Goal: Task Accomplishment & Management: Manage account settings

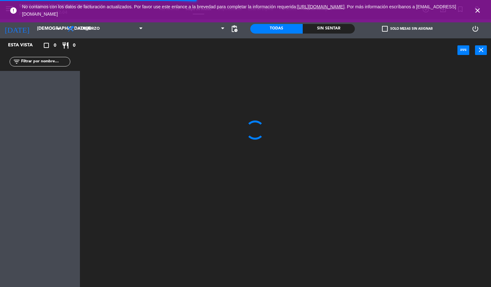
click at [477, 12] on icon "close" at bounding box center [477, 11] width 8 height 8
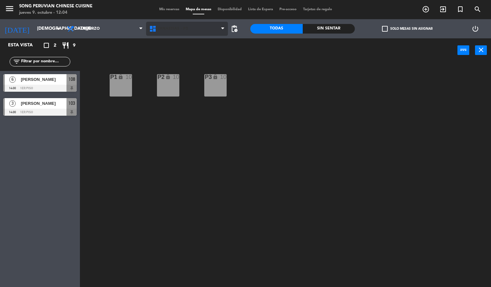
click at [194, 33] on span "DINASTIAS - P3" at bounding box center [187, 29] width 82 height 14
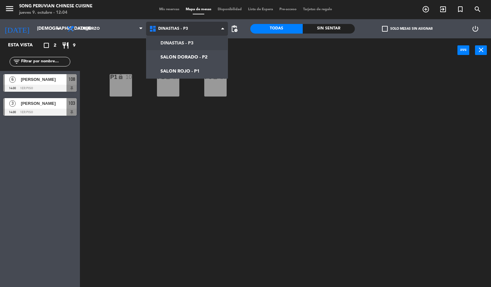
click at [202, 71] on ng-component "menu Song Peruvian Chinese Cuisine [DATE] 9. octubre - 12:04 Mis reservas Mapa …" at bounding box center [245, 143] width 491 height 287
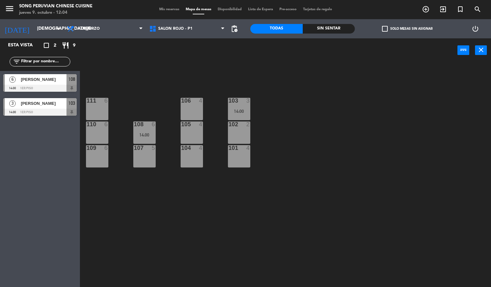
click at [248, 109] on div "14:00" at bounding box center [239, 111] width 22 height 5
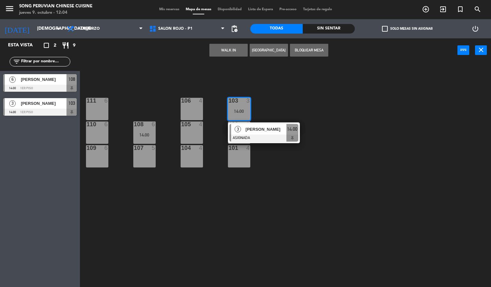
click at [194, 103] on div at bounding box center [191, 101] width 11 height 6
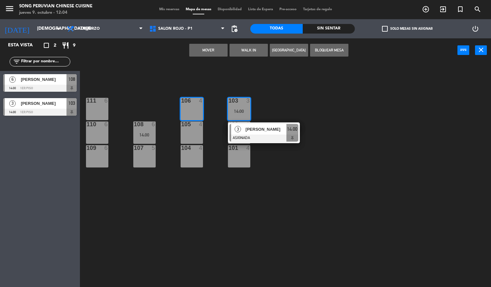
click at [216, 50] on button "Mover" at bounding box center [208, 50] width 38 height 13
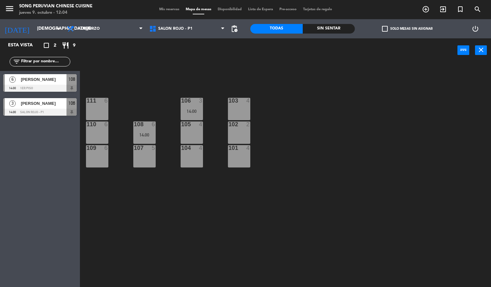
click at [242, 106] on div "103 4" at bounding box center [239, 109] width 22 height 22
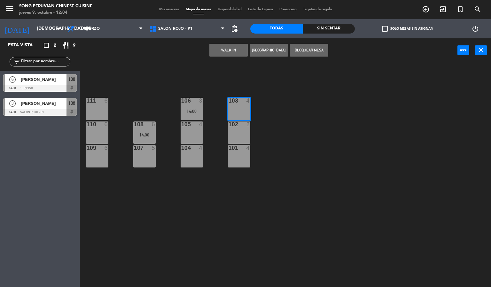
click at [241, 55] on button "WALK IN" at bounding box center [228, 50] width 38 height 13
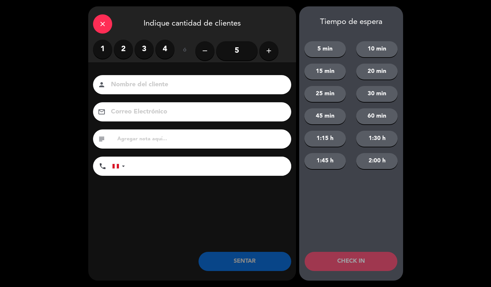
click at [123, 49] on label "2" at bounding box center [123, 49] width 19 height 19
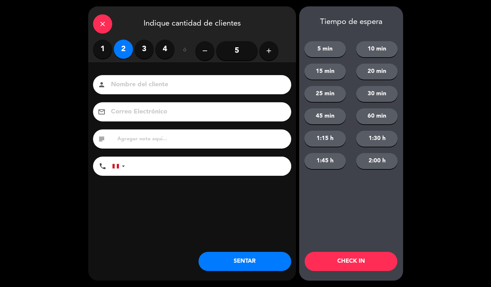
click at [175, 88] on input at bounding box center [196, 84] width 173 height 11
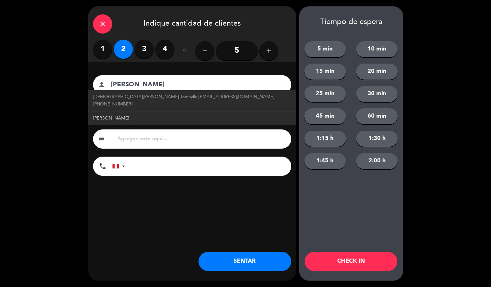
click at [242, 115] on link "[PERSON_NAME]" at bounding box center [192, 118] width 198 height 7
type input "[PERSON_NAME]"
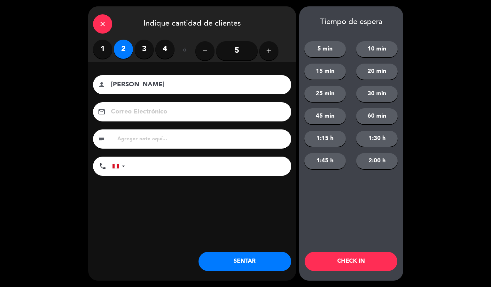
click at [340, 262] on button "CHECK IN" at bounding box center [350, 261] width 93 height 19
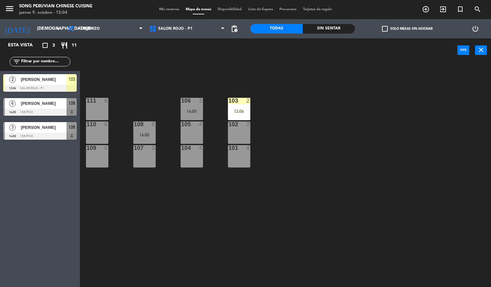
click at [364, 209] on div "103 2 12:04 106 3 14:00 111 6 102 2 105 4 108 6 14:00 110 6 101 4 104 4 107 5 1…" at bounding box center [288, 175] width 406 height 225
click at [245, 110] on div "12:04" at bounding box center [239, 111] width 22 height 4
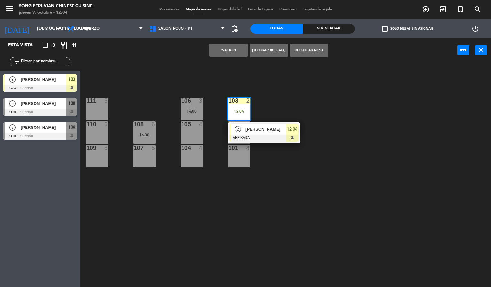
click at [273, 139] on div at bounding box center [263, 138] width 69 height 7
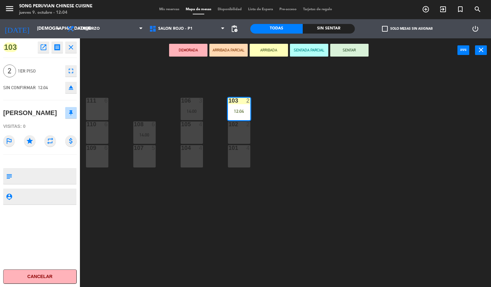
click at [355, 53] on button "SENTAR" at bounding box center [349, 50] width 38 height 13
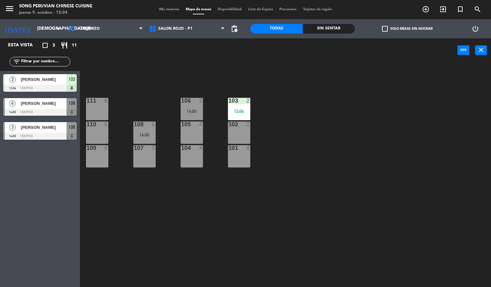
click at [354, 166] on div "103 2 12:04 106 3 14:00 111 6 102 2 105 4 108 6 14:00 110 6 101 4 104 4 107 5 1…" at bounding box center [288, 175] width 406 height 225
click at [62, 104] on span "[PERSON_NAME]" at bounding box center [44, 103] width 46 height 7
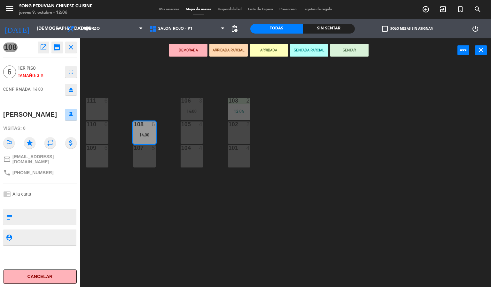
click at [293, 172] on div "103 2 12:04 106 3 14:00 111 6 102 2 105 4 108 6 14:00 110 6 101 4 104 4 107 5 1…" at bounding box center [288, 175] width 406 height 225
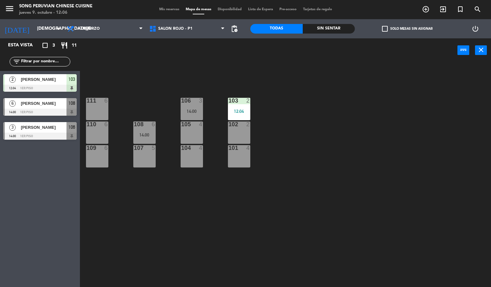
click at [144, 124] on div at bounding box center [144, 124] width 11 height 6
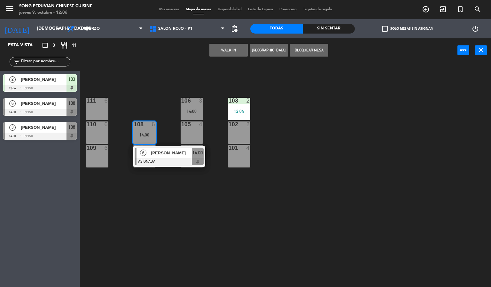
click at [317, 151] on div "103 2 12:04 106 3 14:00 111 6 102 2 105 4 108 6 14:00 6 [PERSON_NAME] ASIGNADA …" at bounding box center [288, 175] width 406 height 225
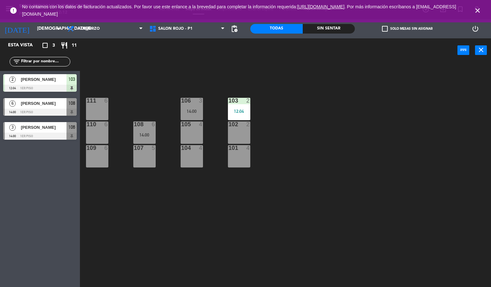
click at [477, 8] on icon "close" at bounding box center [477, 11] width 8 height 8
click at [273, 207] on div "103 2 12:04 106 3 14:00 111 6 102 2 105 4 108 6 14:00 110 6 101 4 104 4 107 5 1…" at bounding box center [288, 175] width 406 height 225
click at [152, 130] on div "108 6 14:00" at bounding box center [144, 132] width 22 height 22
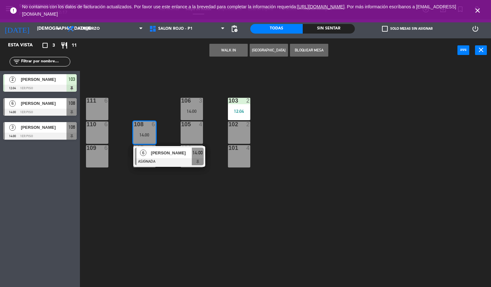
click at [363, 219] on div "103 2 12:04 106 3 14:00 111 6 102 2 105 4 108 6 14:00 6 [PERSON_NAME] ASIGNADA …" at bounding box center [288, 175] width 406 height 225
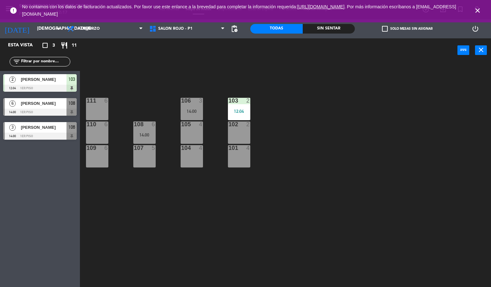
click at [374, 238] on div "103 2 12:04 106 3 14:00 111 6 102 2 105 4 108 6 14:00 110 6 101 4 104 4 107 5 1…" at bounding box center [288, 175] width 406 height 225
click at [144, 135] on div "14:00" at bounding box center [144, 135] width 22 height 4
click at [198, 234] on div "103 2 12:04 106 3 14:00 111 6 102 2 105 4 108 6 14:00 110 6 101 4 104 4 107 5 1…" at bounding box center [288, 175] width 406 height 225
click at [141, 135] on div "14:00" at bounding box center [144, 135] width 22 height 4
click at [197, 216] on div "103 2 12:04 106 3 14:00 111 6 102 2 105 4 108 6 14:00 110 6 101 4 104 4 107 5 1…" at bounding box center [288, 175] width 406 height 225
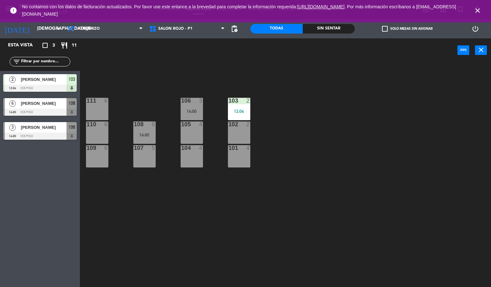
click at [141, 129] on div "108 6 14:00" at bounding box center [144, 132] width 22 height 22
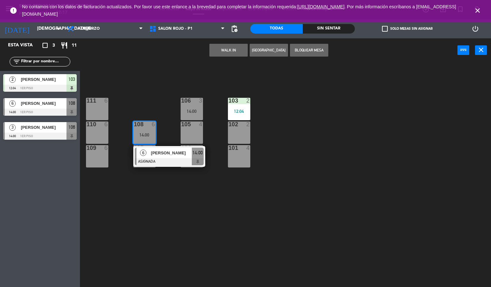
click at [189, 235] on div "103 2 12:04 106 3 14:00 111 6 102 2 105 4 108 6 14:00 6 [PERSON_NAME] ASIGNADA …" at bounding box center [288, 175] width 406 height 225
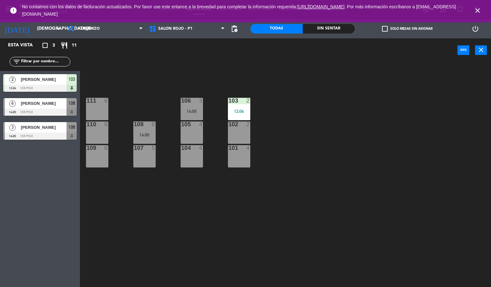
click at [187, 111] on div "14:00" at bounding box center [192, 111] width 22 height 4
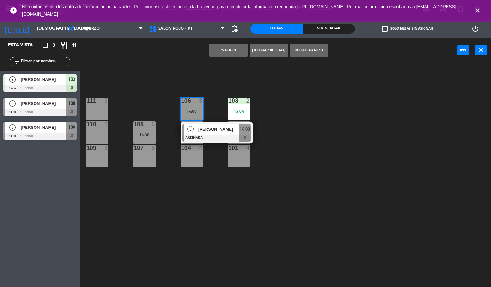
click at [208, 227] on div "103 2 12:04 106 3 14:00 3 [PERSON_NAME] ASIGNADA 14:00 111 6 102 2 105 4 108 6 …" at bounding box center [288, 175] width 406 height 225
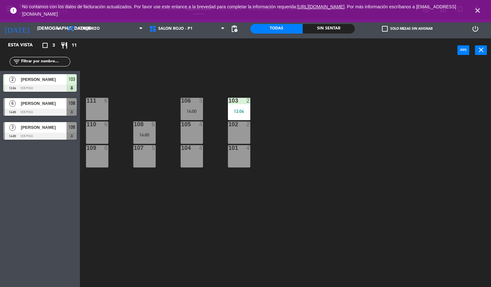
click at [181, 104] on div "106" at bounding box center [181, 101] width 0 height 6
click at [214, 216] on div "103 2 12:04 106 3 14:00 111 6 102 2 105 4 108 6 14:00 110 6 101 4 104 4 107 5 1…" at bounding box center [288, 175] width 406 height 225
click at [477, 13] on icon "close" at bounding box center [477, 11] width 8 height 8
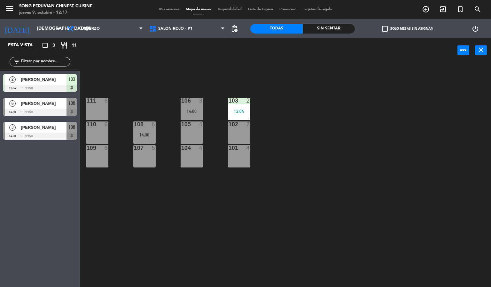
click at [270, 205] on div "103 2 12:04 106 3 14:00 111 6 102 2 105 4 108 6 14:00 110 6 101 4 104 4 107 5 1…" at bounding box center [288, 175] width 406 height 225
click at [264, 238] on div "103 2 12:04 106 3 14:00 111 6 102 2 105 4 108 6 14:00 110 6 101 4 104 4 107 5 1…" at bounding box center [288, 175] width 406 height 225
click at [134, 145] on div "107" at bounding box center [134, 148] width 0 height 6
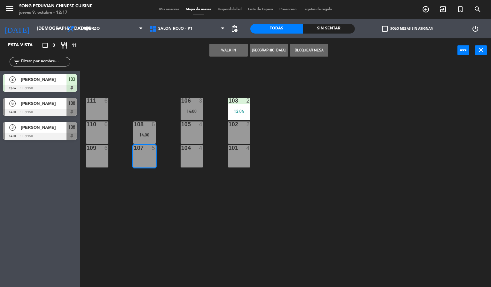
click at [196, 216] on div "103 2 12:04 106 3 14:00 111 6 102 2 105 4 108 6 14:00 110 6 101 4 104 4 107 5 1…" at bounding box center [288, 175] width 406 height 225
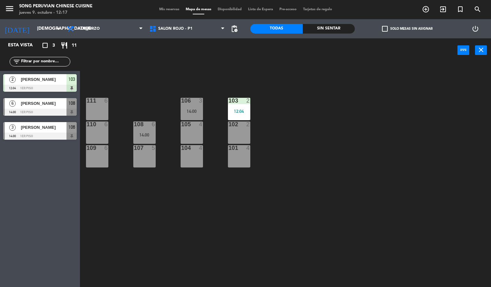
click at [282, 241] on div "103 2 12:04 106 3 14:00 111 6 102 2 105 4 108 6 14:00 110 6 101 4 104 4 107 5 1…" at bounding box center [288, 175] width 406 height 225
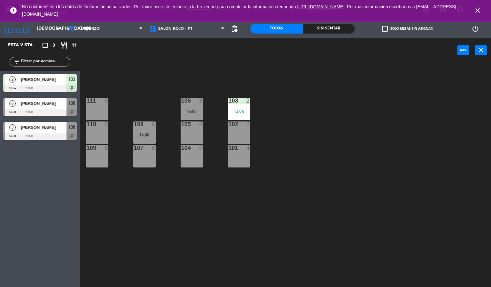
click at [477, 13] on icon "close" at bounding box center [477, 11] width 8 height 8
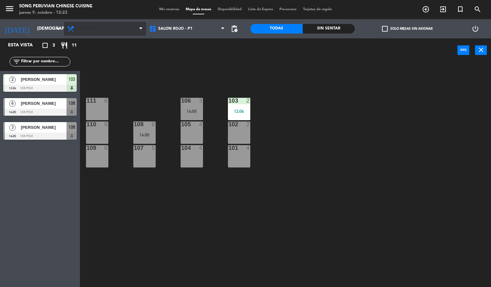
click at [115, 33] on span "Almuerzo" at bounding box center [105, 29] width 82 height 14
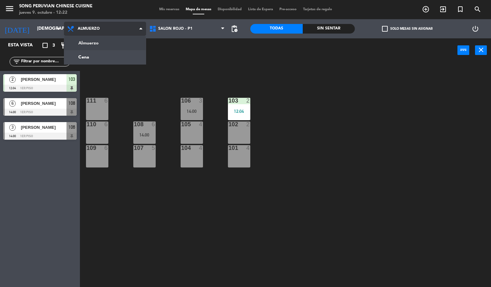
click at [116, 64] on ng-component "menu Song Peruvian Chinese Cuisine [DATE] 9. octubre - 12:22 Mis reservas Mapa …" at bounding box center [245, 143] width 491 height 287
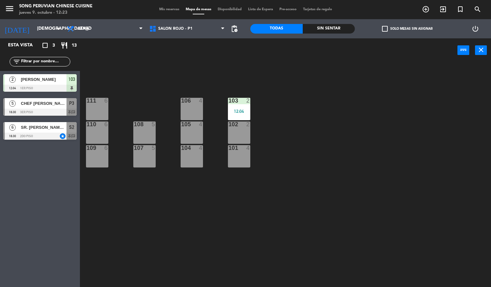
click at [18, 123] on div "6 SR. [PERSON_NAME] - VIP EJECUTIVA DEL BANCO / SR. [PERSON_NAME] 18:30 2do pis…" at bounding box center [40, 131] width 80 height 24
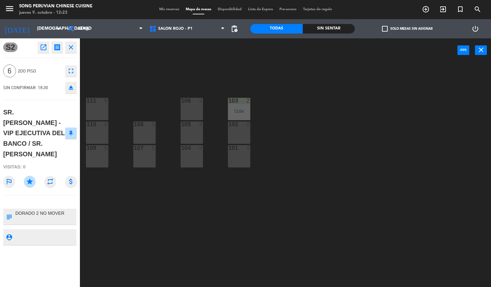
click at [137, 70] on div "103 2 12:04 106 4 111 6 102 2 105 4 108 5 110 6 101 4 104 4 107 5 109 6" at bounding box center [288, 175] width 406 height 225
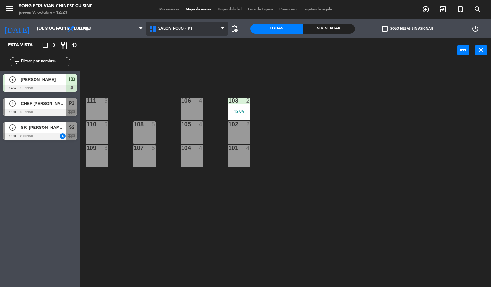
click at [203, 25] on span "SALON ROJO - P1" at bounding box center [187, 29] width 82 height 14
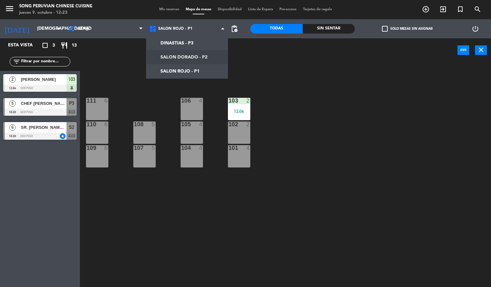
click at [300, 79] on div "103 2 12:04 106 4 111 6 102 2 105 4 108 5 110 6 101 4 104 4 107 5 109 6" at bounding box center [288, 175] width 406 height 225
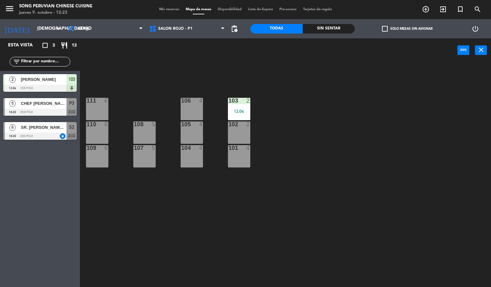
click at [290, 96] on div "103 2 12:04 106 4 111 6 102 2 105 4 108 5 110 6 101 4 104 4 107 5 109 6" at bounding box center [288, 175] width 406 height 225
drag, startPoint x: 292, startPoint y: 160, endPoint x: 296, endPoint y: 169, distance: 9.7
click at [293, 167] on div "103 2 12:04 106 4 111 6 102 2 105 4 108 5 110 6 101 4 104 4 107 5 109 6" at bounding box center [288, 175] width 406 height 225
click at [296, 169] on div "103 2 12:04 106 4 111 6 102 2 105 4 108 5 110 6 101 4 104 4 107 5 109 6" at bounding box center [288, 175] width 406 height 225
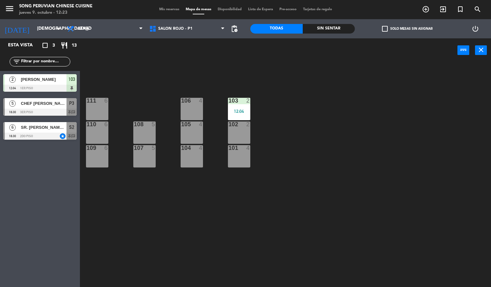
click at [343, 214] on div "103 2 12:04 106 4 111 6 102 2 105 4 108 5 110 6 101 4 104 4 107 5 109 6" at bounding box center [288, 175] width 406 height 225
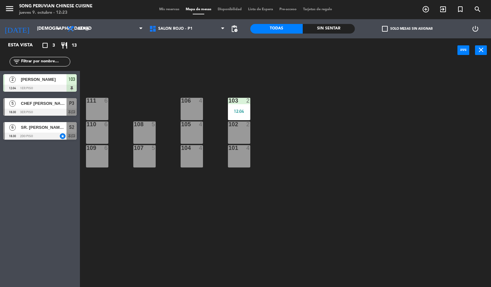
click at [322, 247] on div "103 2 12:04 106 4 111 6 102 2 105 4 108 5 110 6 101 4 104 4 107 5 109 6" at bounding box center [288, 175] width 406 height 225
click at [242, 191] on div "103 2 12:04 106 4 111 6 102 2 105 4 108 5 110 6 101 4 104 4 107 5 109 6" at bounding box center [288, 175] width 406 height 225
click at [244, 197] on div "103 2 12:04 106 4 111 6 102 2 105 4 108 5 110 6 101 4 104 4 107 5 109 6" at bounding box center [288, 175] width 406 height 225
click at [22, 103] on span "CHEF [PERSON_NAME]" at bounding box center [44, 103] width 46 height 7
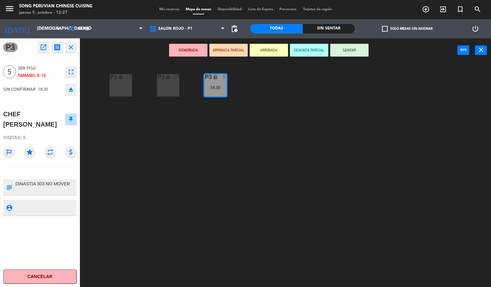
click at [363, 224] on div "P2 lock 10 P3 lock 5 18:30 P1 lock 10" at bounding box center [288, 175] width 406 height 225
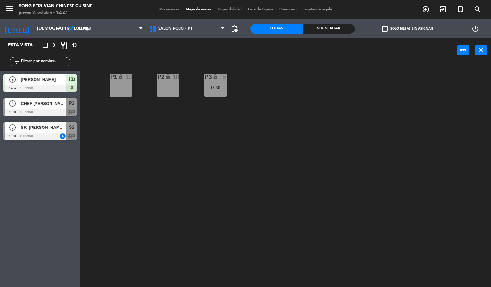
click at [219, 90] on div "P3 lock 5 18:30" at bounding box center [215, 85] width 22 height 22
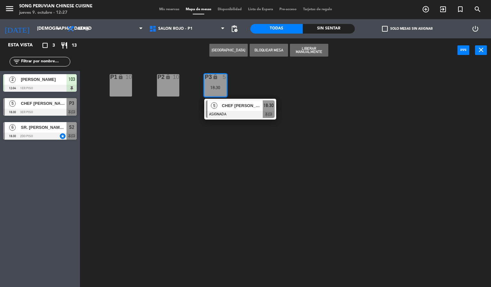
click at [227, 112] on div at bounding box center [240, 114] width 69 height 7
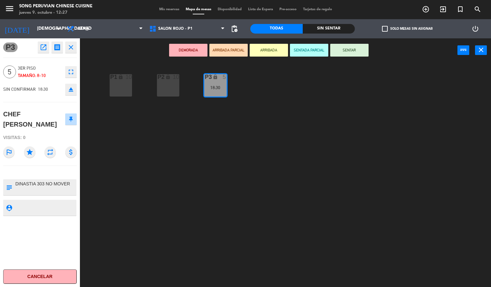
click at [257, 115] on div "P2 lock 10 P3 lock 5 18:30 P1 lock 10" at bounding box center [288, 175] width 406 height 225
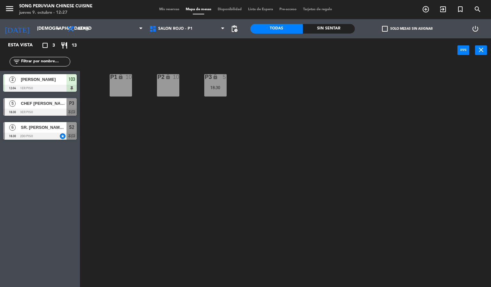
click at [257, 115] on div "P2 lock 10 P3 lock 5 18:30 P1 lock 10" at bounding box center [288, 175] width 406 height 225
click at [257, 116] on div "P2 lock 10 P3 lock 5 18:30 P1 lock 10" at bounding box center [288, 175] width 406 height 225
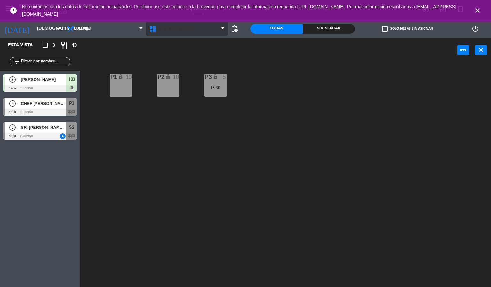
click at [204, 31] on span "SALON ROJO - P1" at bounding box center [187, 29] width 82 height 14
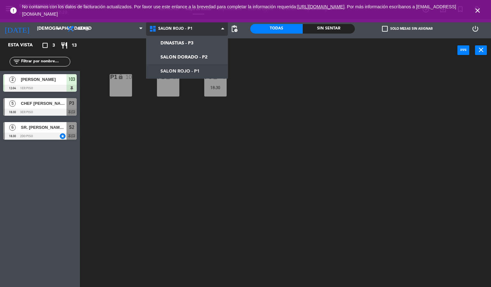
click at [203, 77] on ng-component "menu Song Peruvian Chinese Cuisine [DATE] 9. octubre - 12:28 Mis reservas Mapa …" at bounding box center [245, 143] width 491 height 287
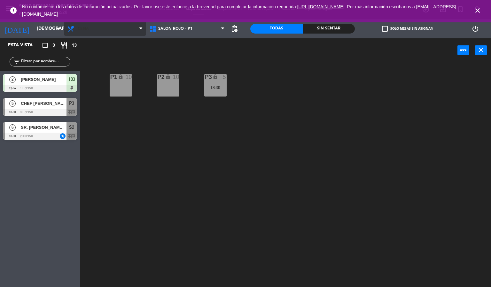
click at [103, 34] on span "Cena" at bounding box center [105, 29] width 82 height 14
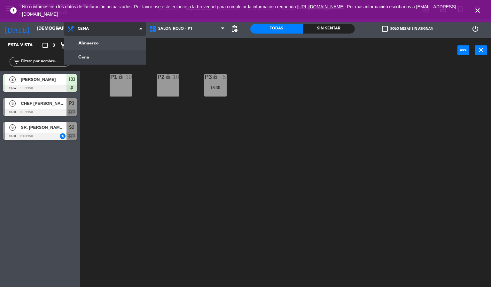
click at [112, 38] on div "Almuerzo Cena Cena Almuerzo Cena" at bounding box center [105, 28] width 82 height 19
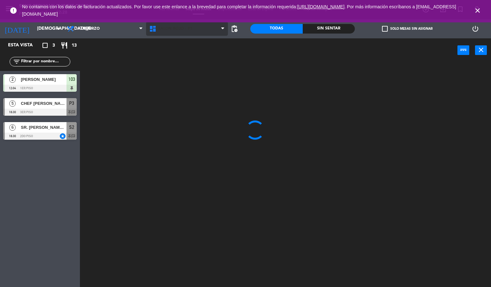
click at [191, 29] on span "SALON ROJO - P1" at bounding box center [175, 29] width 34 height 4
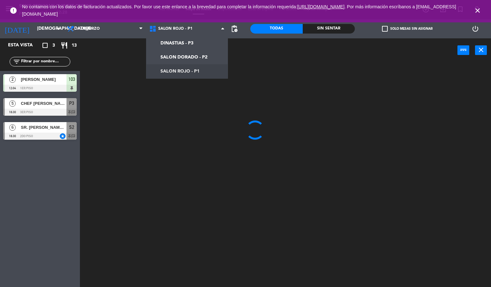
click at [272, 236] on div at bounding box center [288, 175] width 406 height 225
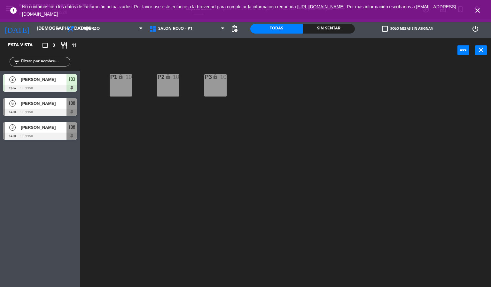
click at [239, 184] on div "P2 lock 10 P3 lock 10 P1 lock 10" at bounding box center [288, 175] width 406 height 225
click at [206, 34] on span "SALON ROJO - P1" at bounding box center [187, 29] width 82 height 14
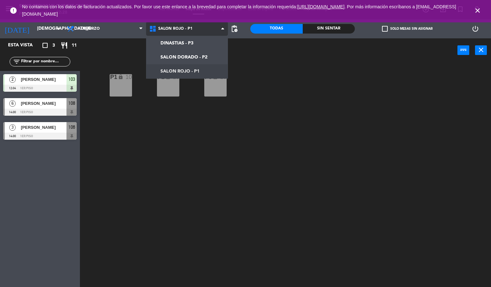
click at [197, 74] on ng-component "menu Song Peruvian Chinese Cuisine [DATE] 9. octubre - 12:28 Mis reservas Mapa …" at bounding box center [245, 143] width 491 height 287
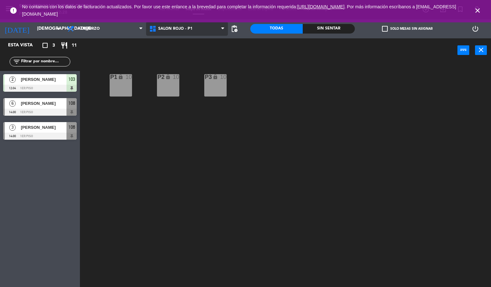
click at [198, 32] on span "SALON ROJO - P1" at bounding box center [187, 29] width 82 height 14
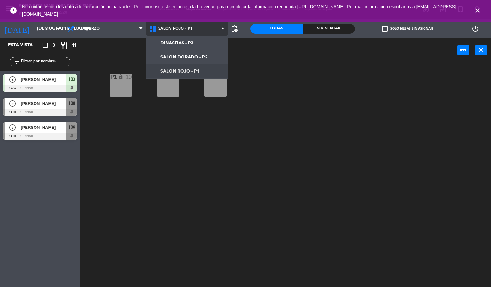
click at [191, 57] on ng-component "menu Song Peruvian Chinese Cuisine [DATE] 9. octubre - 12:28 Mis reservas Mapa …" at bounding box center [245, 143] width 491 height 287
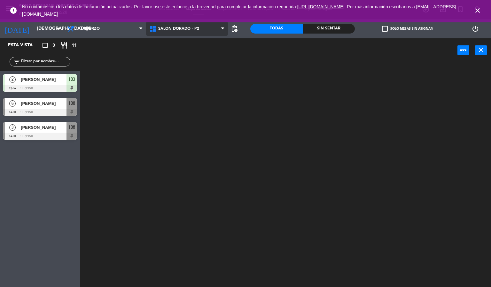
click at [201, 27] on span "SALON DORADO - P2" at bounding box center [187, 29] width 82 height 14
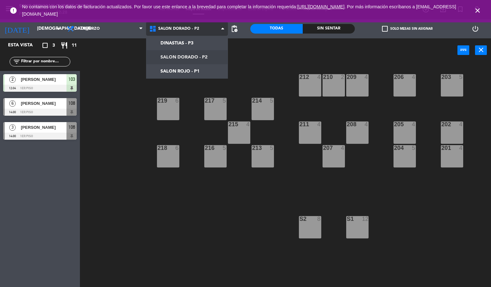
click at [207, 72] on ng-component "menu Song Peruvian Chinese Cuisine [DATE] 9. octubre - 12:28 Mis reservas Mapa …" at bounding box center [245, 143] width 491 height 287
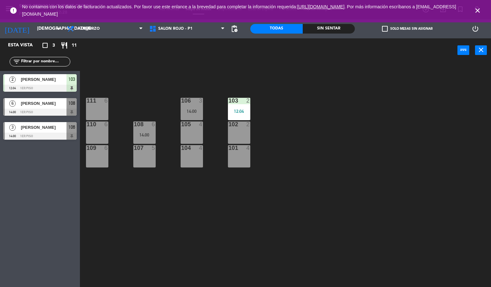
click at [198, 130] on div "105 4" at bounding box center [192, 132] width 22 height 22
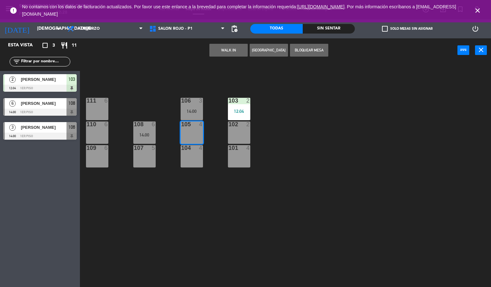
click at [235, 52] on button "WALK IN" at bounding box center [228, 50] width 38 height 13
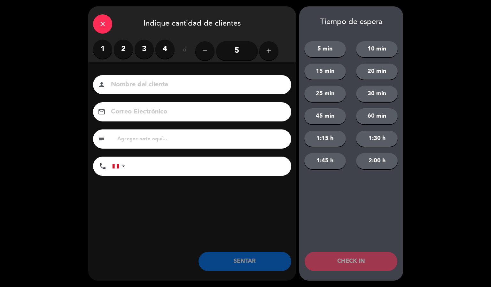
click at [125, 50] on label "2" at bounding box center [123, 49] width 19 height 19
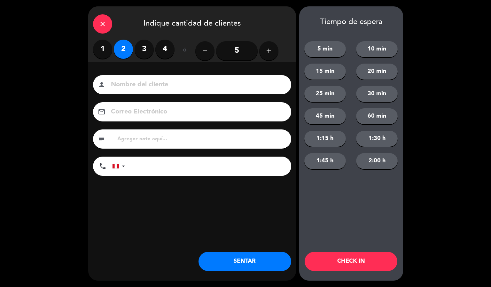
click at [173, 88] on input at bounding box center [196, 84] width 173 height 11
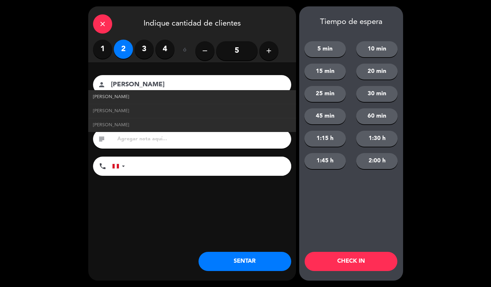
click at [120, 98] on span "[PERSON_NAME]" at bounding box center [111, 96] width 36 height 7
type input "[PERSON_NAME]"
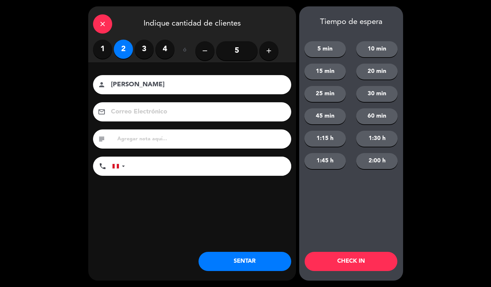
click at [329, 267] on button "CHECK IN" at bounding box center [350, 261] width 93 height 19
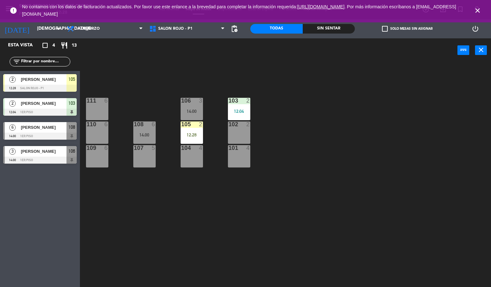
click at [195, 124] on div at bounding box center [191, 124] width 11 height 6
click at [220, 230] on div "103 2 12:04 106 3 14:00 111 6 102 2 105 2 12:28 108 6 14:00 110 6 101 4 104 4 1…" at bounding box center [288, 175] width 406 height 225
click at [197, 122] on div "2" at bounding box center [202, 124] width 11 height 6
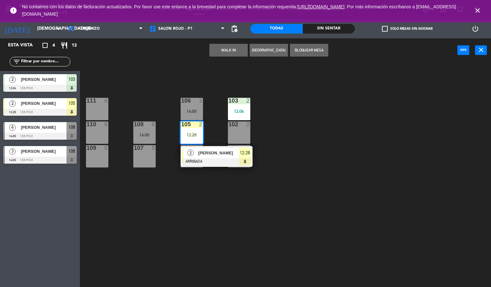
click at [193, 111] on div "14:00" at bounding box center [192, 111] width 22 height 4
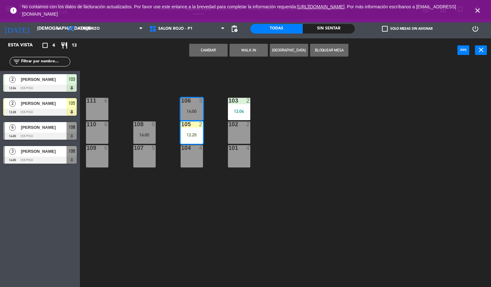
click at [208, 52] on button "Cambiar" at bounding box center [208, 50] width 38 height 13
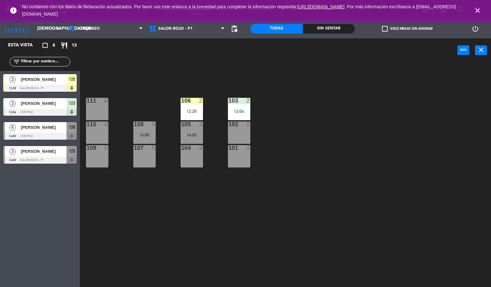
click at [316, 208] on div "103 2 12:04 106 2 12:28 111 6 102 2 105 3 14:00 108 6 14:00 110 6 101 4 104 4 1…" at bounding box center [288, 175] width 406 height 225
click at [277, 229] on div "103 2 12:04 106 2 12:28 111 6 102 2 105 3 14:00 108 6 14:00 110 6 101 4 104 4 1…" at bounding box center [288, 175] width 406 height 225
click at [478, 10] on icon "close" at bounding box center [477, 11] width 8 height 8
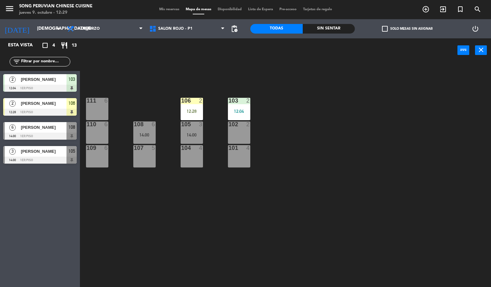
click at [399, 121] on div "103 2 12:04 106 2 12:28 111 6 102 2 105 3 14:00 108 6 14:00 110 6 101 4 104 4 1…" at bounding box center [288, 175] width 406 height 225
click at [191, 34] on span "SALON ROJO - P1" at bounding box center [187, 29] width 82 height 14
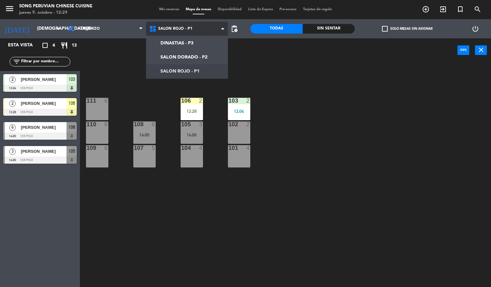
click at [180, 56] on ng-component "menu Song Peruvian Chinese Cuisine [DATE] 9. octubre - 12:29 Mis reservas Mapa …" at bounding box center [245, 143] width 491 height 287
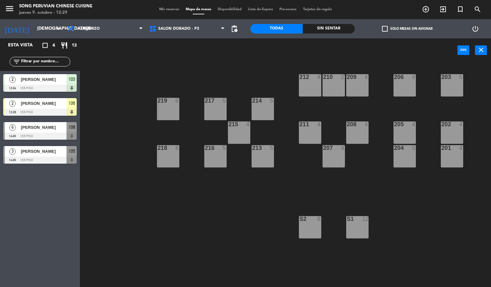
click at [319, 232] on div "S2 8" at bounding box center [310, 227] width 22 height 22
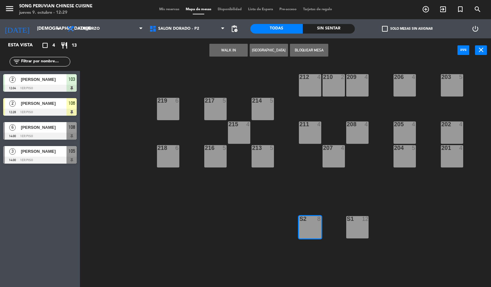
click at [424, 211] on div "203 5 206 4 210 2 212 4 209 4 214 5 217 5 219 6 202 4 205 4 208 4 211 4 215 4 2…" at bounding box center [288, 175] width 406 height 225
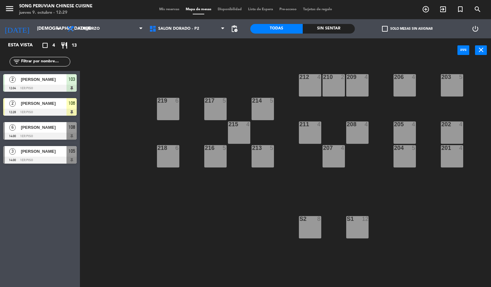
click at [428, 238] on div "203 5 206 4 210 2 212 4 209 4 214 5 217 5 219 6 202 4 205 4 208 4 211 4 215 4 2…" at bounding box center [288, 175] width 406 height 225
click at [322, 219] on div "8" at bounding box center [320, 219] width 11 height 6
click at [367, 196] on div "203 5 206 4 210 2 212 4 209 4 214 5 217 5 219 6 202 4 205 4 208 4 211 4 215 4 2…" at bounding box center [288, 175] width 406 height 225
click at [418, 210] on div "203 5 206 4 210 2 212 4 209 4 214 5 217 5 219 6 202 4 205 4 208 4 211 4 215 4 2…" at bounding box center [288, 175] width 406 height 225
click at [315, 198] on div "203 5 206 4 210 2 212 4 209 4 214 5 217 5 219 6 202 4 205 4 208 4 211 4 215 4 2…" at bounding box center [288, 175] width 406 height 225
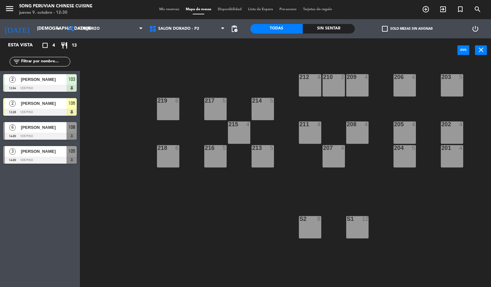
click at [188, 39] on div "power_input close" at bounding box center [268, 50] width 377 height 24
click at [190, 27] on span "SALON DORADO - P2" at bounding box center [178, 29] width 41 height 4
click at [195, 54] on ng-component "menu Song Peruvian Chinese Cuisine [DATE] 9. octubre - 12:30 Mis reservas Mapa …" at bounding box center [245, 143] width 491 height 287
click at [195, 32] on span "SALON DORADO - P2" at bounding box center [187, 29] width 82 height 14
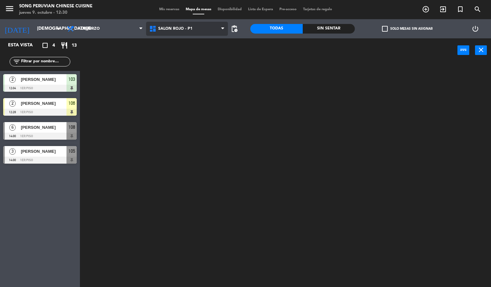
click at [195, 74] on ng-component "menu Song Peruvian Chinese Cuisine [DATE] 9. octubre - 12:30 Mis reservas Mapa …" at bounding box center [245, 143] width 491 height 287
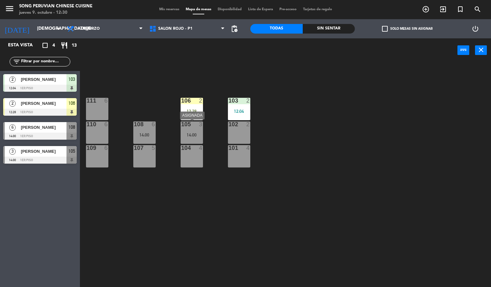
click at [189, 131] on div "105 3 14:00" at bounding box center [192, 132] width 22 height 22
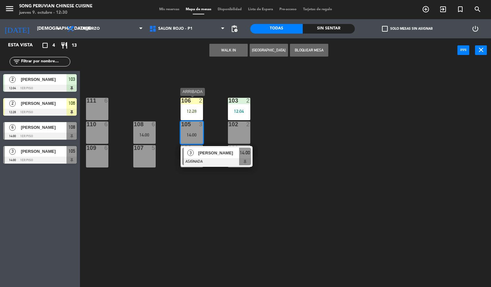
click at [192, 108] on div "106 2 12:28" at bounding box center [192, 109] width 22 height 22
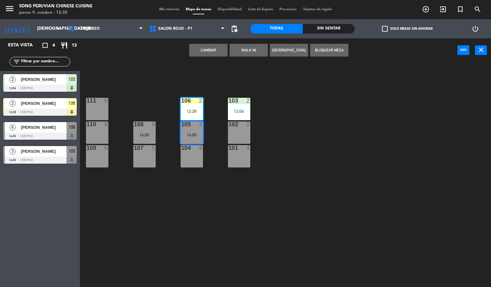
click at [204, 52] on button "Cambiar" at bounding box center [208, 50] width 38 height 13
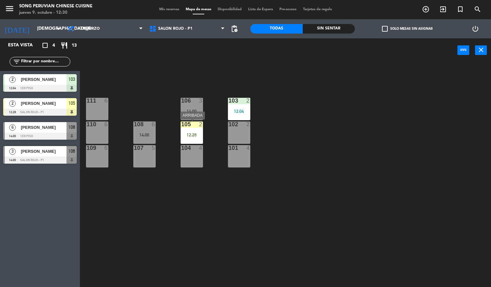
click at [189, 135] on div "12:28" at bounding box center [192, 135] width 22 height 4
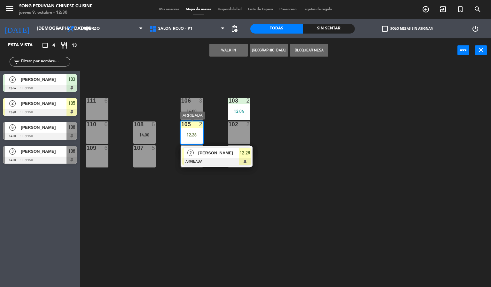
click at [206, 162] on div at bounding box center [216, 161] width 69 height 7
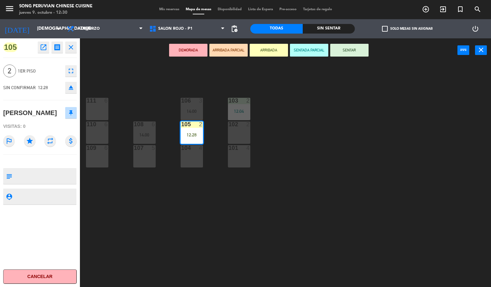
click at [344, 54] on button "SENTAR" at bounding box center [349, 50] width 38 height 13
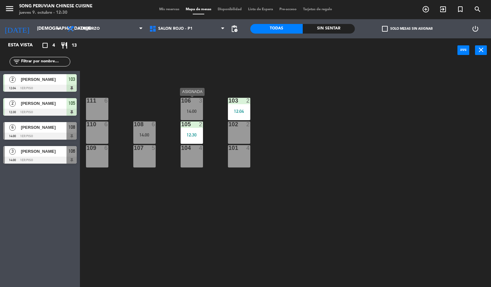
click at [195, 110] on div "14:00" at bounding box center [192, 111] width 22 height 4
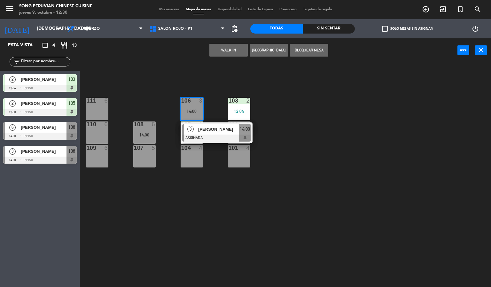
click at [91, 159] on div "109 6" at bounding box center [97, 156] width 22 height 22
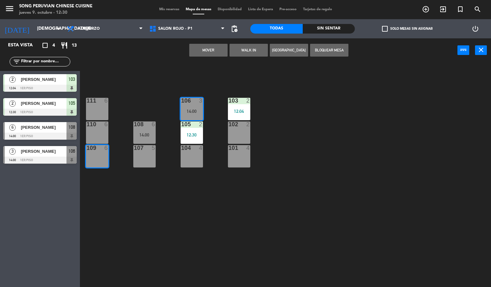
click at [199, 47] on button "Mover" at bounding box center [208, 50] width 38 height 13
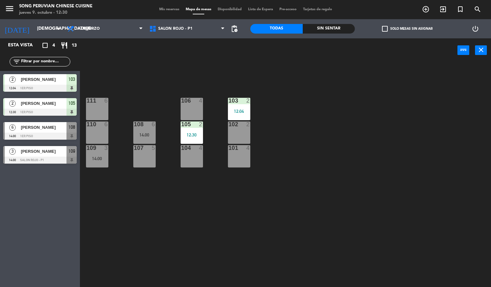
click at [158, 76] on div "103 2 12:04 106 4 111 6 102 2 105 2 12:30 108 6 14:00 110 6 101 4 104 4 107 5 1…" at bounding box center [288, 175] width 406 height 225
click at [292, 134] on div "103 2 12:04 106 4 111 6 102 2 105 2 12:30 108 6 14:00 110 6 101 4 104 4 107 5 1…" at bounding box center [288, 175] width 406 height 225
drag, startPoint x: 304, startPoint y: 153, endPoint x: 383, endPoint y: 228, distance: 108.5
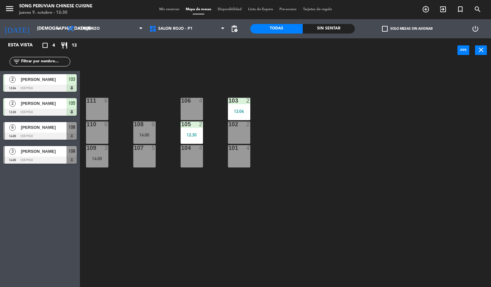
click at [382, 222] on div "103 2 12:04 106 4 111 6 102 2 105 2 12:30 108 6 14:00 110 6 101 4 104 4 107 5 1…" at bounding box center [288, 175] width 406 height 225
drag, startPoint x: 310, startPoint y: 160, endPoint x: 308, endPoint y: 158, distance: 3.5
click at [310, 160] on div "103 2 12:04 106 4 111 6 102 2 105 2 12:30 108 6 14:00 110 6 101 4 104 4 107 5 1…" at bounding box center [288, 175] width 406 height 225
click at [132, 71] on div "103 2 12:04 106 4 111 6 102 2 105 2 12:30 108 6 14:00 110 6 101 4 104 4 107 5 1…" at bounding box center [288, 175] width 406 height 225
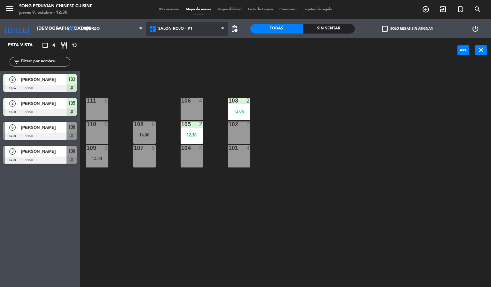
click at [179, 27] on span "SALON ROJO - P1" at bounding box center [175, 29] width 34 height 4
click at [264, 102] on div "103 2 12:04 106 4 111 6 102 2 105 2 12:30 108 6 14:00 110 6 101 4 104 4 107 5 1…" at bounding box center [288, 175] width 406 height 225
click at [187, 228] on div "103 2 12:04 106 4 111 6 102 2 105 2 12:30 108 6 14:00 110 6 101 4 104 4 107 5 1…" at bounding box center [288, 175] width 406 height 225
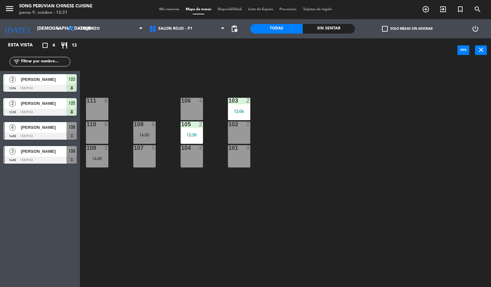
click at [88, 158] on div "14:00" at bounding box center [97, 158] width 22 height 4
click at [155, 224] on div "103 2 12:04 106 4 111 6 102 2 105 2 12:30 108 6 14:00 110 6 101 4 104 4 107 5 1…" at bounding box center [288, 175] width 406 height 225
click at [159, 235] on div "103 2 12:04 106 4 111 6 102 2 105 2 12:30 108 6 14:00 110 6 101 4 104 4 107 5 1…" at bounding box center [288, 175] width 406 height 225
click at [161, 237] on div "103 2 12:04 106 4 111 6 102 2 105 2 12:30 108 6 14:00 110 6 101 4 104 4 107 5 1…" at bounding box center [288, 175] width 406 height 225
click at [148, 135] on div "14:00" at bounding box center [144, 135] width 22 height 4
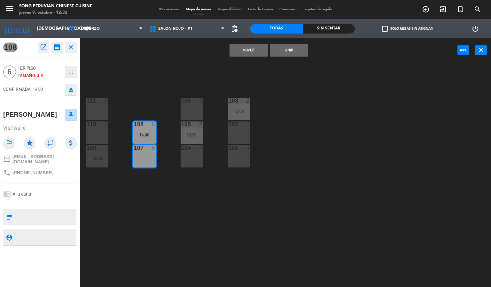
drag, startPoint x: 140, startPoint y: 95, endPoint x: 132, endPoint y: 113, distance: 20.2
click at [141, 93] on div "103 2 12:04 106 4 111 6 102 2 105 2 12:30 108 6 14:00 110 6 101 4 104 4 107 5 1…" at bounding box center [288, 175] width 406 height 225
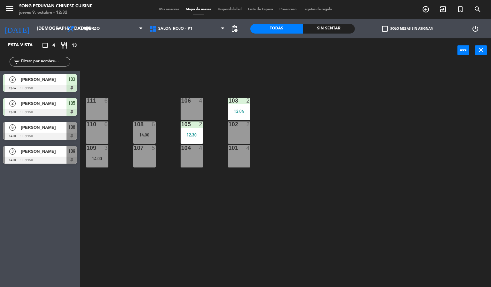
click at [143, 126] on div at bounding box center [144, 124] width 11 height 6
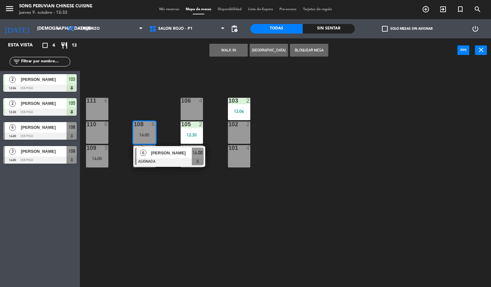
click at [149, 100] on div "103 2 12:04 106 4 111 6 102 2 105 2 12:30 108 6 14:00 6 [PERSON_NAME] ASIGNADA …" at bounding box center [288, 175] width 406 height 225
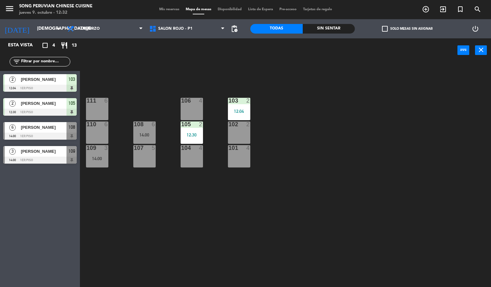
click at [106, 158] on div "14:00" at bounding box center [97, 158] width 22 height 4
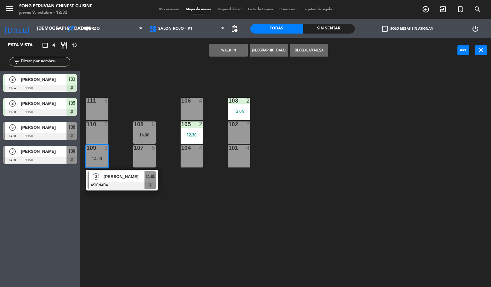
drag, startPoint x: 127, startPoint y: 102, endPoint x: 159, endPoint y: 11, distance: 96.9
click at [141, 74] on div "103 2 12:04 106 4 111 6 102 2 105 2 12:30 108 6 14:00 110 6 101 4 104 4 107 5 1…" at bounding box center [288, 175] width 406 height 225
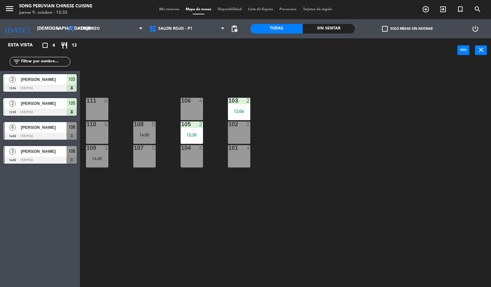
click at [163, 53] on div "power_input close" at bounding box center [268, 50] width 377 height 24
click at [81, 29] on span "Almuerzo" at bounding box center [89, 29] width 22 height 4
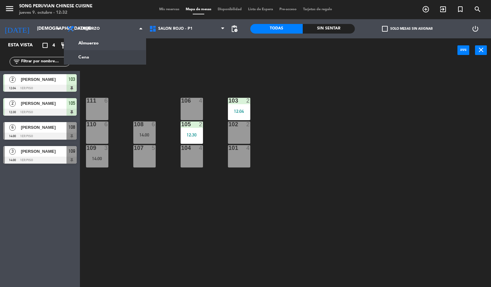
click at [164, 62] on div "power_input close" at bounding box center [268, 50] width 377 height 24
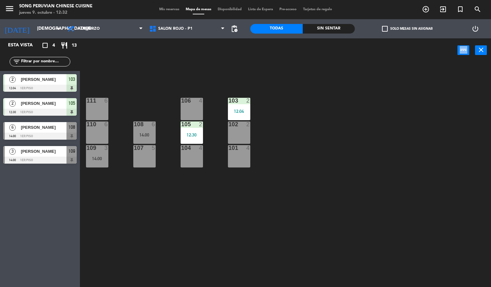
click at [164, 62] on div "power_input close" at bounding box center [268, 50] width 377 height 24
click at [248, 152] on div "101 4" at bounding box center [239, 156] width 22 height 22
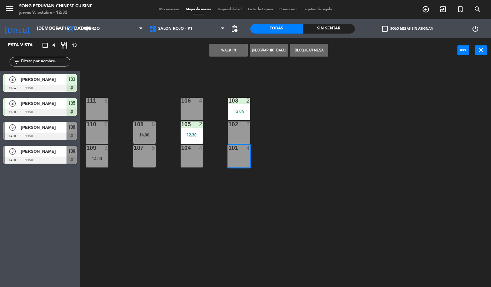
click at [244, 131] on div "102 2" at bounding box center [239, 132] width 22 height 22
click at [272, 117] on div "103 2 12:04 106 4 111 6 102 2 105 2 12:30 108 6 14:00 110 6 101 4 104 4 107 5 1…" at bounding box center [288, 175] width 406 height 225
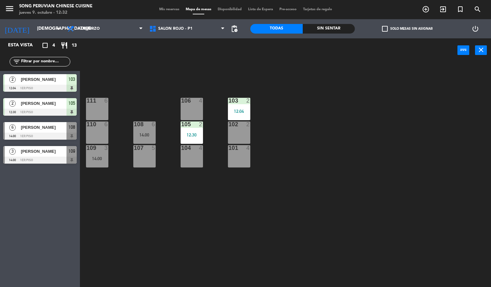
click at [209, 132] on div "103 2 12:04 106 4 111 6 102 2 105 2 12:30 108 6 14:00 110 6 101 4 104 4 107 5 1…" at bounding box center [288, 175] width 406 height 225
click at [199, 108] on div "106 4" at bounding box center [192, 109] width 22 height 22
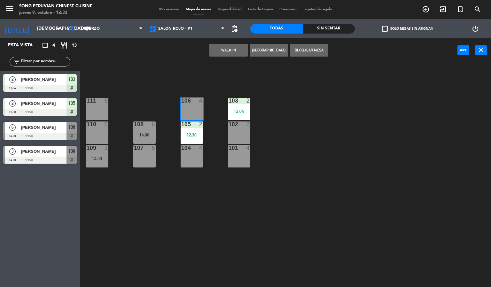
click at [192, 105] on div "106 4" at bounding box center [192, 109] width 22 height 22
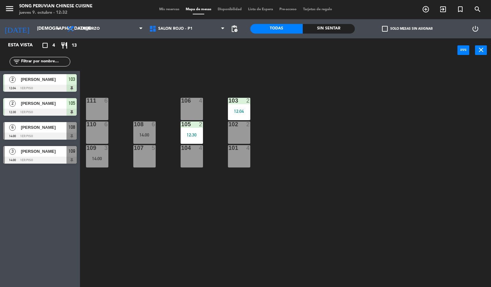
click at [192, 105] on div "106 4" at bounding box center [192, 109] width 22 height 22
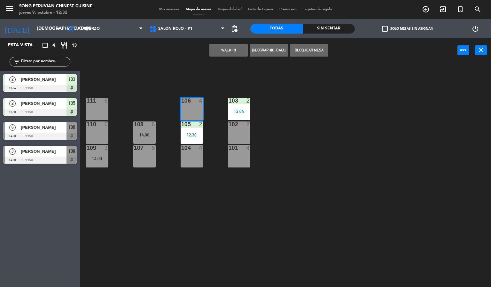
click at [192, 105] on div "106 4" at bounding box center [192, 109] width 22 height 22
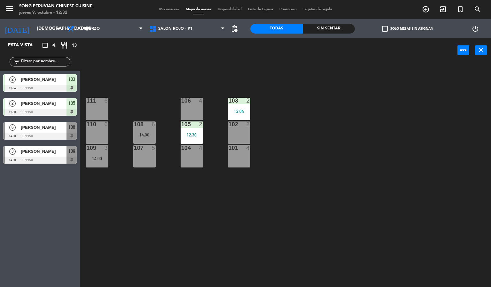
click at [169, 117] on div "103 2 12:04 106 4 111 6 102 2 105 2 12:30 108 6 14:00 110 6 101 4 104 4 107 5 1…" at bounding box center [288, 175] width 406 height 225
click at [171, 144] on div "103 2 12:04 106 4 111 6 102 2 105 2 12:30 108 6 14:00 110 6 101 4 104 4 107 5 1…" at bounding box center [288, 175] width 406 height 225
click at [194, 99] on div at bounding box center [191, 101] width 11 height 6
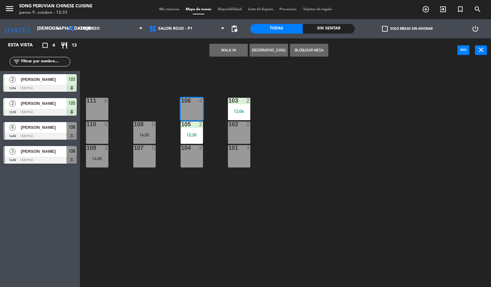
click at [210, 107] on div "103 2 12:04 106 4 111 6 102 2 105 2 12:30 108 6 14:00 110 6 101 4 104 4 107 5 1…" at bounding box center [288, 175] width 406 height 225
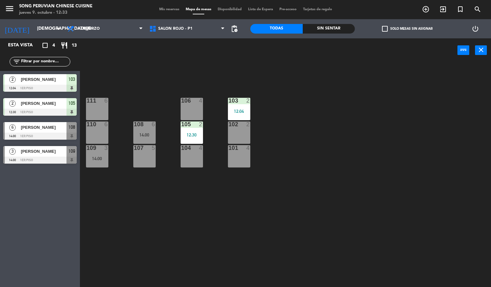
drag, startPoint x: 145, startPoint y: 161, endPoint x: 142, endPoint y: 150, distance: 11.8
click at [144, 161] on div "107 5" at bounding box center [144, 156] width 22 height 22
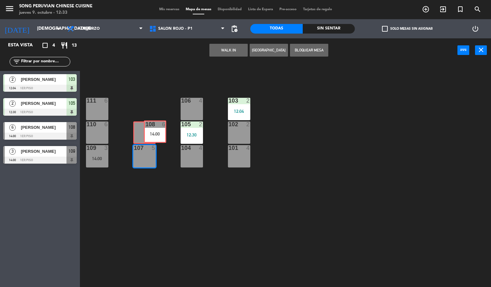
drag, startPoint x: 147, startPoint y: 137, endPoint x: 146, endPoint y: 133, distance: 4.9
click at [144, 135] on div "108 6 14:00 108 6 14:00" at bounding box center [144, 132] width 22 height 22
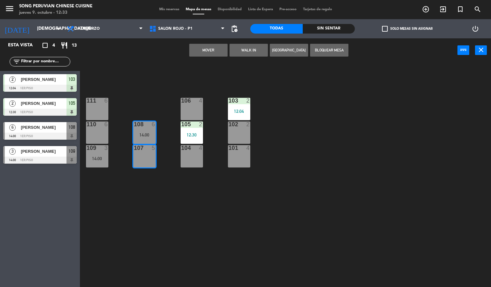
click at [151, 106] on div "103 2 12:04 106 4 111 6 102 2 105 2 12:30 108 6 14:00 110 6 101 4 104 4 107 5 1…" at bounding box center [288, 175] width 406 height 225
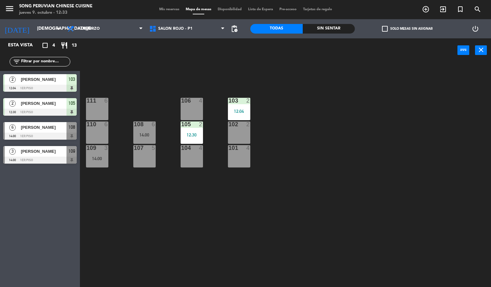
click at [188, 153] on div "104 4" at bounding box center [192, 156] width 22 height 22
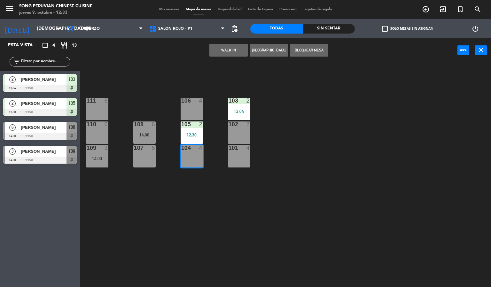
click at [189, 132] on div "105 2 12:30" at bounding box center [192, 132] width 22 height 22
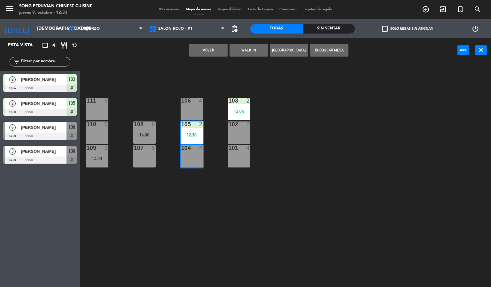
click at [188, 111] on div "106 4" at bounding box center [192, 109] width 22 height 22
click at [215, 128] on div "103 2 12:04 106 4 111 6 102 2 105 2 12:30 108 6 14:00 110 6 101 4 104 4 107 5 1…" at bounding box center [288, 175] width 406 height 225
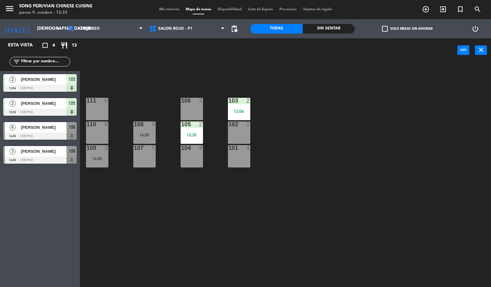
click at [229, 148] on div "101" at bounding box center [228, 148] width 0 height 6
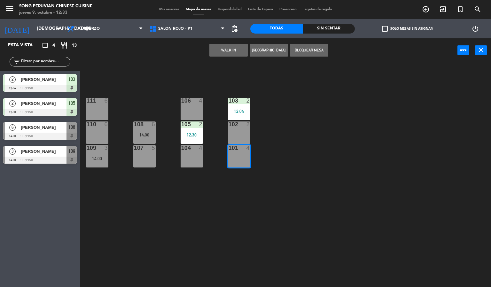
click at [233, 133] on div "102 2" at bounding box center [239, 132] width 22 height 22
click at [194, 84] on div "103 2 12:04 106 4 111 6 102 2 105 2 12:30 108 6 14:00 110 6 101 4 104 4 107 5 1…" at bounding box center [288, 175] width 406 height 225
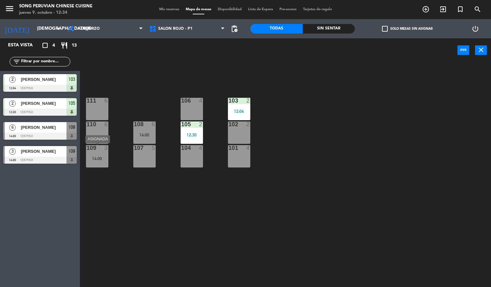
click at [95, 161] on div "109 3 14:00" at bounding box center [97, 156] width 22 height 22
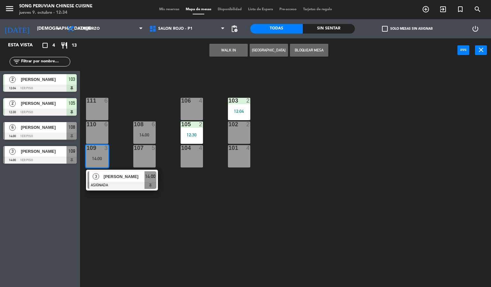
click at [109, 182] on div at bounding box center [122, 185] width 69 height 7
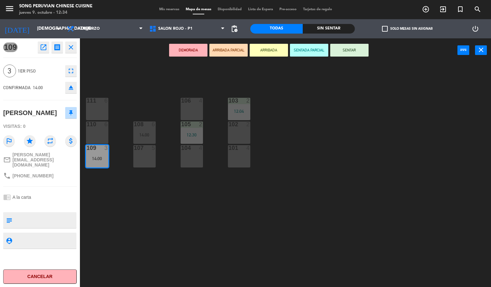
click at [137, 107] on div "103 2 12:04 106 4 111 6 102 2 105 2 12:30 108 6 14:00 110 6 101 4 104 4 107 5 1…" at bounding box center [288, 175] width 406 height 225
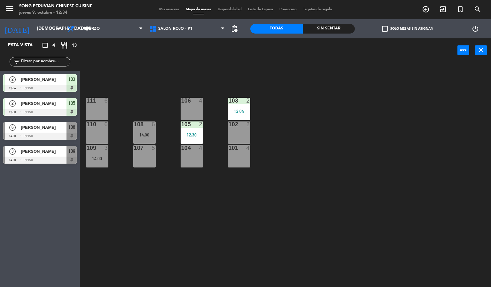
click at [136, 138] on div "108 6 14:00" at bounding box center [144, 132] width 22 height 22
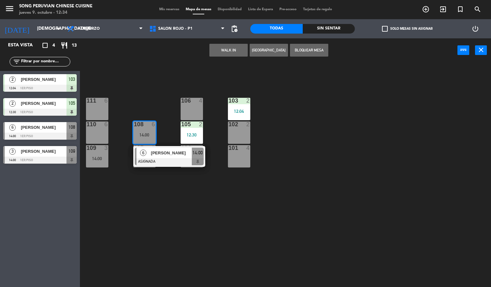
click at [152, 155] on span "[PERSON_NAME]" at bounding box center [171, 153] width 41 height 7
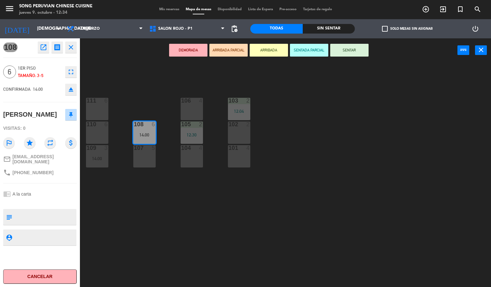
click at [134, 88] on div "103 2 12:04 106 4 111 6 102 2 105 2 12:30 108 6 14:00 110 6 101 4 104 4 107 5 1…" at bounding box center [288, 175] width 406 height 225
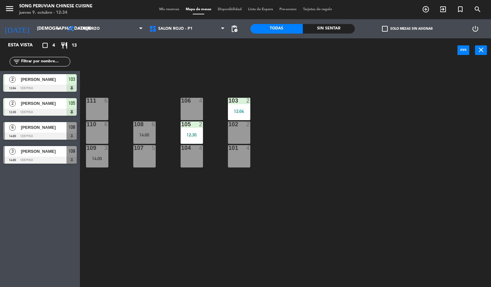
click at [100, 156] on div "14:00" at bounding box center [97, 158] width 22 height 4
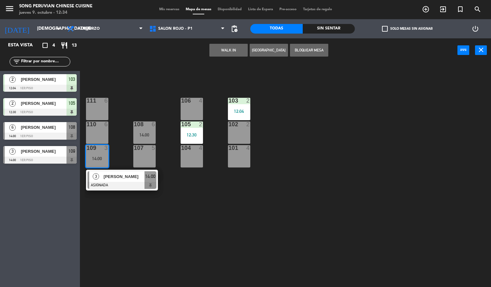
click at [112, 182] on div at bounding box center [122, 185] width 69 height 7
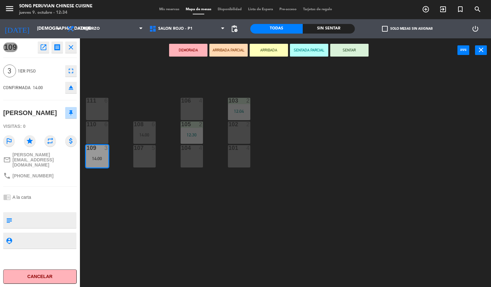
click at [121, 95] on div "103 2 12:04 106 4 111 6 102 2 105 2 12:30 108 6 14:00 110 6 101 4 104 4 107 5 1…" at bounding box center [288, 175] width 406 height 225
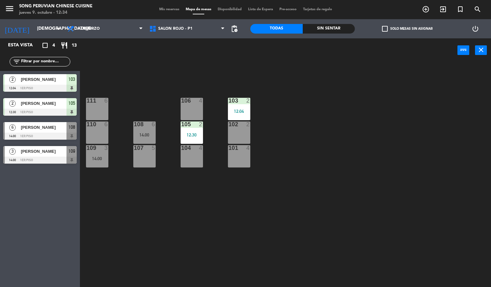
click at [152, 50] on div "power_input close" at bounding box center [268, 50] width 377 height 24
click at [158, 35] on span "SALON ROJO - P1" at bounding box center [187, 29] width 82 height 14
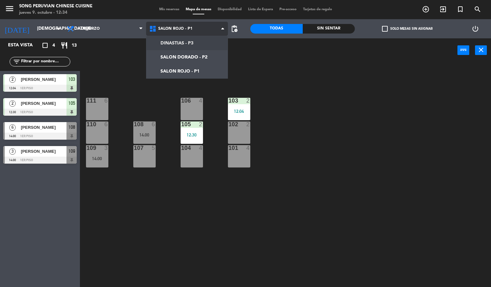
click at [158, 38] on div "DINASTIAS - P3 SALON DORADO - P2 SALON ROJO - P1 SALON ROJO - P1 DINASTIAS - P3…" at bounding box center [187, 28] width 82 height 19
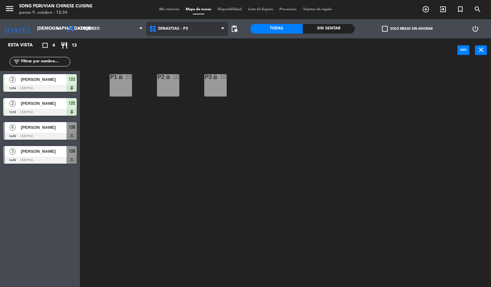
click at [164, 27] on span "DINASTIAS - P3" at bounding box center [173, 29] width 30 height 4
click at [167, 47] on ng-component "menu Song Peruvian Chinese Cuisine [DATE] 9. octubre - 12:34 Mis reservas Mapa …" at bounding box center [245, 143] width 491 height 287
click at [170, 25] on span "DINASTIAS - P3" at bounding box center [187, 29] width 82 height 14
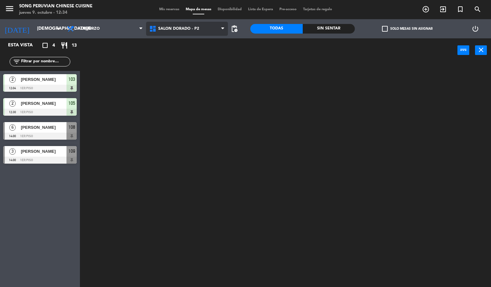
click at [167, 56] on ng-component "menu Song Peruvian Chinese Cuisine [DATE] 9. octubre - 12:34 Mis reservas Mapa …" at bounding box center [245, 143] width 491 height 287
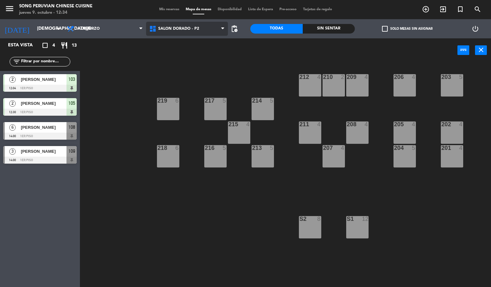
click at [173, 31] on span "SALON DORADO - P2" at bounding box center [178, 29] width 41 height 4
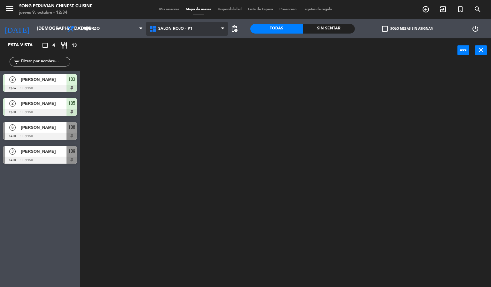
click at [172, 71] on ng-component "menu Song Peruvian Chinese Cuisine [DATE] 9. octubre - 12:34 Mis reservas Mapa …" at bounding box center [245, 143] width 491 height 287
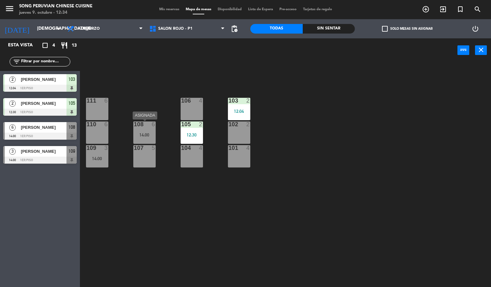
click at [151, 133] on div "14:00" at bounding box center [144, 135] width 22 height 4
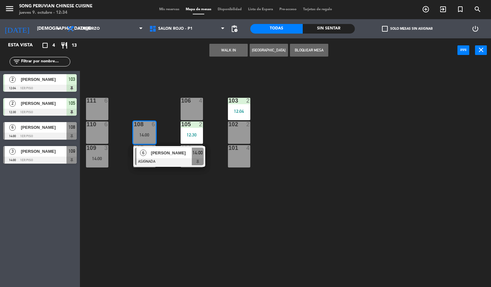
click at [156, 114] on div "103 2 12:04 106 4 111 6 102 2 105 2 12:30 108 6 14:00 6 [PERSON_NAME] ASIGNADA …" at bounding box center [288, 175] width 406 height 225
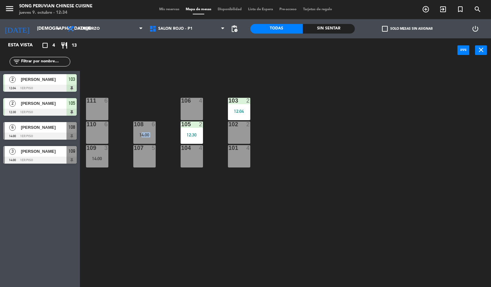
click at [156, 114] on div "103 2 12:04 106 4 111 6 102 2 105 2 12:30 108 6 14:00 110 6 101 4 104 4 107 5 1…" at bounding box center [288, 175] width 406 height 225
click at [182, 110] on div "106 4" at bounding box center [192, 109] width 22 height 22
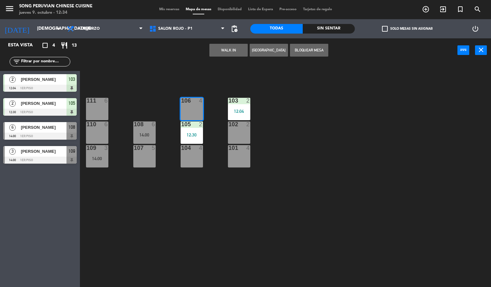
click at [182, 110] on div "106 4" at bounding box center [192, 109] width 22 height 22
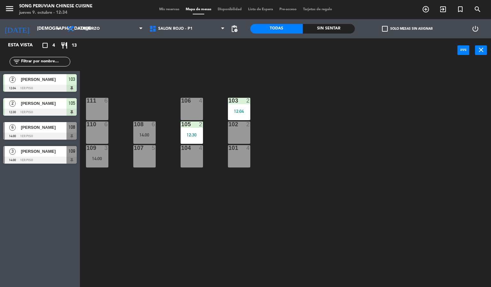
click at [182, 110] on div "106 4" at bounding box center [192, 109] width 22 height 22
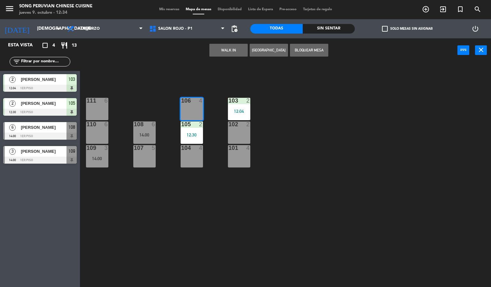
click at [182, 110] on div "106 4" at bounding box center [192, 109] width 22 height 22
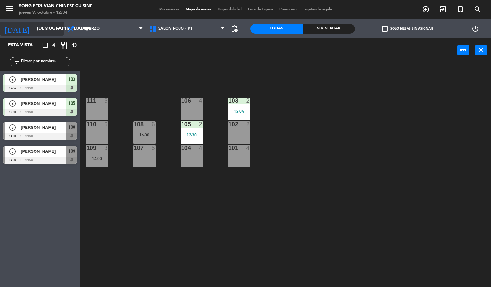
click at [42, 34] on input "[DEMOGRAPHIC_DATA][DATE]" at bounding box center [64, 29] width 61 height 12
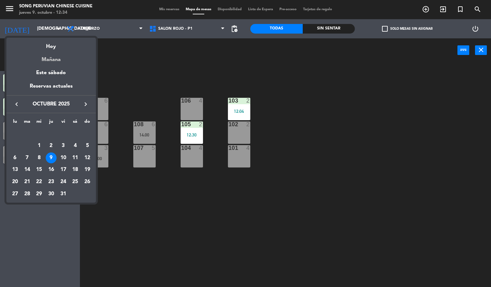
click at [42, 57] on div "Mañana" at bounding box center [50, 57] width 89 height 13
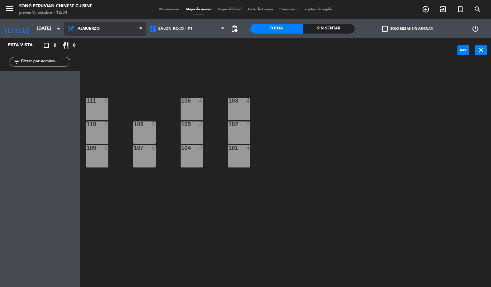
click at [115, 31] on span "Almuerzo" at bounding box center [105, 29] width 82 height 14
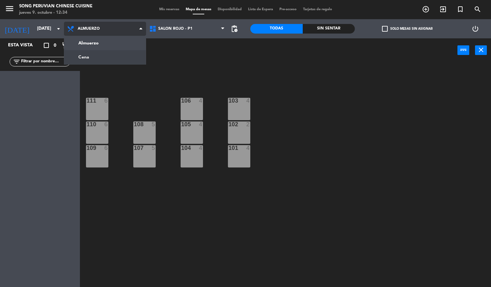
click at [100, 55] on ng-component "menu Song Peruvian Chinese Cuisine [DATE] 9. octubre - 12:34 Mis reservas Mapa …" at bounding box center [245, 143] width 491 height 287
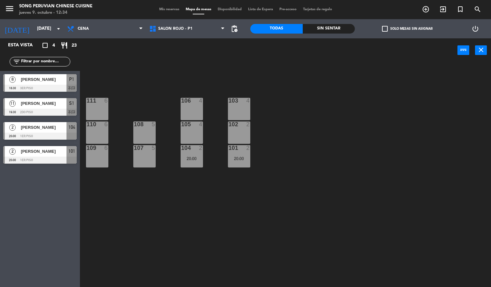
click at [45, 80] on span "[PERSON_NAME]" at bounding box center [44, 79] width 46 height 7
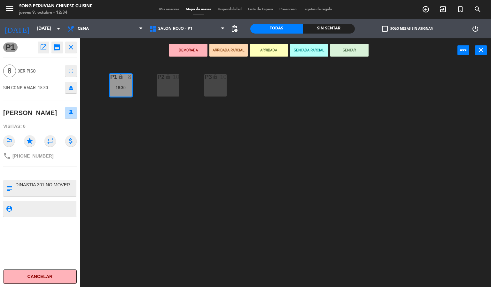
click at [99, 160] on div "P2 lock 10 P3 lock 10 P1 lock 8 18:30" at bounding box center [288, 175] width 406 height 225
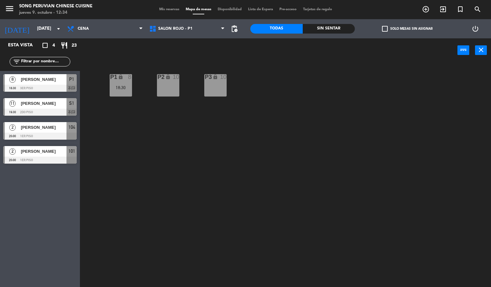
click at [45, 106] on span "[PERSON_NAME]" at bounding box center [44, 103] width 46 height 7
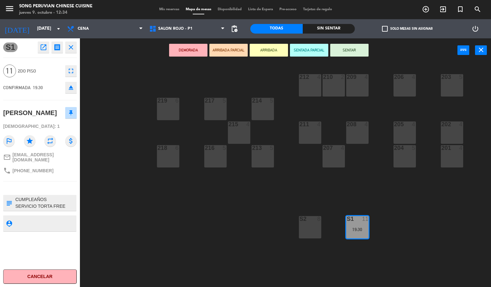
click at [144, 158] on div "203 5 206 4 210 2 212 4 209 4 214 5 217 5 219 6 202 4 205 4 208 4 211 4 215 4 2…" at bounding box center [288, 175] width 406 height 225
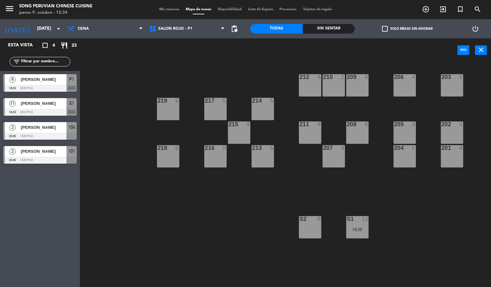
click at [46, 135] on div at bounding box center [39, 136] width 73 height 7
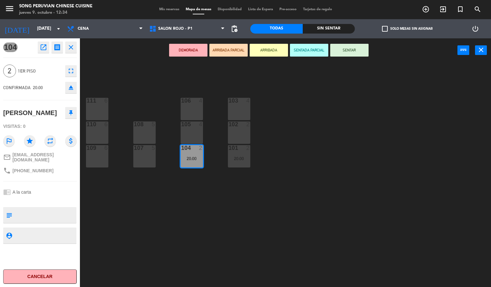
click at [129, 179] on div "103 4 106 4 111 6 102 2 105 4 108 5 110 6 101 2 20:00 104 2 20:00 107 5 109 6" at bounding box center [288, 175] width 406 height 225
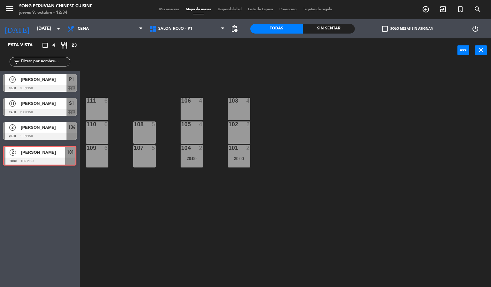
click at [45, 153] on div "2 [PERSON_NAME] 20:00 1er piso 101 2 [PERSON_NAME] 20:00 1er piso 101" at bounding box center [40, 156] width 80 height 26
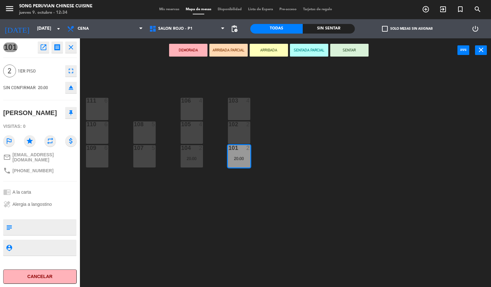
click at [109, 87] on div "103 4 106 4 111 6 102 2 105 4 108 5 110 6 101 2 20:00 104 2 20:00 107 5 109 6" at bounding box center [288, 175] width 406 height 225
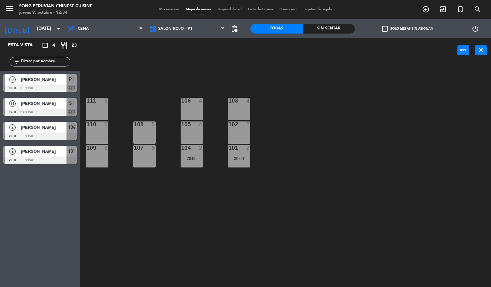
click at [40, 86] on div at bounding box center [39, 88] width 73 height 7
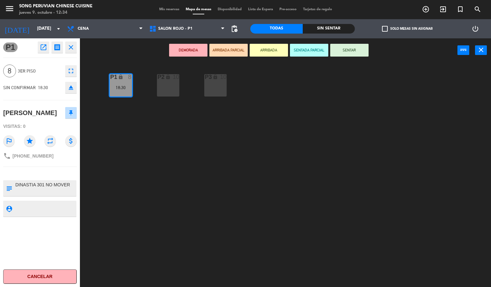
click at [143, 120] on div "P2 lock 10 P3 lock 10 P1 lock 8 18:30" at bounding box center [288, 175] width 406 height 225
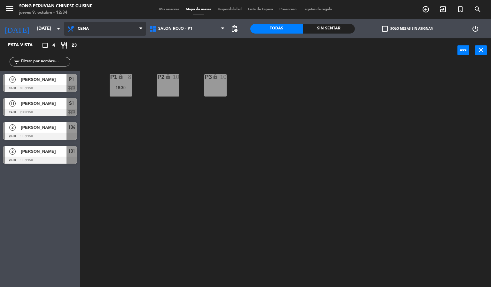
click at [112, 24] on span "Cena" at bounding box center [105, 29] width 82 height 14
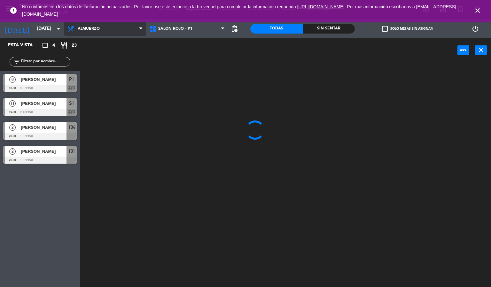
click at [92, 42] on ng-component "menu Song Peruvian Chinese Cuisine [DATE] 9. octubre - 12:34 Mis reservas Mapa …" at bounding box center [245, 143] width 491 height 287
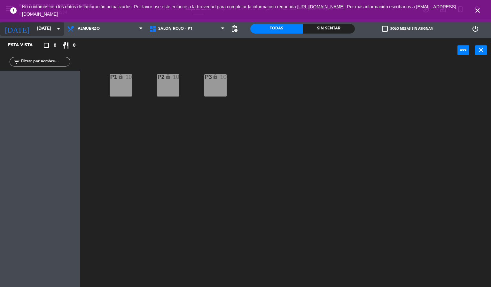
click at [60, 30] on icon "arrow_drop_down" at bounding box center [59, 29] width 8 height 8
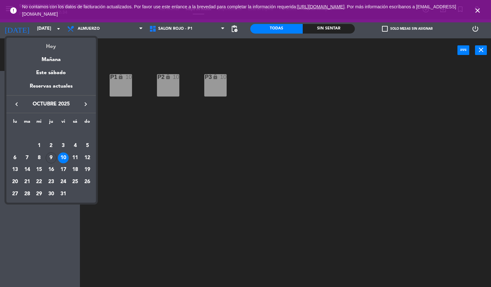
click at [46, 48] on div "Hoy" at bounding box center [50, 44] width 89 height 13
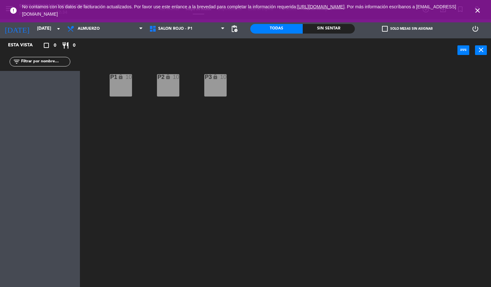
type input "[DEMOGRAPHIC_DATA][DATE]"
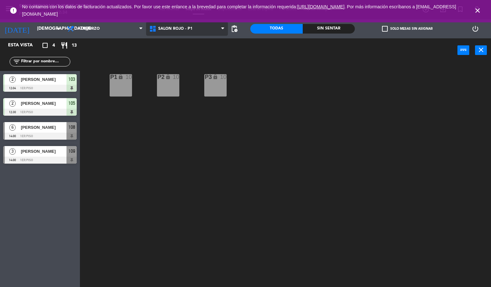
click at [155, 30] on icon at bounding box center [153, 29] width 9 height 8
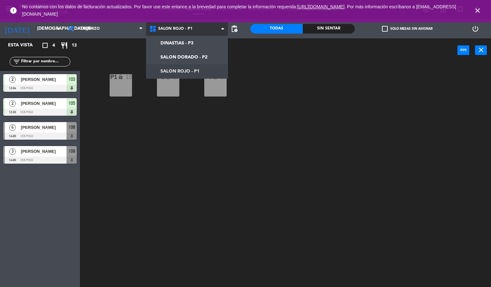
click at [173, 69] on ng-component "menu Song Peruvian Chinese Cuisine [DATE] 9. octubre - 12:34 Mis reservas Mapa …" at bounding box center [245, 143] width 491 height 287
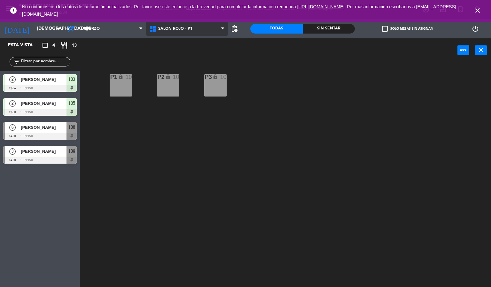
click at [201, 35] on span "SALON ROJO - P1" at bounding box center [187, 29] width 82 height 14
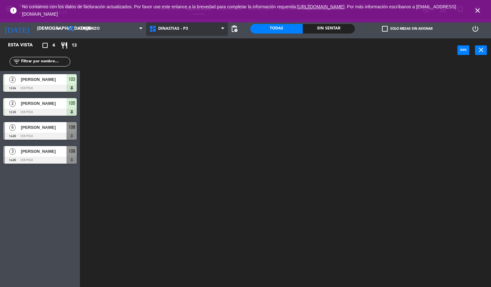
click at [200, 39] on ng-component "menu Song Peruvian Chinese Cuisine [DATE] 9. octubre - 12:34 Mis reservas Mapa …" at bounding box center [245, 143] width 491 height 287
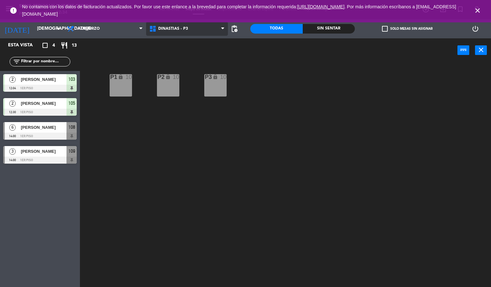
click at [196, 28] on span "DINASTIAS - P3" at bounding box center [187, 29] width 82 height 14
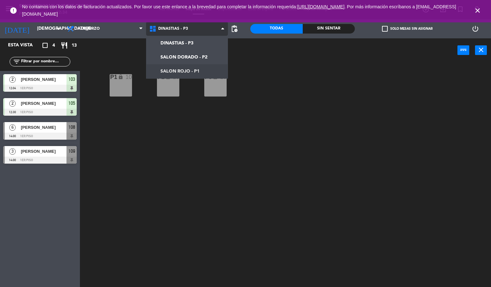
click at [190, 68] on ng-component "menu Song Peruvian Chinese Cuisine [DATE] 9. octubre - 12:34 Mis reservas Mapa …" at bounding box center [245, 143] width 491 height 287
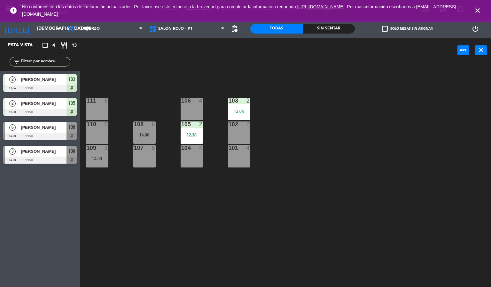
click at [478, 12] on icon "close" at bounding box center [477, 11] width 8 height 8
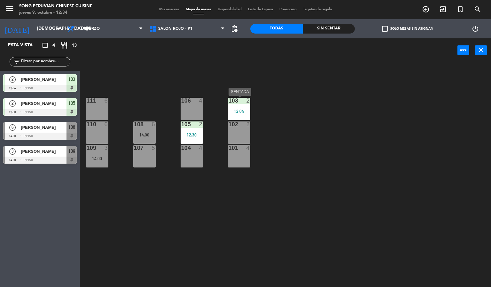
click at [244, 109] on div "12:04" at bounding box center [239, 111] width 22 height 4
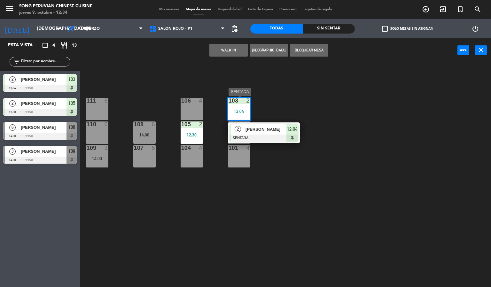
click at [264, 126] on span "[PERSON_NAME]" at bounding box center [265, 129] width 41 height 7
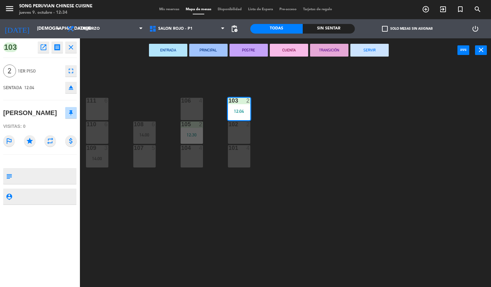
click at [303, 104] on div "103 2 12:04 106 4 111 6 102 2 105 2 12:30 108 6 14:00 110 6 101 4 104 4 107 5 1…" at bounding box center [288, 175] width 406 height 225
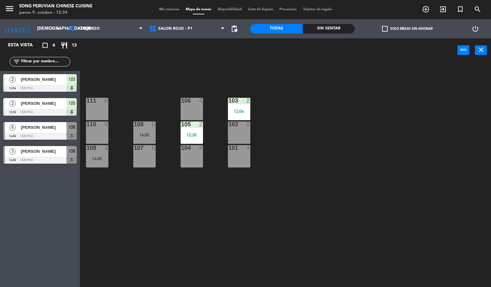
click at [240, 151] on div "101 4" at bounding box center [239, 148] width 22 height 6
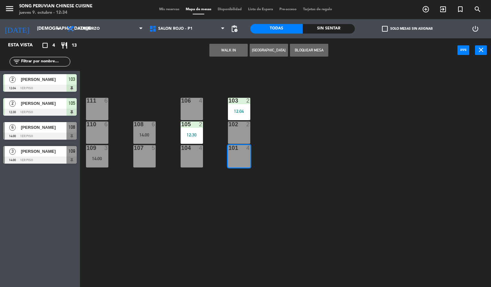
click at [196, 81] on div "103 2 12:04 106 4 111 6 102 2 105 2 12:30 108 6 14:00 110 6 101 4 104 4 107 5 1…" at bounding box center [288, 175] width 406 height 225
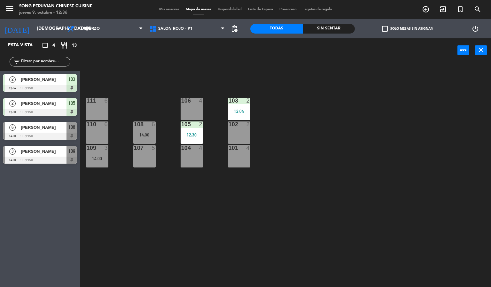
click at [96, 130] on div "110 6" at bounding box center [97, 132] width 22 height 22
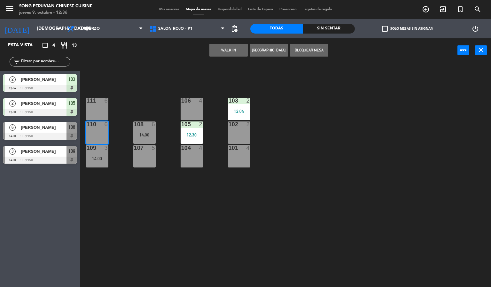
click at [214, 47] on button "WALK IN" at bounding box center [228, 50] width 38 height 13
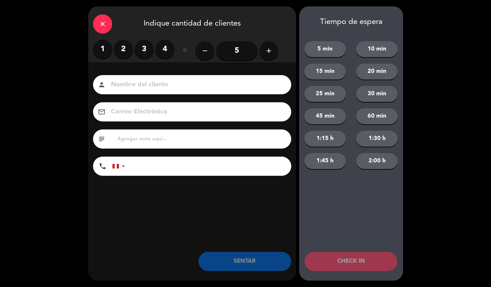
click at [169, 45] on label "4" at bounding box center [164, 49] width 19 height 19
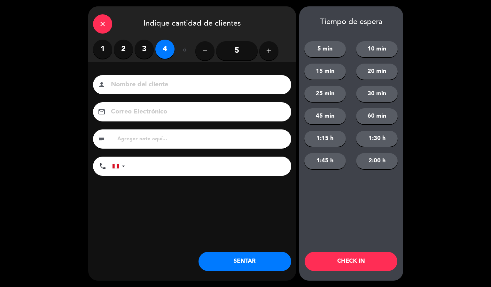
click at [178, 87] on input at bounding box center [196, 84] width 173 height 11
type input "[PERSON_NAME]"
click at [343, 268] on button "CHECK IN" at bounding box center [350, 261] width 93 height 19
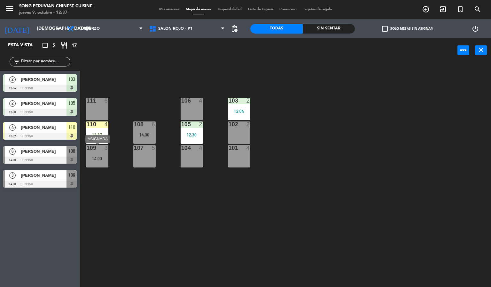
click at [96, 159] on div "14:00" at bounding box center [97, 158] width 22 height 4
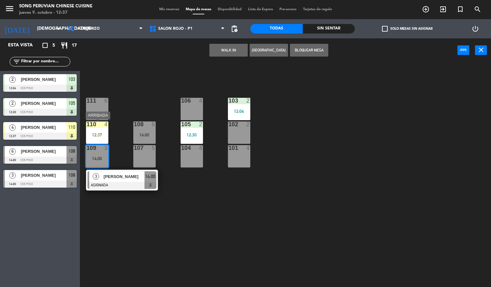
click at [98, 135] on div "12:37" at bounding box center [97, 135] width 22 height 4
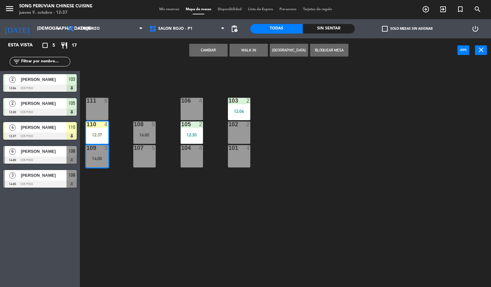
click at [209, 52] on button "Cambiar" at bounding box center [208, 50] width 38 height 13
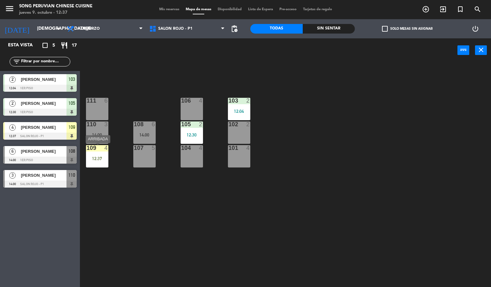
click at [99, 154] on div "109 4 12:37" at bounding box center [97, 156] width 22 height 22
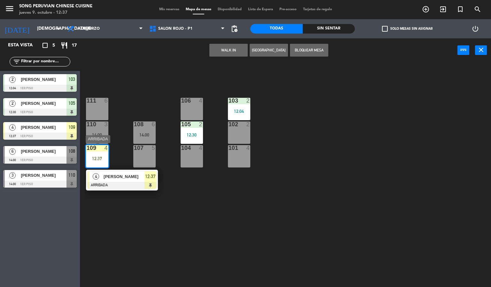
click at [112, 178] on span "[PERSON_NAME]" at bounding box center [124, 176] width 41 height 7
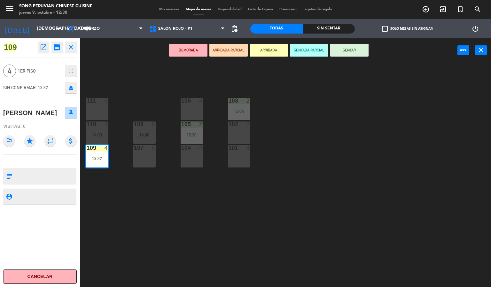
click at [350, 48] on button "SENTAR" at bounding box center [349, 50] width 38 height 13
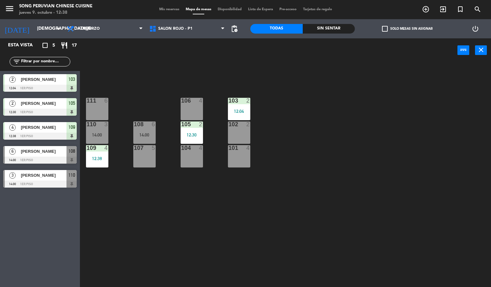
click at [105, 90] on div "103 2 12:04 106 4 111 6 102 2 105 2 12:30 108 6 14:00 110 3 14:00 101 4 104 4 1…" at bounding box center [288, 175] width 406 height 225
click at [99, 134] on div "14:00" at bounding box center [97, 135] width 22 height 4
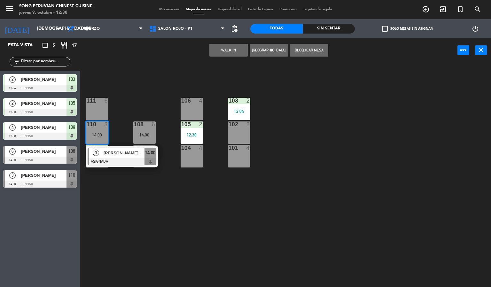
click at [135, 92] on div "103 2 12:04 106 4 111 6 102 2 105 2 12:30 108 6 14:00 110 3 14:00 3 [PERSON_NAM…" at bounding box center [288, 175] width 406 height 225
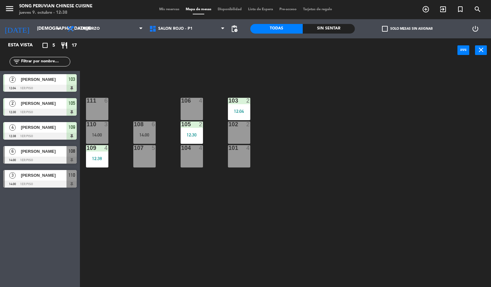
click at [364, 173] on div "103 2 12:04 106 4 111 6 102 2 105 2 12:30 108 6 14:00 110 3 14:00 101 4 104 4 1…" at bounding box center [288, 175] width 406 height 225
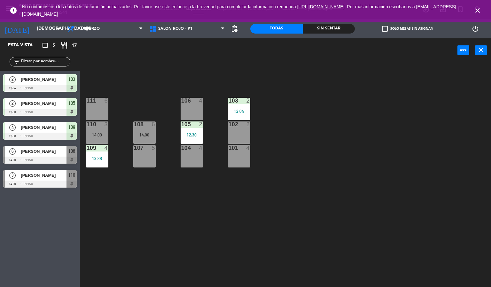
click at [476, 7] on icon "close" at bounding box center [477, 11] width 8 height 8
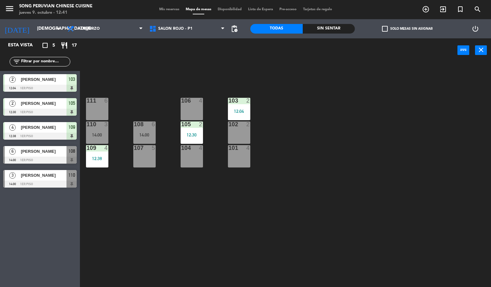
click at [198, 112] on div "106 4" at bounding box center [192, 109] width 22 height 22
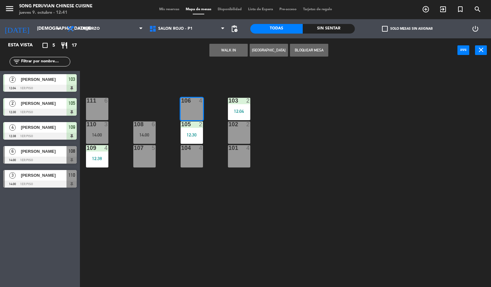
click at [242, 137] on div "102 2" at bounding box center [239, 132] width 22 height 22
click at [236, 180] on div "103 2 12:04 106 4 111 6 102 2 105 2 12:30 108 6 14:00 110 3 14:00 101 4 104 4 1…" at bounding box center [288, 175] width 406 height 225
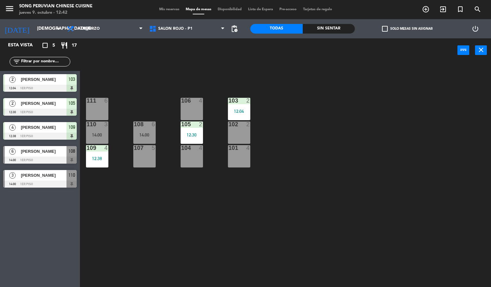
click at [192, 100] on div at bounding box center [191, 101] width 11 height 6
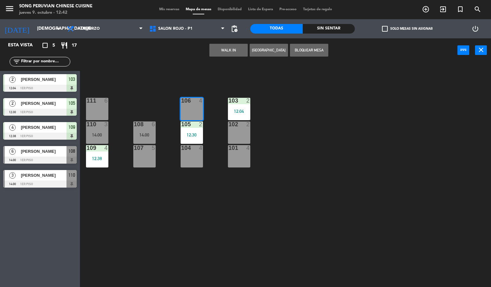
click at [198, 85] on div "103 2 12:04 106 4 111 6 102 2 105 2 12:30 108 6 14:00 110 3 14:00 101 4 104 4 1…" at bounding box center [288, 175] width 406 height 225
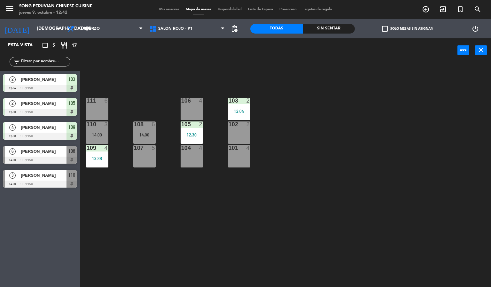
click at [198, 85] on div "103 2 12:04 106 4 111 6 102 2 105 2 12:30 108 6 14:00 110 3 14:00 101 4 104 4 1…" at bounding box center [288, 175] width 406 height 225
click at [228, 152] on div "101 4" at bounding box center [239, 156] width 22 height 22
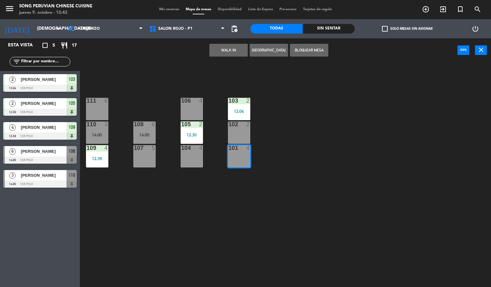
click at [236, 137] on div "102 2" at bounding box center [239, 132] width 22 height 22
drag, startPoint x: 258, startPoint y: 111, endPoint x: 227, endPoint y: 135, distance: 39.8
click at [255, 114] on div "103 2 12:04 106 4 111 6 102 2 105 2 12:30 108 6 14:00 110 3 14:00 101 4 104 4 1…" at bounding box center [288, 175] width 406 height 225
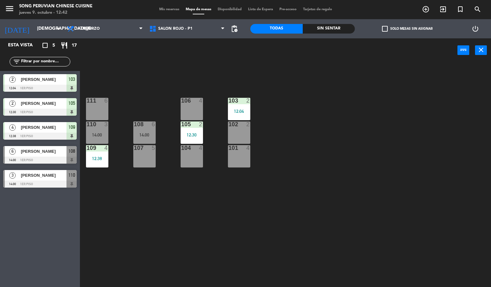
click at [144, 151] on div "107 5" at bounding box center [144, 148] width 22 height 6
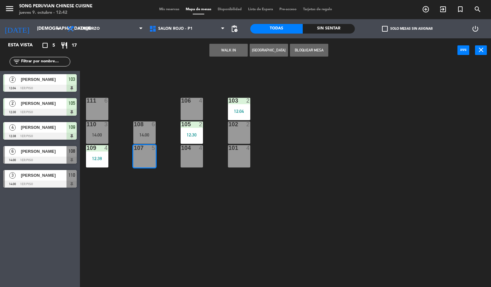
click at [145, 127] on div "108 6" at bounding box center [144, 124] width 22 height 6
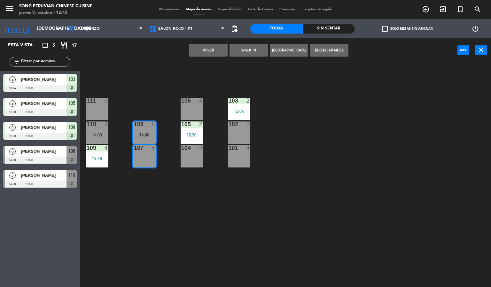
click at [194, 99] on div at bounding box center [191, 101] width 11 height 6
click at [192, 147] on div at bounding box center [191, 148] width 11 height 6
click at [192, 135] on div "12:30" at bounding box center [192, 135] width 22 height 4
click at [208, 135] on div "103 2 12:04 106 4 111 6 102 2 105 2 12:30 108 6 14:00 110 3 14:00 101 4 104 4 1…" at bounding box center [288, 175] width 406 height 225
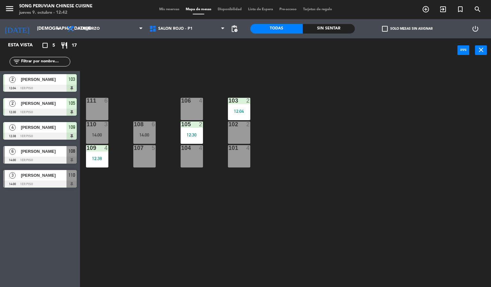
click at [196, 155] on div "104 4" at bounding box center [192, 156] width 22 height 22
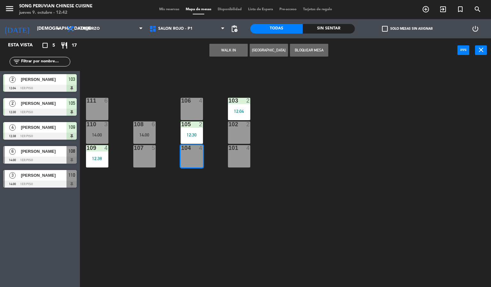
click at [196, 132] on div "105 2 12:30" at bounding box center [192, 132] width 22 height 22
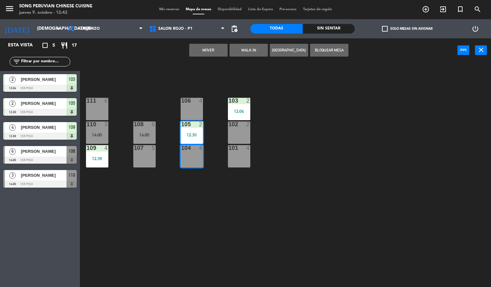
click at [193, 115] on div "106 4" at bounding box center [192, 109] width 22 height 22
click at [211, 134] on div "103 2 12:04 106 4 111 6 102 2 105 2 12:30 108 6 14:00 110 3 14:00 101 4 104 4 1…" at bounding box center [288, 175] width 406 height 225
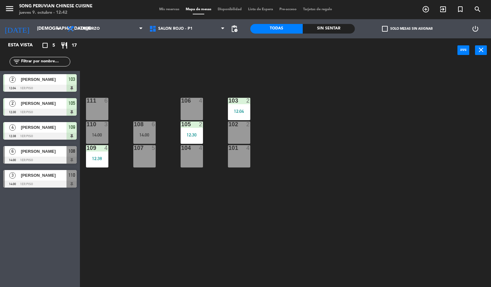
click at [230, 151] on div "101 4" at bounding box center [239, 156] width 22 height 22
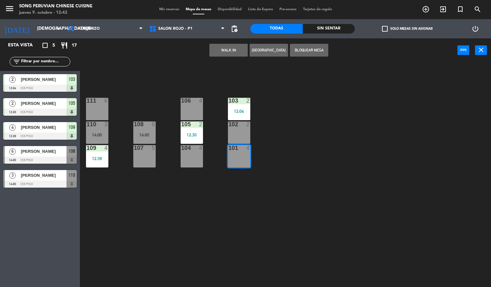
drag, startPoint x: 233, startPoint y: 132, endPoint x: 212, endPoint y: 110, distance: 30.5
click at [233, 132] on div "102 2" at bounding box center [239, 132] width 22 height 22
click at [200, 108] on div "106 4" at bounding box center [192, 109] width 22 height 22
click at [219, 88] on div "103 2 12:04 106 4 111 6 102 2 105 2 12:30 108 6 14:00 110 3 14:00 101 4 104 4 1…" at bounding box center [288, 175] width 406 height 225
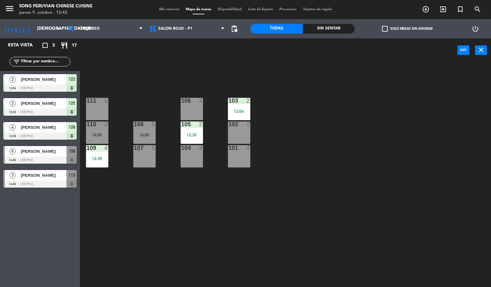
click at [149, 142] on div "108 6 14:00" at bounding box center [144, 132] width 22 height 22
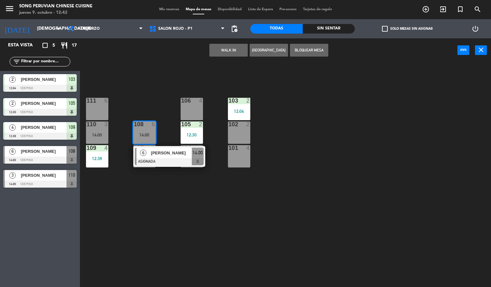
click at [149, 131] on div "108 6 14:00" at bounding box center [144, 132] width 22 height 22
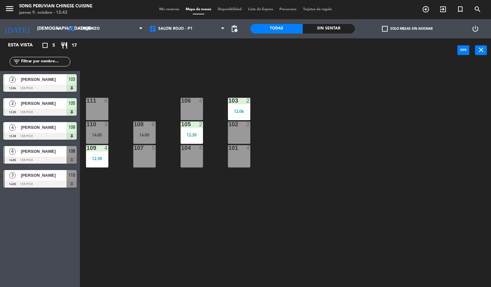
click at [87, 147] on div "109" at bounding box center [87, 148] width 0 height 6
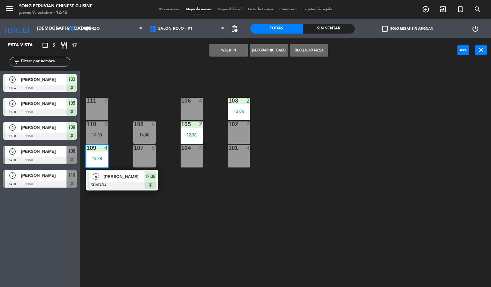
click at [92, 127] on div at bounding box center [97, 124] width 11 height 6
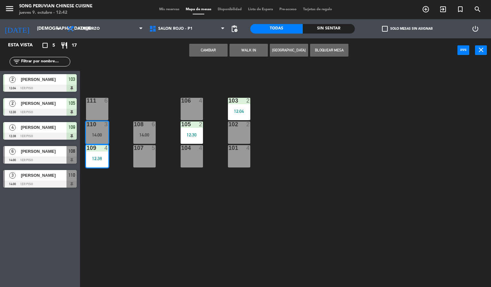
click at [100, 102] on div at bounding box center [97, 101] width 11 height 6
click at [130, 94] on div "103 2 12:04 106 4 111 6 102 2 105 2 12:30 108 6 14:00 110 3 14:00 101 4 104 4 1…" at bounding box center [288, 175] width 406 height 225
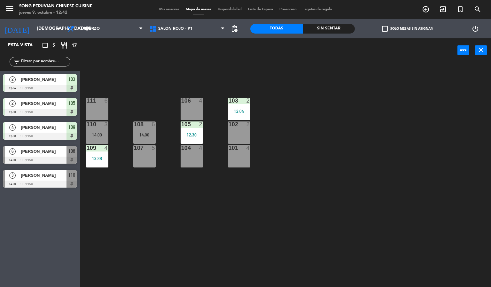
click at [141, 93] on div "103 2 12:04 106 4 111 6 102 2 105 2 12:30 108 6 14:00 110 3 14:00 101 4 104 4 1…" at bounding box center [288, 175] width 406 height 225
click at [145, 150] on div at bounding box center [144, 148] width 11 height 6
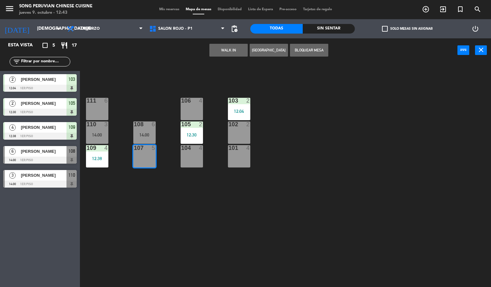
click at [148, 135] on div "14:00" at bounding box center [144, 135] width 22 height 4
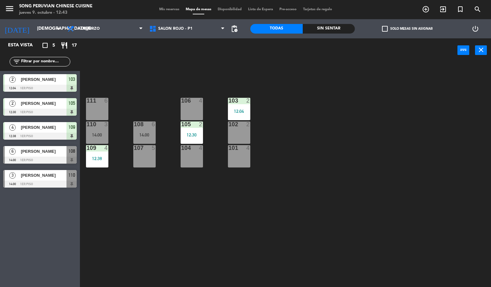
click at [167, 219] on div "103 2 12:04 106 4 111 6 102 2 105 2 12:30 108 6 14:00 110 3 14:00 101 4 104 4 1…" at bounding box center [288, 175] width 406 height 225
click at [201, 167] on div "104 4" at bounding box center [192, 156] width 22 height 22
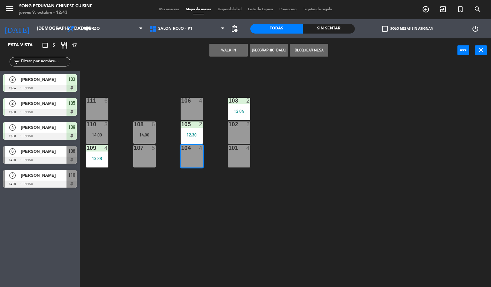
click at [197, 101] on div "4" at bounding box center [202, 101] width 11 height 6
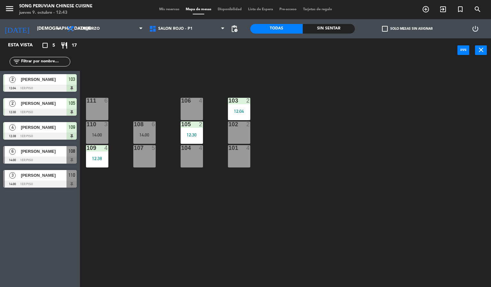
click at [232, 175] on div "103 2 12:04 106 4 111 6 102 2 105 2 12:30 108 6 14:00 110 3 14:00 101 4 104 4 1…" at bounding box center [288, 175] width 406 height 225
click at [256, 87] on div "103 2 12:04 106 4 111 6 102 2 105 2 12:30 108 6 14:00 110 3 14:00 101 4 104 4 1…" at bounding box center [288, 175] width 406 height 225
click at [268, 95] on div "103 2 12:04 106 4 111 6 102 2 105 2 12:30 108 6 14:00 110 3 14:00 101 4 104 4 1…" at bounding box center [288, 175] width 406 height 225
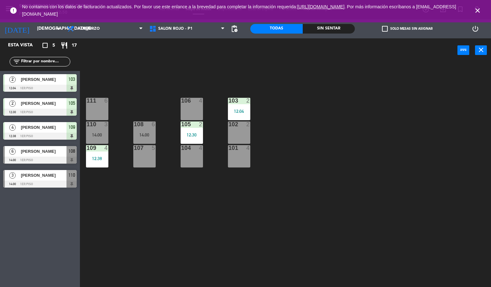
click at [476, 13] on icon "close" at bounding box center [477, 11] width 8 height 8
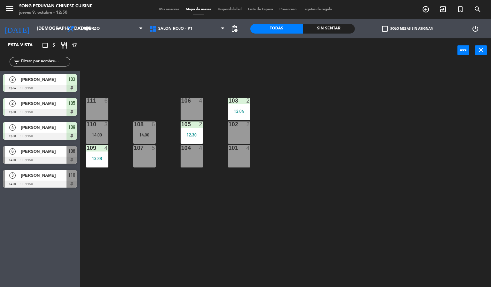
click at [276, 68] on div "103 2 12:04 106 4 111 6 102 2 105 2 12:30 108 6 14:00 110 3 14:00 101 4 104 4 1…" at bounding box center [288, 175] width 406 height 225
click at [240, 110] on div "12:04" at bounding box center [239, 111] width 22 height 4
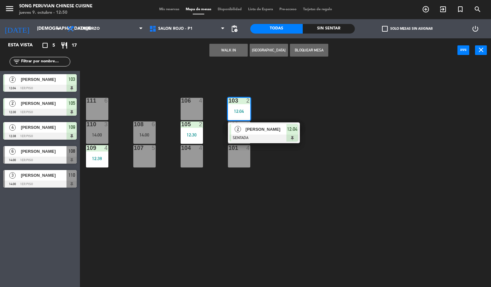
click at [267, 88] on div "103 2 12:04 2 [PERSON_NAME] SENTADA 12:04 106 4 111 6 102 2 105 2 12:30 108 6 1…" at bounding box center [288, 175] width 406 height 225
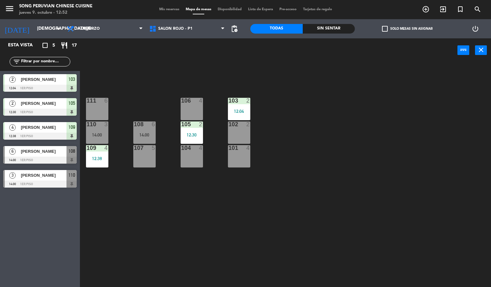
click at [170, 83] on div "103 2 12:04 106 4 111 6 102 2 105 2 12:30 108 6 14:00 110 3 14:00 101 4 104 4 1…" at bounding box center [288, 175] width 406 height 225
click at [189, 106] on div "106 4" at bounding box center [192, 109] width 22 height 22
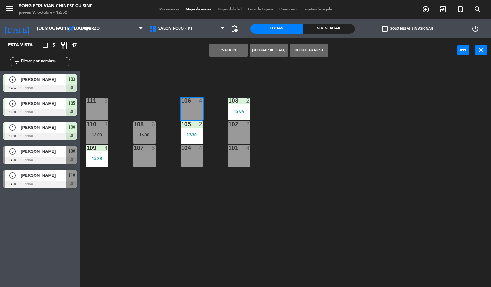
click at [205, 89] on div "103 2 12:04 106 4 111 6 102 2 105 2 12:30 108 6 14:00 110 3 14:00 101 4 104 4 1…" at bounding box center [288, 175] width 406 height 225
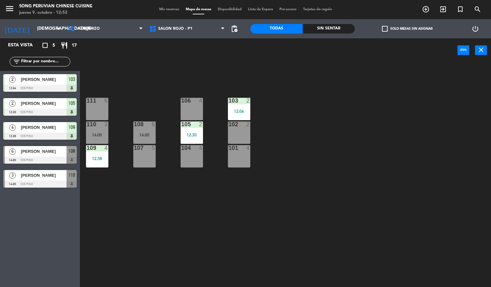
click at [149, 137] on div "14:00" at bounding box center [144, 135] width 22 height 4
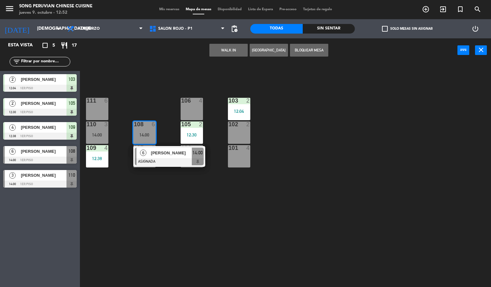
click at [152, 115] on div "103 2 12:04 106 4 111 6 102 2 105 2 12:30 108 6 14:00 6 [PERSON_NAME] ASIGNADA …" at bounding box center [288, 175] width 406 height 225
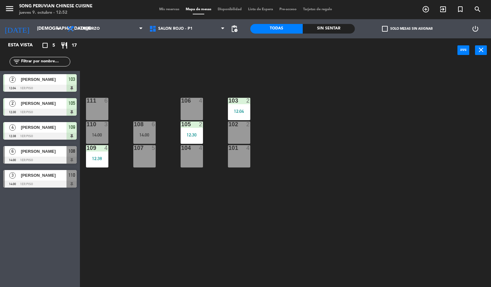
click at [152, 115] on div "103 2 12:04 106 4 111 6 102 2 105 2 12:30 108 6 14:00 110 3 14:00 101 4 104 4 1…" at bounding box center [288, 175] width 406 height 225
click at [167, 88] on div "103 2 12:04 106 4 111 6 102 2 105 2 12:30 108 6 14:00 110 3 14:00 101 4 104 4 1…" at bounding box center [288, 175] width 406 height 225
click at [277, 220] on div "103 2 12:04 106 4 111 6 102 2 105 2 12:30 108 6 14:00 110 3 14:00 101 4 104 4 1…" at bounding box center [288, 175] width 406 height 225
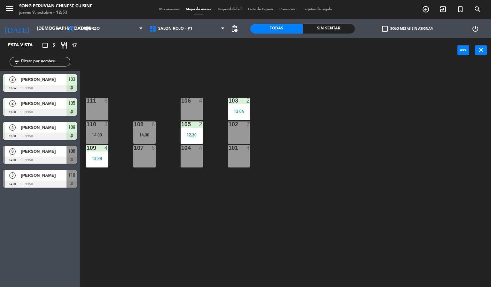
click at [234, 233] on div "103 2 12:04 106 4 111 6 102 2 105 2 12:30 108 6 14:00 110 3 14:00 101 4 104 4 1…" at bounding box center [288, 175] width 406 height 225
click at [201, 114] on div "106 4" at bounding box center [192, 109] width 22 height 22
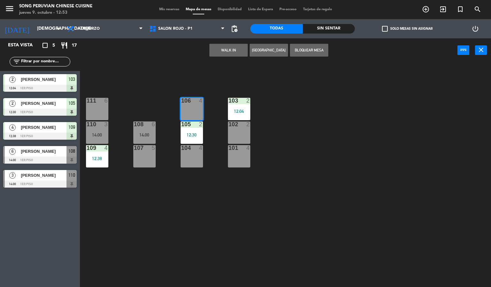
click at [206, 95] on div "103 2 12:04 106 4 111 6 102 2 105 2 12:30 108 6 14:00 110 3 14:00 101 4 104 4 1…" at bounding box center [288, 175] width 406 height 225
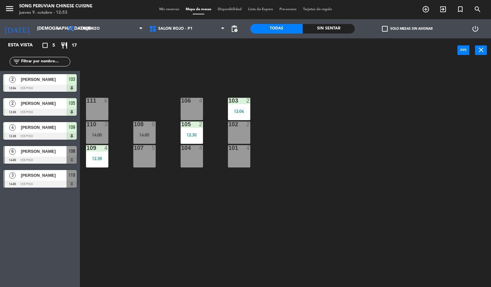
click at [231, 106] on div "103 2 12:04" at bounding box center [239, 109] width 22 height 22
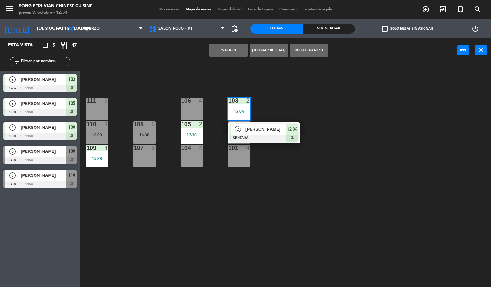
click at [238, 198] on div "103 2 12:04 2 [PERSON_NAME] SENTADA 12:04 106 4 111 6 102 2 105 2 12:30 108 6 1…" at bounding box center [288, 175] width 406 height 225
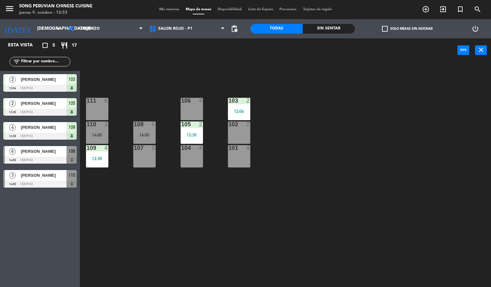
click at [231, 157] on div "101 4" at bounding box center [239, 156] width 22 height 22
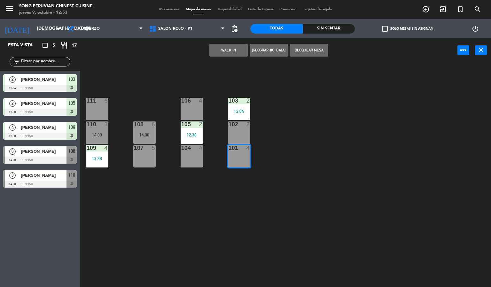
click at [231, 133] on div "102 2" at bounding box center [239, 132] width 22 height 22
click at [233, 111] on div "12:04" at bounding box center [239, 111] width 22 height 4
drag, startPoint x: 213, startPoint y: 110, endPoint x: 192, endPoint y: 127, distance: 27.2
click at [211, 110] on div "103 2 12:04 106 4 111 6 102 2 105 2 12:30 108 6 14:00 110 3 14:00 101 4 104 4 1…" at bounding box center [288, 175] width 406 height 225
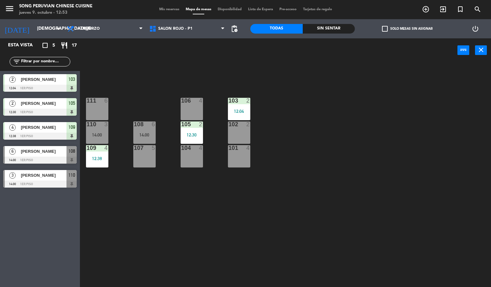
click at [189, 148] on div at bounding box center [191, 148] width 11 height 6
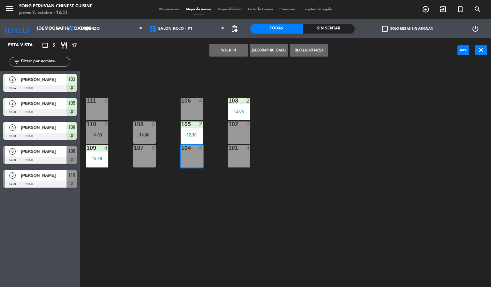
click at [189, 133] on div "12:30" at bounding box center [192, 135] width 22 height 4
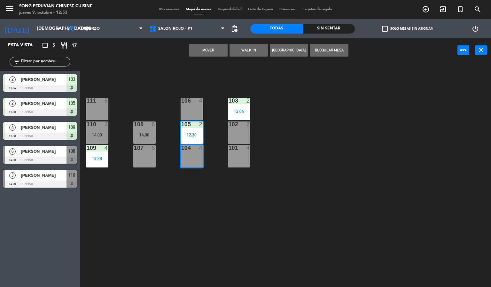
click at [189, 111] on div "106 4" at bounding box center [192, 109] width 22 height 22
click at [214, 98] on div "103 2 12:04 106 4 111 6 102 2 105 2 12:30 108 6 14:00 110 3 14:00 101 4 104 4 1…" at bounding box center [288, 175] width 406 height 225
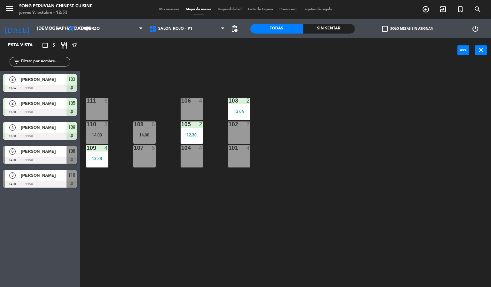
click at [153, 154] on div "107 5" at bounding box center [144, 156] width 22 height 22
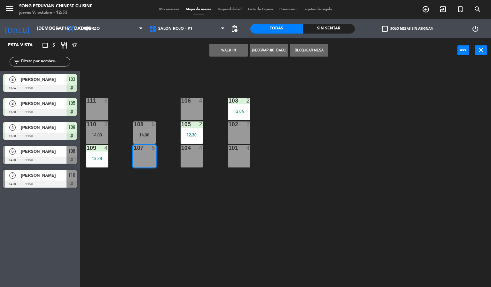
click at [147, 135] on div "14:00" at bounding box center [144, 135] width 22 height 4
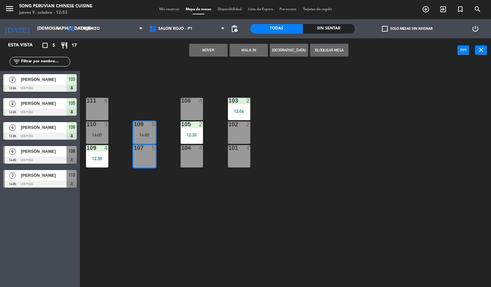
click at [151, 101] on div "103 2 12:04 106 4 111 6 102 2 105 2 12:30 108 6 14:00 110 3 14:00 101 4 104 4 1…" at bounding box center [288, 175] width 406 height 225
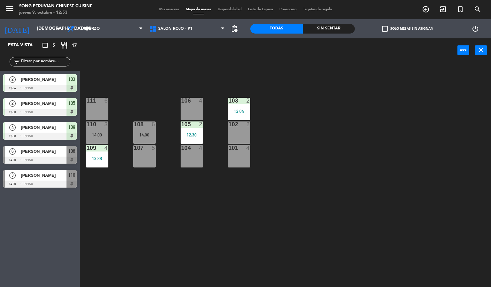
click at [92, 147] on div at bounding box center [97, 148] width 11 height 6
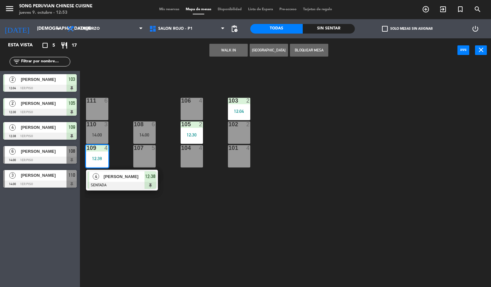
click at [93, 133] on div "14:00" at bounding box center [97, 135] width 22 height 4
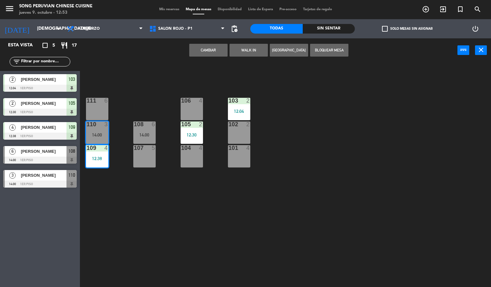
click at [119, 110] on div "103 2 12:04 106 4 111 6 102 2 105 2 12:30 108 6 14:00 110 3 14:00 101 4 104 4 1…" at bounding box center [288, 175] width 406 height 225
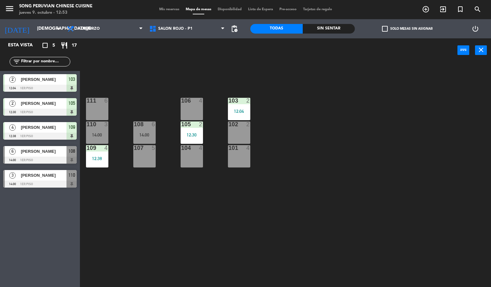
click at [169, 152] on div "103 2 12:04 106 4 111 6 102 2 105 2 12:30 108 6 14:00 110 3 14:00 101 4 104 4 1…" at bounding box center [288, 175] width 406 height 225
click at [115, 85] on div "103 2 12:04 106 4 111 6 102 2 105 2 12:30 108 6 14:00 110 3 14:00 101 4 104 4 1…" at bounding box center [288, 175] width 406 height 225
click at [147, 165] on div "107 5" at bounding box center [144, 156] width 22 height 22
click at [135, 206] on div "103 2 12:04 106 4 111 6 102 2 105 2 12:30 108 6 14:00 110 3 14:00 101 4 104 4 1…" at bounding box center [288, 175] width 406 height 225
click at [196, 165] on div "104 4" at bounding box center [192, 156] width 22 height 22
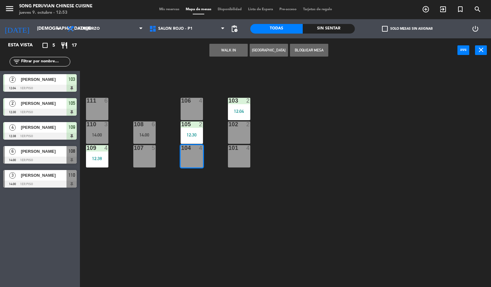
click at [191, 107] on div "106 4" at bounding box center [192, 109] width 22 height 22
click at [192, 135] on div "12:30" at bounding box center [192, 135] width 22 height 4
click at [176, 201] on div "103 2 12:04 106 4 111 6 102 2 105 2 12:30 108 6 14:00 110 3 14:00 101 4 104 4 1…" at bounding box center [288, 175] width 406 height 225
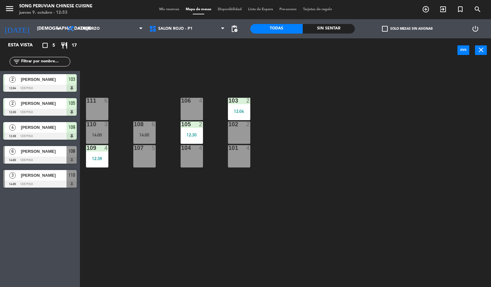
click at [235, 159] on div "101 4" at bounding box center [239, 156] width 22 height 22
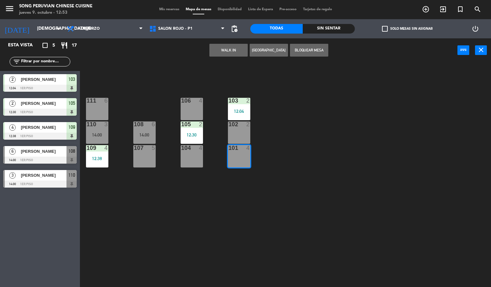
click at [245, 133] on div "102 2" at bounding box center [239, 132] width 22 height 22
click at [228, 87] on div "103 2 12:04 106 4 111 6 102 2 105 2 12:30 108 6 14:00 110 3 14:00 101 4 104 4 1…" at bounding box center [288, 175] width 406 height 225
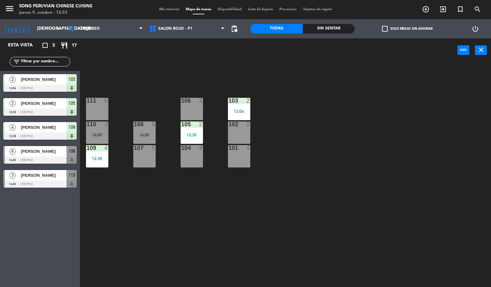
click at [197, 148] on div "4" at bounding box center [202, 148] width 11 height 6
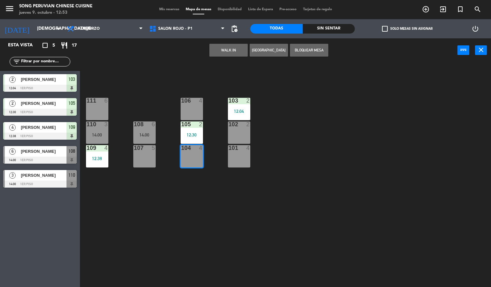
click at [195, 130] on div "105 2 12:30" at bounding box center [192, 132] width 22 height 22
click at [195, 103] on div at bounding box center [191, 101] width 11 height 6
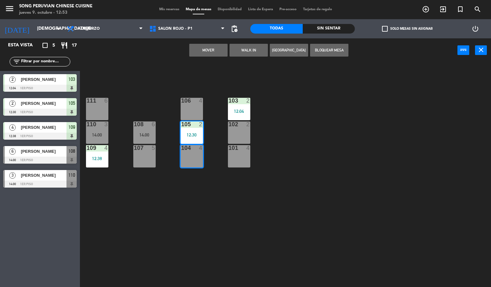
click at [153, 91] on div "103 2 12:04 106 4 111 6 102 2 105 2 12:30 108 6 14:00 110 3 14:00 101 4 104 4 1…" at bounding box center [288, 175] width 406 height 225
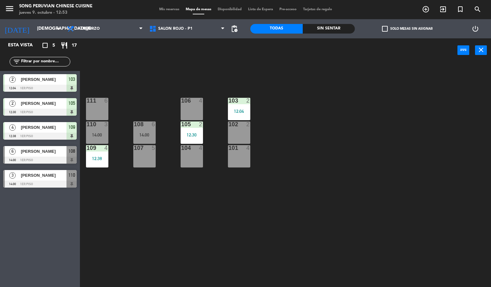
click at [147, 156] on div "107 5" at bounding box center [144, 156] width 22 height 22
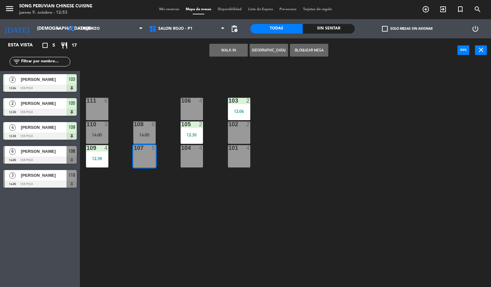
click at [152, 135] on div "14:00" at bounding box center [144, 135] width 22 height 4
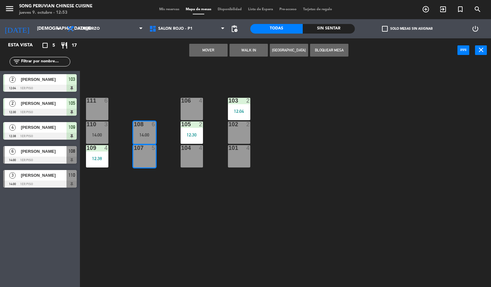
click at [153, 84] on div "103 2 12:04 106 4 111 6 102 2 105 2 12:30 108 6 14:00 110 3 14:00 101 4 104 4 1…" at bounding box center [288, 175] width 406 height 225
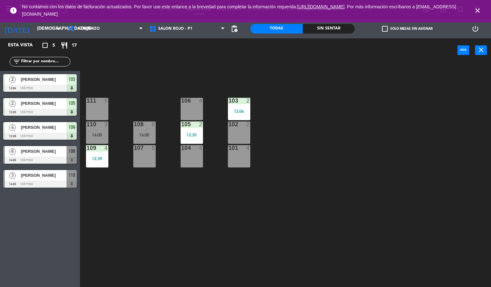
click at [477, 11] on icon "close" at bounding box center [477, 11] width 8 height 8
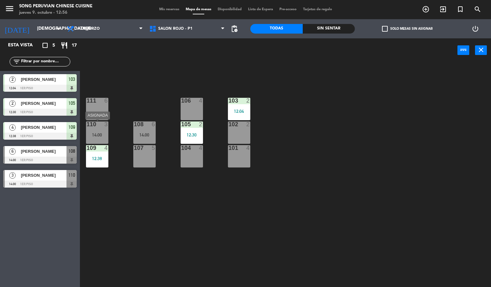
click at [94, 137] on div "14:00" at bounding box center [97, 135] width 22 height 4
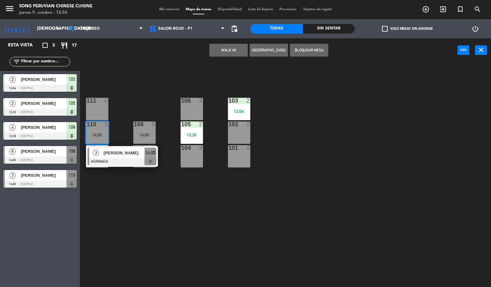
click at [139, 109] on div "103 2 12:04 106 4 111 6 102 2 105 2 12:30 108 6 14:00 110 3 14:00 3 [PERSON_NAM…" at bounding box center [288, 175] width 406 height 225
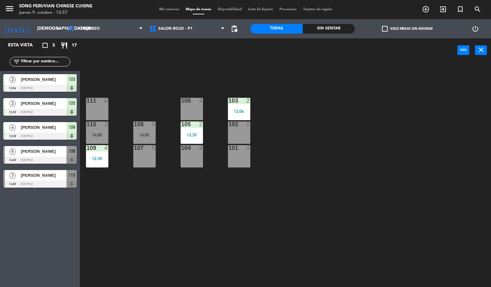
click at [240, 66] on div "103 2 12:04 106 4 111 6 102 2 105 2 12:30 108 6 14:00 110 3 14:00 101 4 104 4 1…" at bounding box center [288, 175] width 406 height 225
click at [190, 105] on div "106 4" at bounding box center [192, 109] width 22 height 22
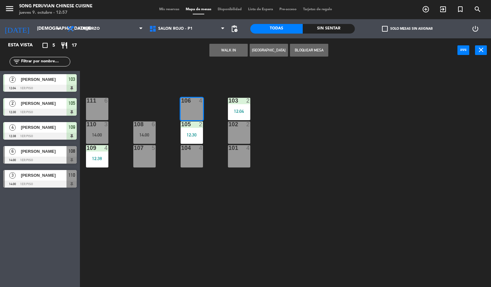
click at [242, 151] on div "101 4" at bounding box center [239, 148] width 22 height 6
click at [243, 125] on div at bounding box center [239, 124] width 11 height 6
click at [282, 96] on div "103 2 12:04 106 4 111 6 102 2 105 2 12:30 108 6 14:00 110 3 14:00 101 4 104 4 1…" at bounding box center [288, 175] width 406 height 225
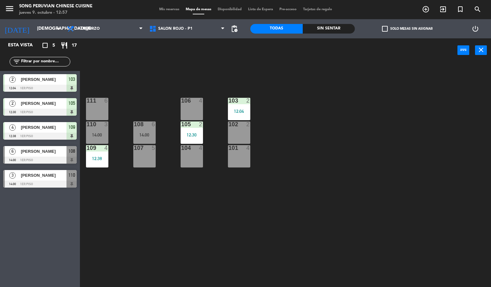
drag, startPoint x: 147, startPoint y: 149, endPoint x: 151, endPoint y: 131, distance: 18.4
click at [147, 145] on div at bounding box center [144, 148] width 11 height 6
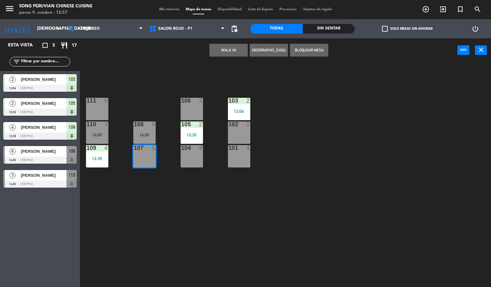
click at [152, 129] on div "108 6 14:00" at bounding box center [144, 132] width 22 height 22
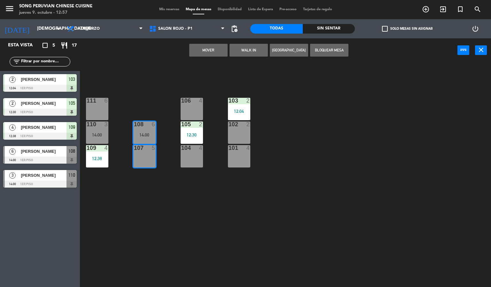
click at [161, 112] on div "103 2 12:04 106 4 111 6 102 2 105 2 12:30 108 6 14:00 110 3 14:00 101 4 104 4 1…" at bounding box center [288, 175] width 406 height 225
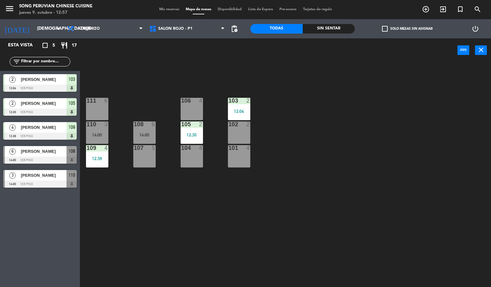
click at [192, 155] on div "104 4" at bounding box center [192, 156] width 22 height 22
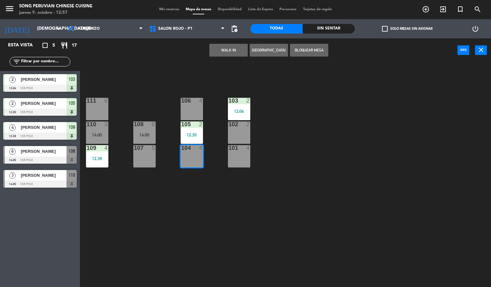
click at [193, 129] on div "105 2 12:30" at bounding box center [192, 132] width 22 height 22
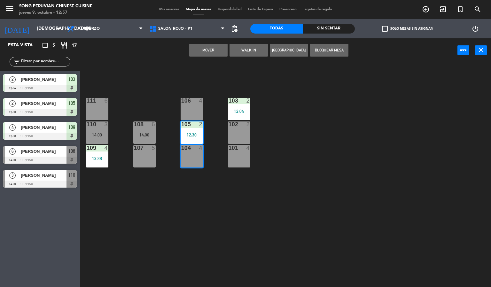
click at [195, 117] on div "106 4" at bounding box center [192, 109] width 22 height 22
click at [189, 101] on div at bounding box center [191, 101] width 11 height 6
click at [199, 74] on div "103 2 12:04 106 4 111 6 102 2 105 2 12:30 108 6 14:00 110 3 14:00 101 4 104 4 1…" at bounding box center [288, 175] width 406 height 225
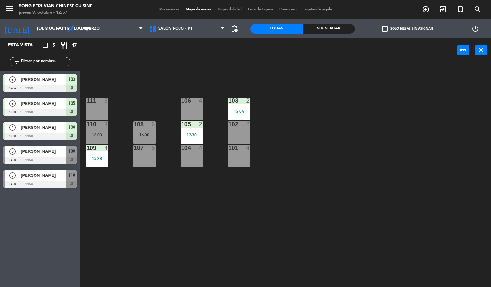
click at [136, 156] on div "107 5" at bounding box center [144, 156] width 22 height 22
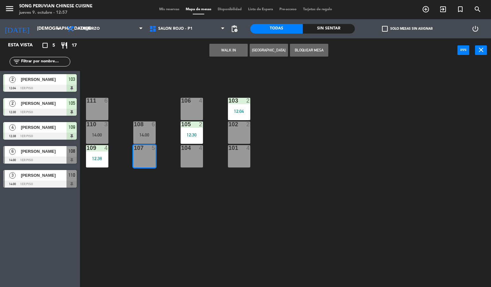
click at [144, 133] on div "14:00" at bounding box center [144, 135] width 22 height 4
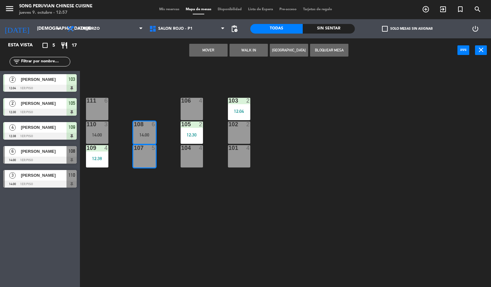
click at [159, 112] on div "103 2 12:04 106 4 111 6 102 2 105 2 12:30 108 6 14:00 110 3 14:00 101 4 104 4 1…" at bounding box center [288, 175] width 406 height 225
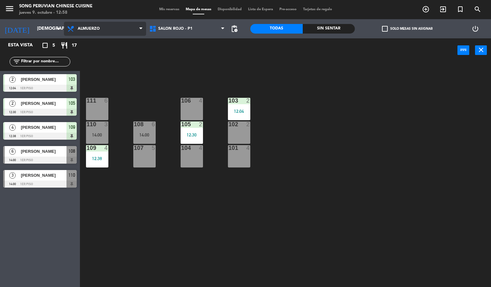
click at [96, 29] on span "Almuerzo" at bounding box center [89, 29] width 22 height 4
click at [158, 61] on div "power_input close" at bounding box center [268, 50] width 377 height 24
drag, startPoint x: 104, startPoint y: 153, endPoint x: 123, endPoint y: 116, distance: 42.0
click at [104, 153] on div "109 4 12:38" at bounding box center [97, 156] width 22 height 22
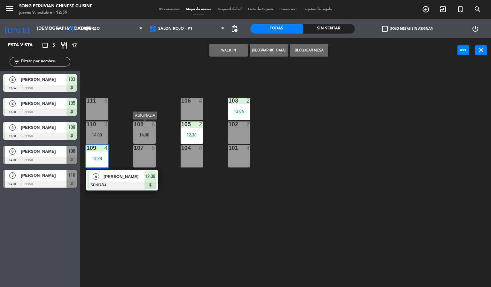
click at [147, 131] on div "108 6 14:00" at bounding box center [144, 132] width 22 height 22
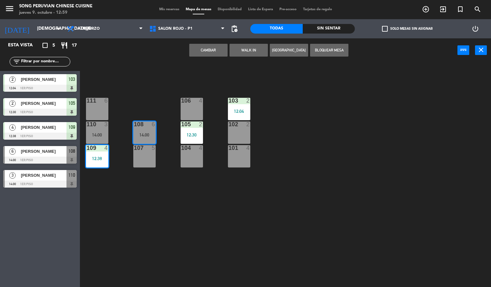
click at [147, 98] on div "103 2 12:04 106 4 111 6 102 2 105 2 12:30 108 6 14:00 110 3 14:00 101 4 104 4 1…" at bounding box center [288, 175] width 406 height 225
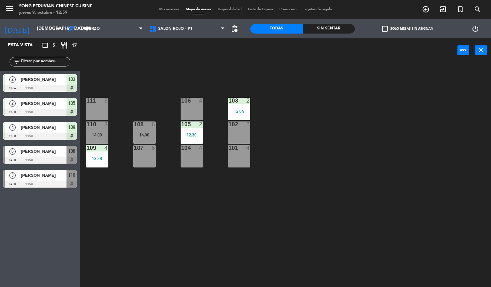
click at [108, 130] on div "110 3 14:00" at bounding box center [97, 132] width 22 height 22
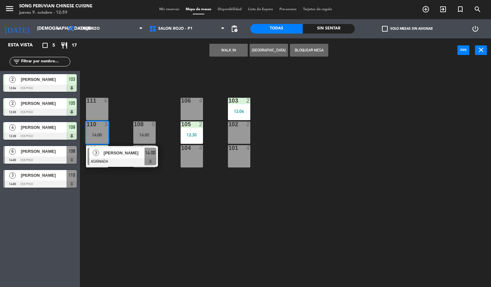
click at [126, 96] on div "103 2 12:04 106 4 111 6 102 2 105 2 12:30 108 6 14:00 110 3 14:00 3 [PERSON_NAM…" at bounding box center [288, 175] width 406 height 225
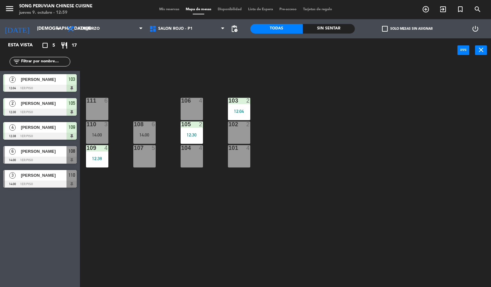
click at [98, 124] on div at bounding box center [97, 124] width 11 height 6
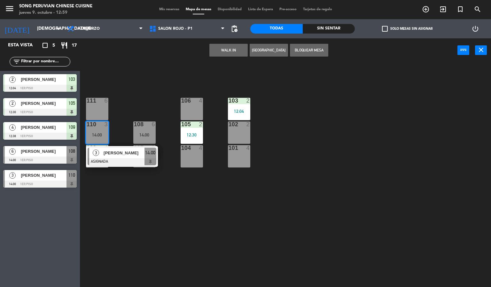
click at [98, 129] on div "110 3 14:00" at bounding box center [97, 132] width 22 height 22
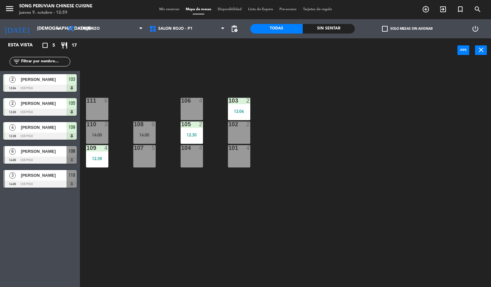
click at [129, 112] on div "103 2 12:04 106 4 111 6 102 2 105 2 12:30 108 6 14:00 110 3 14:00 101 4 104 4 1…" at bounding box center [288, 175] width 406 height 225
click at [166, 165] on div "103 2 12:04 106 4 111 6 102 2 105 2 12:30 108 6 14:00 110 3 14:00 101 4 104 4 1…" at bounding box center [288, 175] width 406 height 225
click at [238, 152] on div "101 4" at bounding box center [239, 156] width 22 height 22
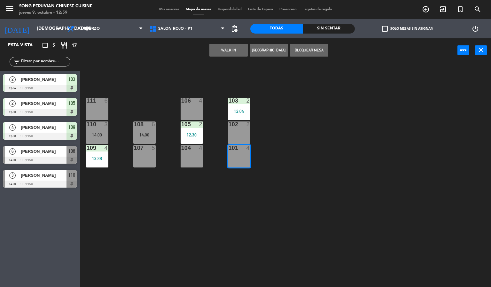
click at [200, 77] on div "103 2 12:04 106 4 111 6 102 2 105 2 12:30 108 6 14:00 110 3 14:00 101 4 104 4 1…" at bounding box center [288, 175] width 406 height 225
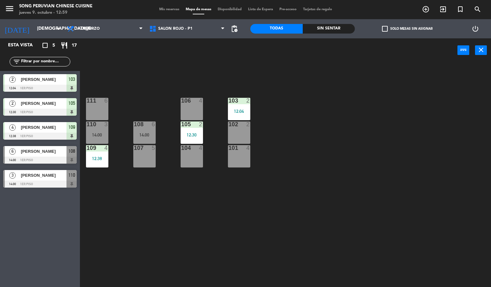
click at [158, 90] on div "103 2 12:04 106 4 111 6 102 2 105 2 12:30 108 6 14:00 110 3 14:00 101 4 104 4 1…" at bounding box center [288, 175] width 406 height 225
click at [192, 154] on div "104 4" at bounding box center [192, 156] width 22 height 22
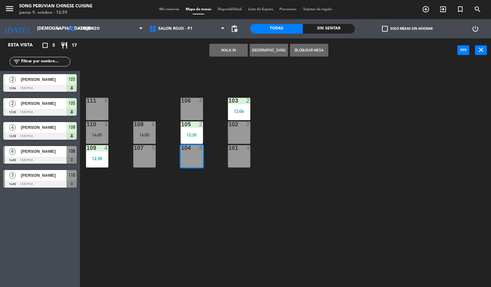
click at [189, 109] on div "106 4" at bounding box center [192, 109] width 22 height 22
click at [192, 127] on div "105 2" at bounding box center [192, 124] width 22 height 6
click at [220, 149] on div "103 2 12:04 106 4 111 6 102 2 105 2 12:30 108 6 14:00 110 3 14:00 101 4 104 4 1…" at bounding box center [288, 175] width 406 height 225
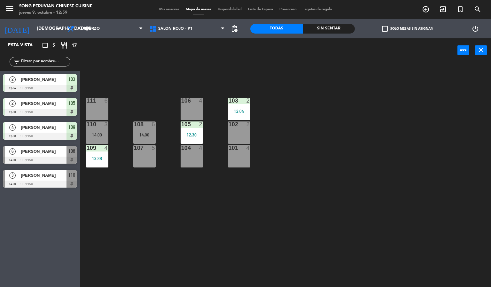
click at [248, 150] on div "4" at bounding box center [248, 148] width 4 height 6
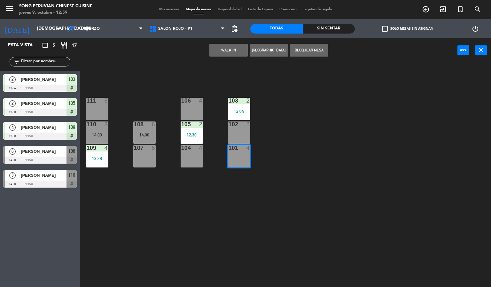
click at [244, 124] on div "2" at bounding box center [249, 124] width 11 height 6
click at [240, 105] on div "103 2 12:04" at bounding box center [239, 109] width 22 height 22
click at [219, 153] on div "103 2 12:04 106 4 111 6 102 2 105 2 12:30 108 6 14:00 110 3 14:00 101 4 104 4 1…" at bounding box center [288, 175] width 406 height 225
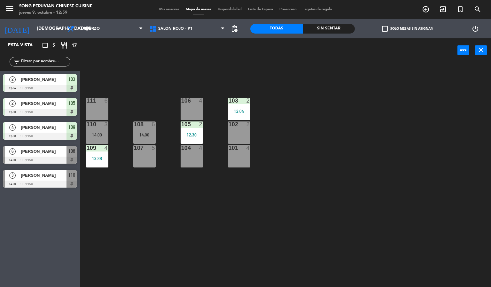
click at [152, 152] on div "107 5" at bounding box center [144, 156] width 22 height 22
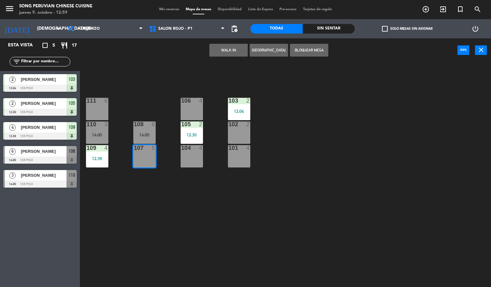
click at [150, 134] on div "14:00" at bounding box center [144, 135] width 22 height 4
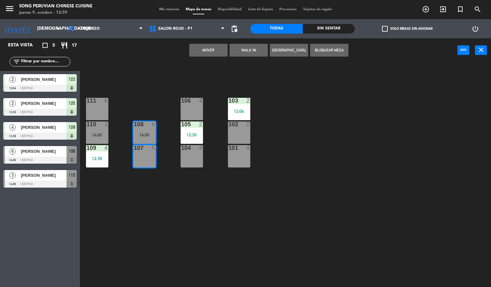
click at [184, 173] on div "103 2 12:04 106 4 111 6 102 2 105 2 12:30 108 6 14:00 110 3 14:00 101 4 104 4 1…" at bounding box center [288, 175] width 406 height 225
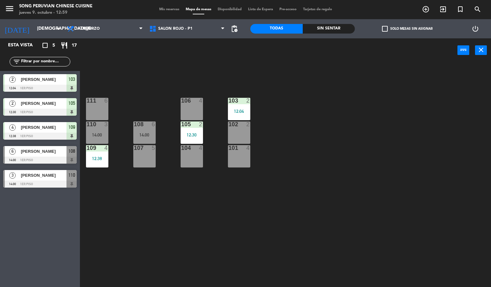
click at [193, 156] on div "104 4" at bounding box center [192, 156] width 22 height 22
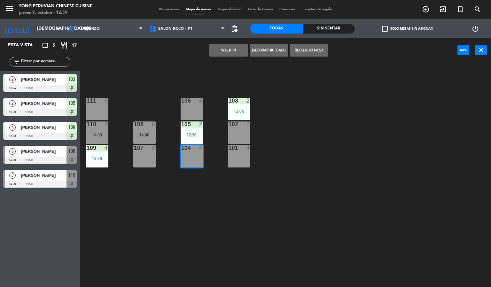
click at [189, 134] on div "12:30" at bounding box center [192, 135] width 22 height 4
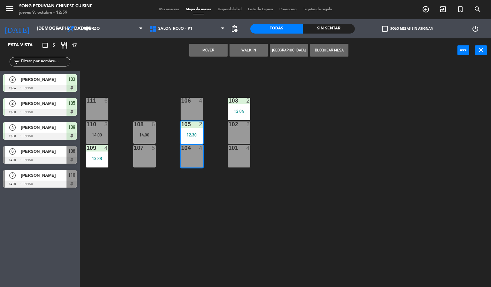
click at [190, 110] on div "106 4" at bounding box center [192, 109] width 22 height 22
click at [207, 119] on div "103 2 12:04 106 4 111 6 102 2 105 2 12:30 108 6 14:00 110 3 14:00 101 4 104 4 1…" at bounding box center [288, 175] width 406 height 225
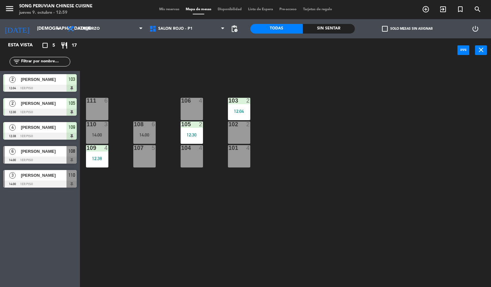
click at [233, 154] on div "101 4" at bounding box center [239, 156] width 22 height 22
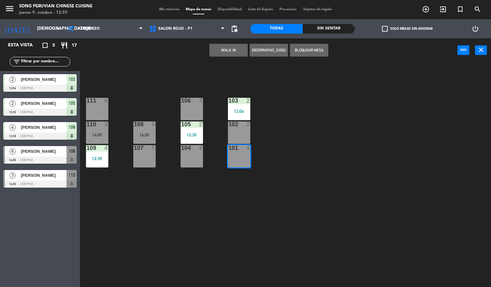
click at [231, 136] on div "102 2" at bounding box center [239, 132] width 22 height 22
click at [232, 92] on div "103 2 12:04 106 4 111 6 102 2 105 2 12:30 108 6 14:00 110 3 14:00 101 4 104 4 1…" at bounding box center [288, 175] width 406 height 225
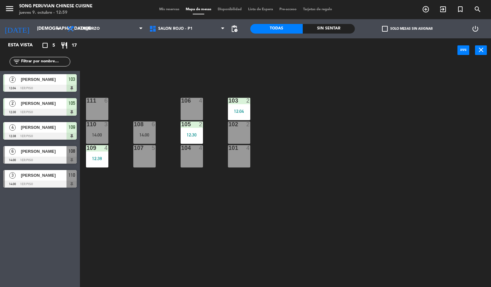
click at [225, 113] on div "103 2 12:04 106 4 111 6 102 2 105 2 12:30 108 6 14:00 110 3 14:00 101 4 104 4 1…" at bounding box center [288, 175] width 406 height 225
drag, startPoint x: 220, startPoint y: 122, endPoint x: 244, endPoint y: 152, distance: 38.0
click at [220, 123] on div "103 2 12:04 106 4 111 6 102 2 105 2 12:30 108 6 14:00 110 3 14:00 101 4 104 4 1…" at bounding box center [288, 175] width 406 height 225
click at [246, 156] on div "101 4" at bounding box center [239, 156] width 22 height 22
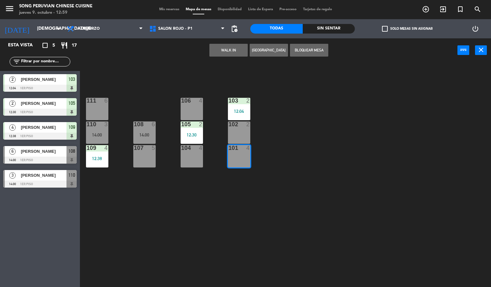
click at [241, 130] on div "102 2" at bounding box center [239, 132] width 22 height 22
click at [241, 110] on div "12:04" at bounding box center [239, 111] width 22 height 4
click at [224, 130] on div "103 2 12:04 106 4 111 6 102 2 105 2 12:30 108 6 14:00 110 3 14:00 101 4 104 4 1…" at bounding box center [288, 175] width 406 height 225
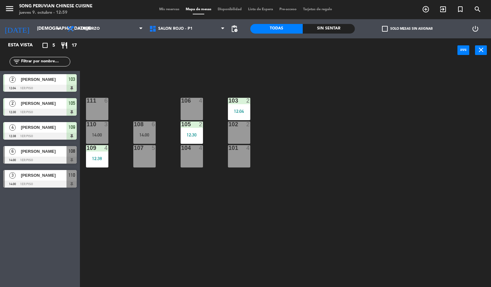
click at [198, 159] on div "104 4" at bounding box center [192, 156] width 22 height 22
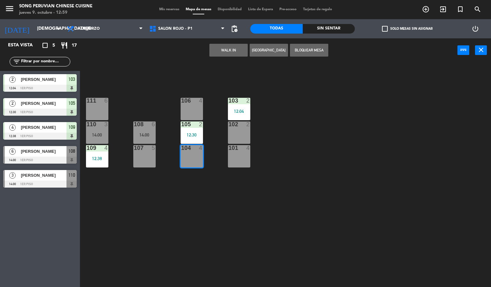
click at [198, 127] on div "2" at bounding box center [202, 124] width 11 height 6
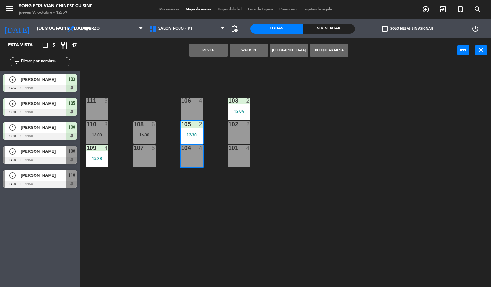
click at [193, 106] on div "106 4" at bounding box center [192, 109] width 22 height 22
click at [162, 150] on div "103 2 12:04 106 4 111 6 102 2 105 2 12:30 108 6 14:00 110 3 14:00 101 4 104 4 1…" at bounding box center [288, 175] width 406 height 225
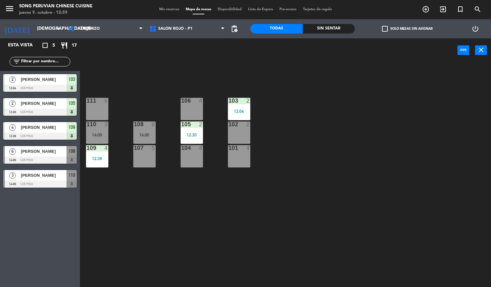
click at [150, 150] on div "5" at bounding box center [155, 148] width 11 height 6
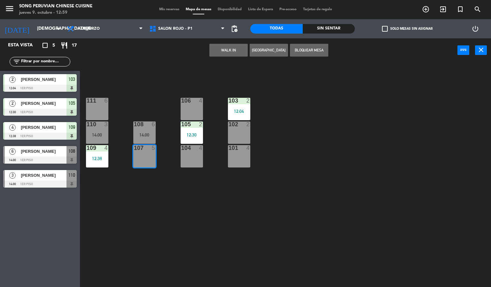
click at [150, 137] on div "14:00" at bounding box center [144, 135] width 22 height 4
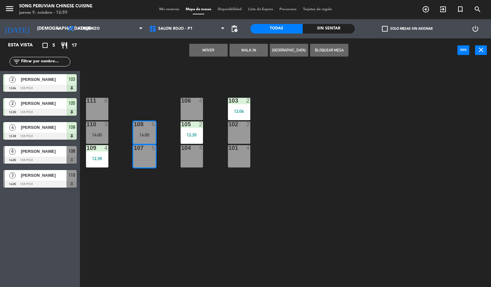
click at [123, 93] on div "103 2 12:04 106 4 111 6 102 2 105 2 12:30 108 6 14:00 110 3 14:00 101 4 104 4 1…" at bounding box center [288, 175] width 406 height 225
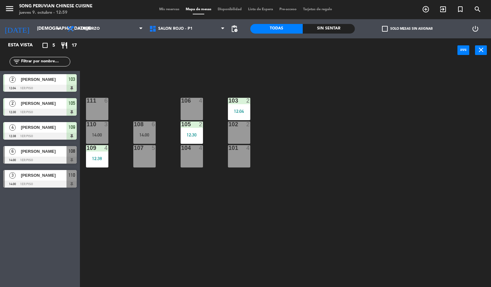
click at [106, 146] on div "4" at bounding box center [106, 148] width 4 height 6
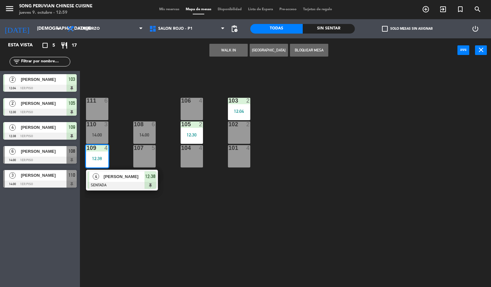
click at [103, 139] on div "110 3 14:00" at bounding box center [97, 132] width 22 height 22
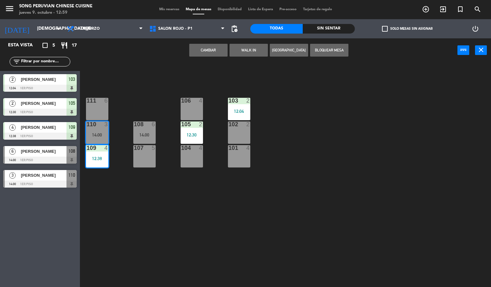
click at [101, 118] on div "111 6" at bounding box center [97, 109] width 22 height 22
click at [106, 116] on div "111 6" at bounding box center [97, 109] width 22 height 22
click at [116, 108] on div "103 2 12:04 106 4 111 6 102 2 105 2 12:30 108 6 14:00 110 3 14:00 101 4 104 4 1…" at bounding box center [288, 175] width 406 height 225
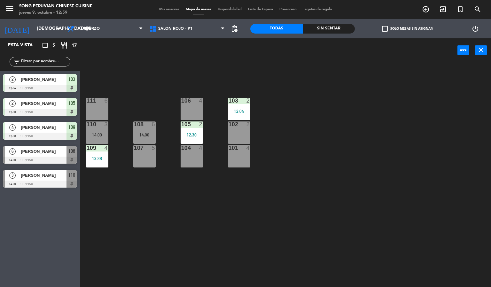
click at [116, 108] on div "103 2 12:04 106 4 111 6 102 2 105 2 12:30 108 6 14:00 110 3 14:00 101 4 104 4 1…" at bounding box center [288, 175] width 406 height 225
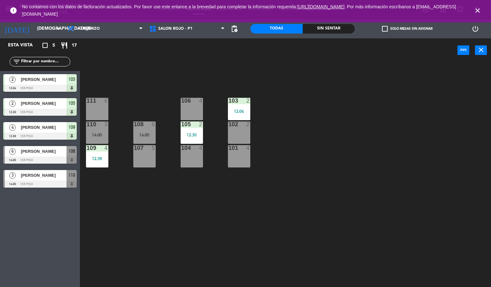
click at [479, 12] on icon "close" at bounding box center [477, 11] width 8 height 8
click at [480, 12] on icon "close" at bounding box center [477, 11] width 8 height 8
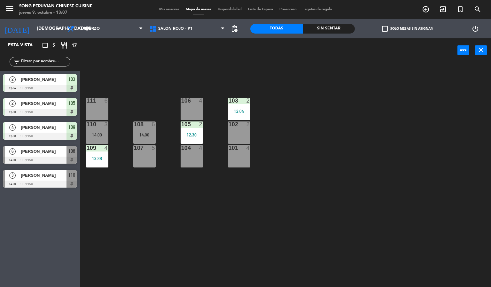
click at [460, 98] on div "103 2 12:04 106 4 111 6 102 2 105 2 12:30 108 6 14:00 110 3 14:00 101 4 104 4 1…" at bounding box center [288, 175] width 406 height 225
click at [198, 138] on div "105 2 12:30" at bounding box center [192, 132] width 22 height 22
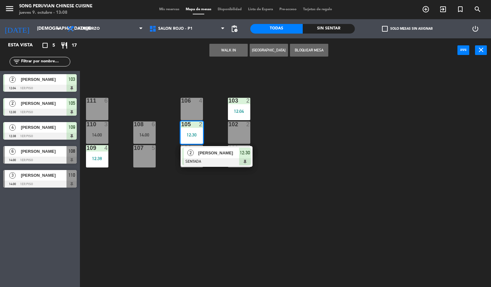
click at [196, 116] on div "106 4" at bounding box center [192, 109] width 22 height 22
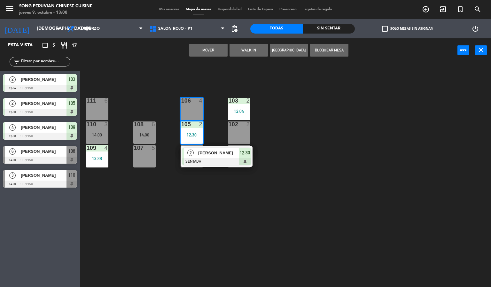
click at [218, 95] on div "103 2 12:04 106 4 111 6 102 2 105 2 12:30 2 [PERSON_NAME] SENTADA 12:30 108 6 1…" at bounding box center [288, 175] width 406 height 225
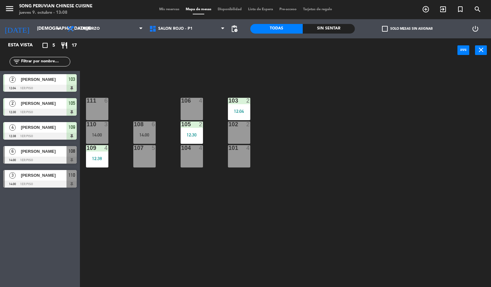
click at [239, 156] on div "101 4" at bounding box center [239, 156] width 22 height 22
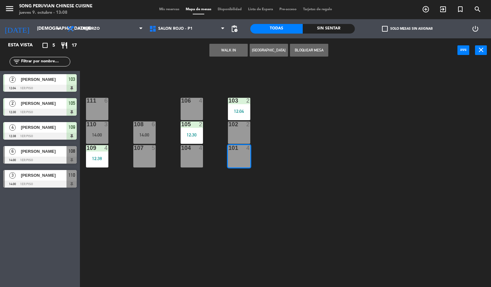
click at [244, 132] on div "102 2" at bounding box center [239, 132] width 22 height 22
click at [245, 109] on div "12:04" at bounding box center [239, 111] width 22 height 4
click at [300, 110] on div "103 2 12:04 106 4 111 6 102 2 105 2 12:30 108 6 14:00 110 3 14:00 101 4 104 4 1…" at bounding box center [288, 175] width 406 height 225
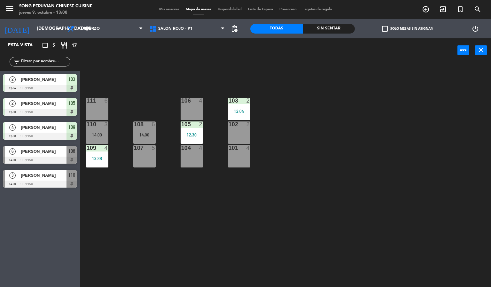
click at [194, 155] on div "104 4" at bounding box center [192, 156] width 22 height 22
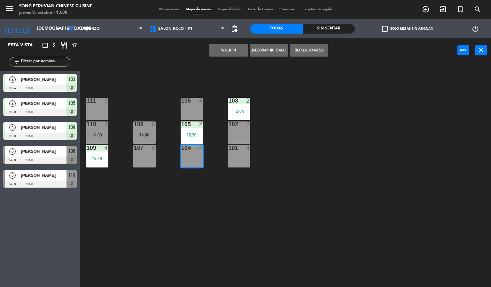
click at [193, 126] on div at bounding box center [191, 124] width 11 height 6
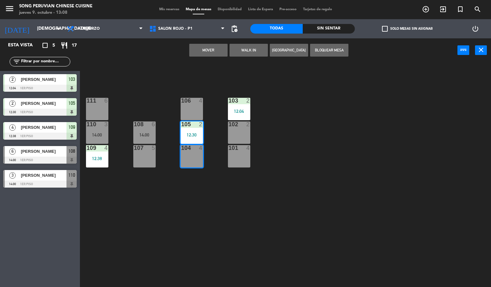
click at [193, 108] on div "106 4" at bounding box center [192, 109] width 22 height 22
click at [211, 84] on div "103 2 12:04 106 4 111 6 102 2 105 2 12:30 108 6 14:00 110 3 14:00 101 4 104 4 1…" at bounding box center [288, 175] width 406 height 225
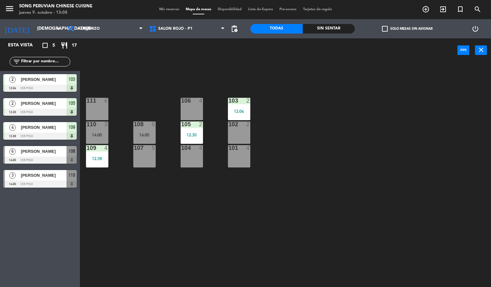
click at [149, 159] on div "107 5" at bounding box center [144, 156] width 22 height 22
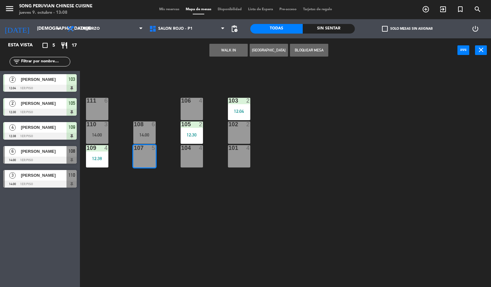
click at [149, 129] on div "108 6 14:00" at bounding box center [144, 132] width 22 height 22
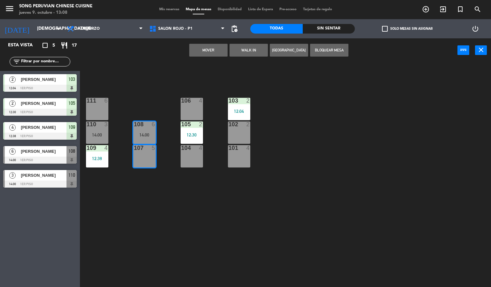
click at [148, 91] on div "103 2 12:04 106 4 111 6 102 2 105 2 12:30 108 6 14:00 110 3 14:00 101 4 104 4 1…" at bounding box center [288, 175] width 406 height 225
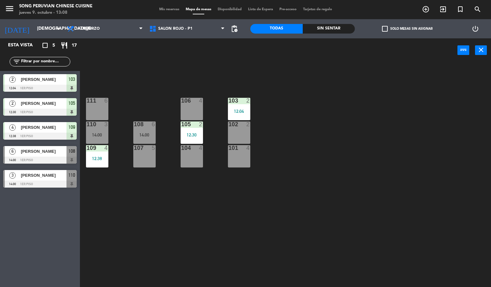
click at [87, 146] on div "109" at bounding box center [87, 148] width 0 height 6
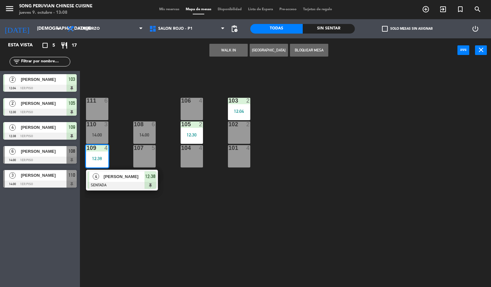
click at [98, 129] on div "110 3 14:00" at bounding box center [97, 132] width 22 height 22
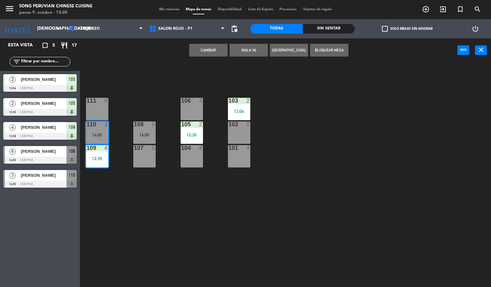
click at [100, 111] on div "111 6" at bounding box center [97, 109] width 22 height 22
click at [119, 104] on div "103 2 12:04 106 4 111 6 102 2 105 2 12:30 108 6 14:00 110 3 14:00 101 4 104 4 1…" at bounding box center [288, 175] width 406 height 225
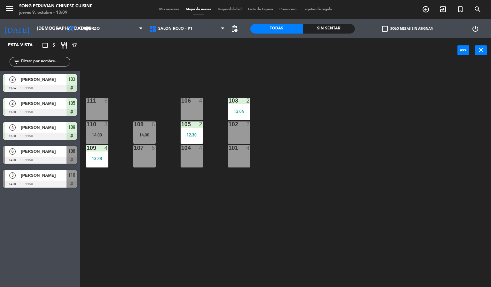
click at [142, 144] on div "103 2 12:04 106 4 111 6 102 2 105 2 12:30 108 6 14:00 110 3 14:00 101 4 104 4 1…" at bounding box center [288, 175] width 406 height 225
click at [142, 134] on div "14:00" at bounding box center [144, 135] width 22 height 4
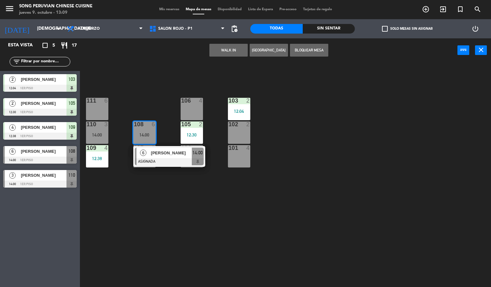
click at [172, 187] on div "103 2 12:04 106 4 111 6 102 2 105 2 12:30 108 6 14:00 6 [PERSON_NAME] ASIGNADA …" at bounding box center [288, 175] width 406 height 225
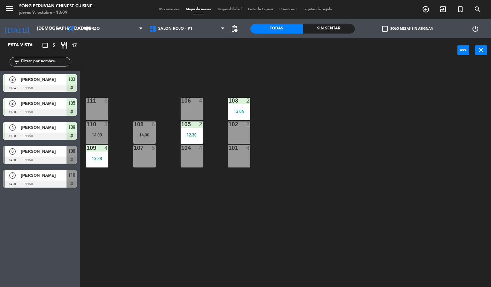
click at [181, 153] on div "104 4" at bounding box center [192, 156] width 22 height 22
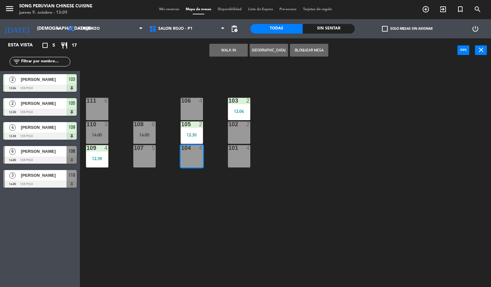
click at [187, 138] on div "105 2 12:30" at bounding box center [192, 132] width 22 height 22
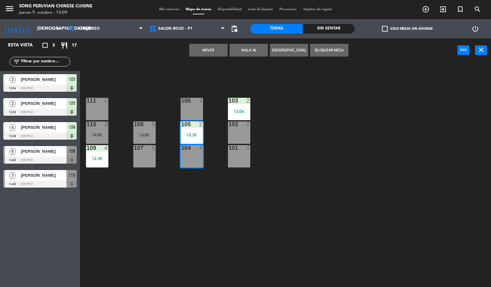
click at [197, 116] on div "106 4" at bounding box center [192, 109] width 22 height 22
click at [251, 184] on div "103 2 12:04 106 4 111 6 102 2 105 2 12:30 108 6 14:00 110 3 14:00 101 4 104 4 1…" at bounding box center [288, 175] width 406 height 225
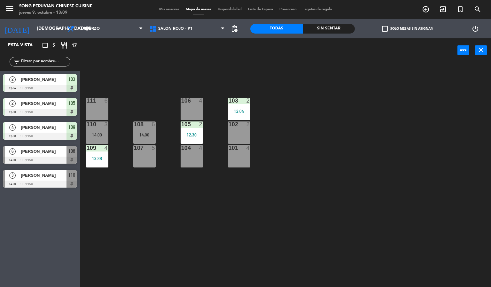
click at [242, 156] on div "101 4" at bounding box center [239, 156] width 22 height 22
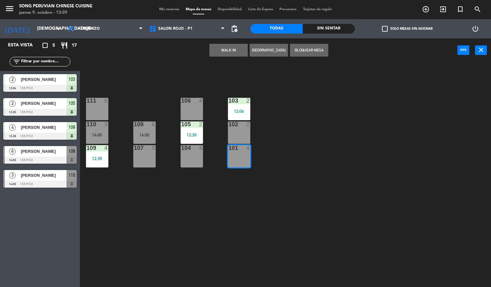
click at [235, 135] on div "102 2" at bounding box center [239, 132] width 22 height 22
click at [229, 99] on div "103" at bounding box center [228, 101] width 0 height 6
click at [215, 94] on div "103 2 12:04 106 4 111 6 102 2 105 2 12:30 108 6 14:00 110 3 14:00 101 4 104 4 1…" at bounding box center [288, 175] width 406 height 225
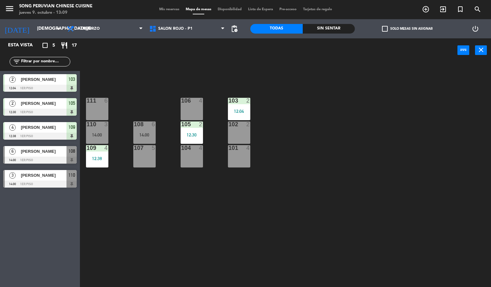
click at [200, 103] on div "4" at bounding box center [201, 101] width 4 height 6
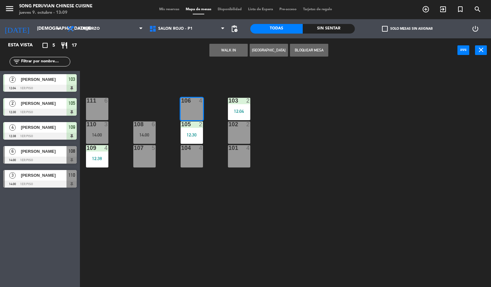
drag, startPoint x: 192, startPoint y: 135, endPoint x: 192, endPoint y: 145, distance: 9.6
click at [192, 141] on div "105 2 12:30" at bounding box center [192, 132] width 22 height 22
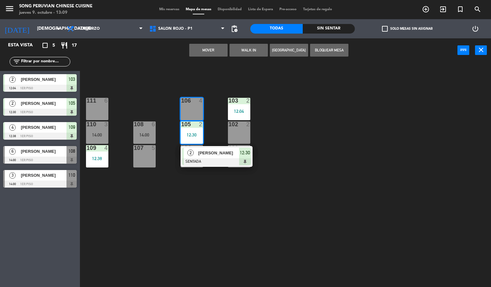
click at [192, 154] on span "2" at bounding box center [190, 153] width 6 height 6
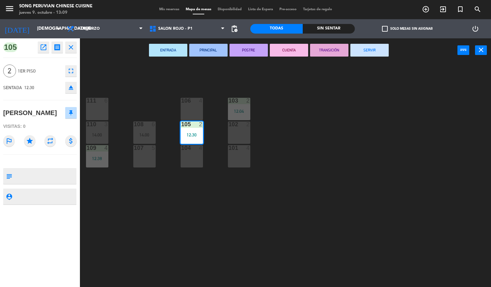
click at [175, 184] on div "103 2 12:04 106 4 111 6 102 2 105 2 12:30 108 6 14:00 110 3 14:00 101 4 104 4 1…" at bounding box center [288, 175] width 406 height 225
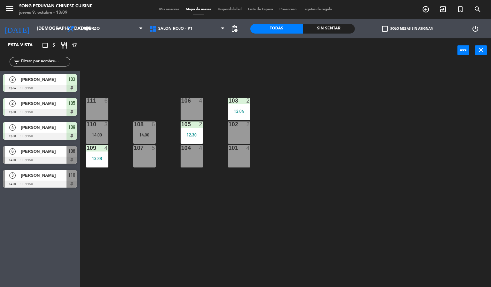
click at [150, 165] on div "107 5" at bounding box center [144, 156] width 22 height 22
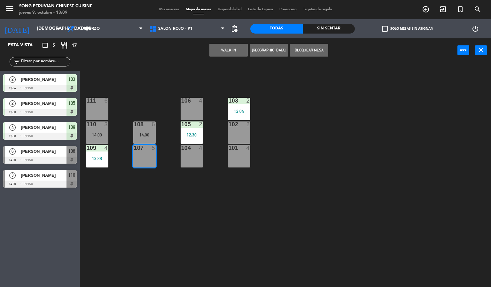
click at [144, 134] on div "14:00" at bounding box center [144, 135] width 22 height 4
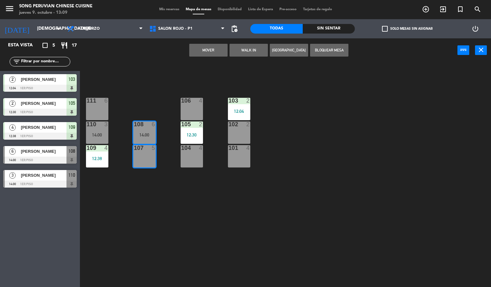
click at [156, 108] on div "103 2 12:04 106 4 111 6 102 2 105 2 12:30 108 6 14:00 110 3 14:00 101 4 104 4 1…" at bounding box center [288, 175] width 406 height 225
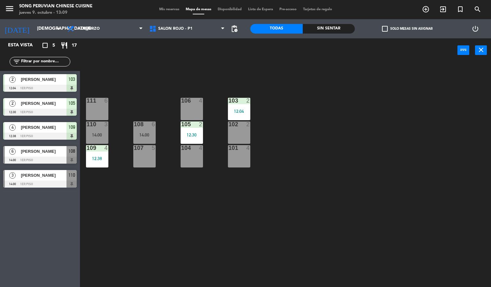
click at [186, 151] on div "104 4" at bounding box center [192, 156] width 22 height 22
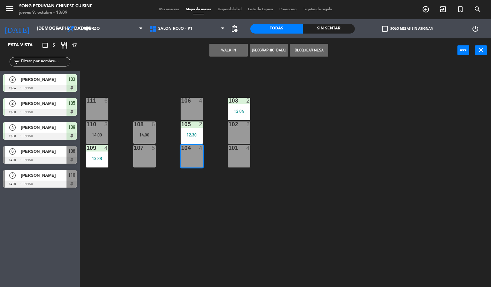
click at [194, 129] on div "105 2 12:30" at bounding box center [192, 132] width 22 height 22
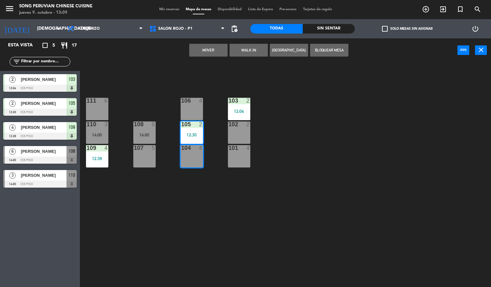
click at [193, 114] on div "106 4" at bounding box center [192, 109] width 22 height 22
click at [211, 119] on div "103 2 12:04 106 4 111 6 102 2 105 2 12:30 108 6 14:00 110 3 14:00 101 4 104 4 1…" at bounding box center [288, 175] width 406 height 225
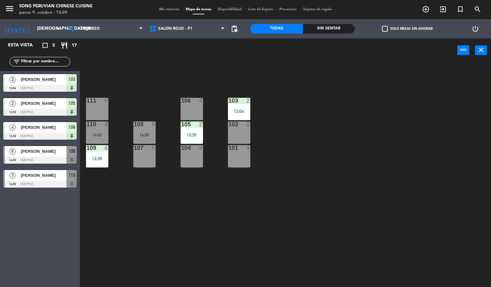
drag, startPoint x: 247, startPoint y: 145, endPoint x: 247, endPoint y: 137, distance: 7.7
click at [247, 143] on div "103 2 12:04 106 4 111 6 102 2 105 2 12:30 108 6 14:00 110 3 14:00 101 4 104 4 1…" at bounding box center [288, 175] width 406 height 225
click at [247, 133] on div "102 2" at bounding box center [239, 132] width 22 height 22
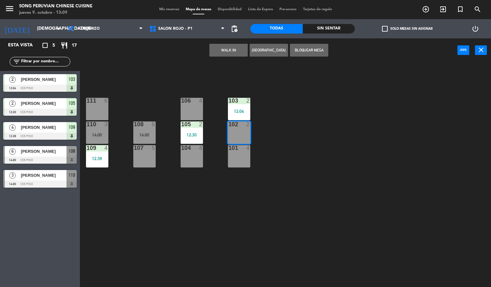
click at [248, 127] on div "102 2" at bounding box center [239, 132] width 22 height 22
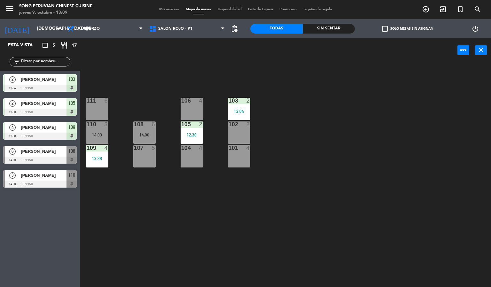
click at [248, 127] on div "102 2" at bounding box center [239, 124] width 22 height 6
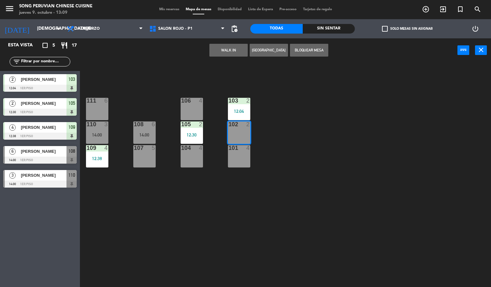
click at [265, 139] on div "103 2 12:04 106 4 111 6 102 2 105 2 12:30 108 6 14:00 110 3 14:00 101 4 104 4 1…" at bounding box center [288, 175] width 406 height 225
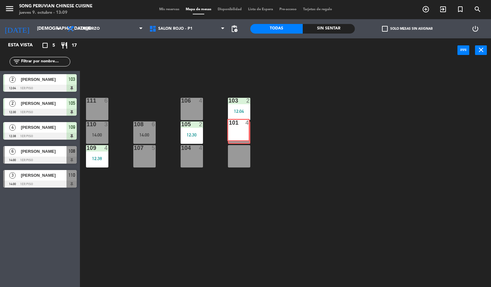
drag, startPoint x: 248, startPoint y: 156, endPoint x: 248, endPoint y: 129, distance: 26.2
click at [248, 129] on div "103 2 12:04 106 4 111 6 102 2 105 2 12:30 108 6 14:00 110 3 14:00 101 4 101 4 1…" at bounding box center [288, 175] width 406 height 225
click at [248, 152] on div "101 4" at bounding box center [239, 156] width 22 height 22
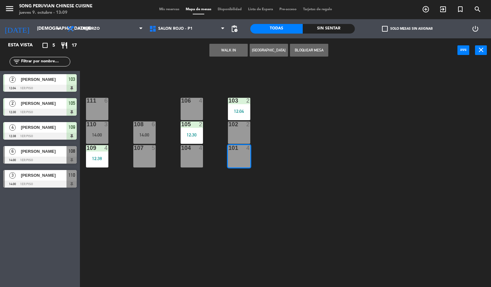
click at [247, 142] on div "102 2" at bounding box center [239, 132] width 22 height 22
click at [279, 150] on div "103 2 12:04 106 4 111 6 102 2 105 2 12:30 108 6 14:00 110 3 14:00 101 4 104 4 1…" at bounding box center [288, 175] width 406 height 225
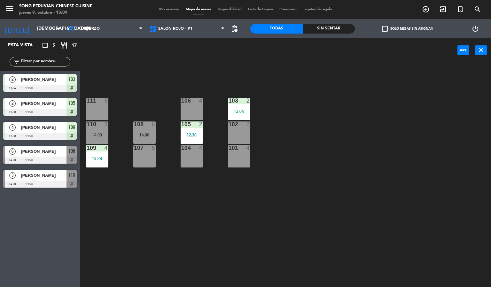
click at [190, 153] on div "104 4" at bounding box center [192, 156] width 22 height 22
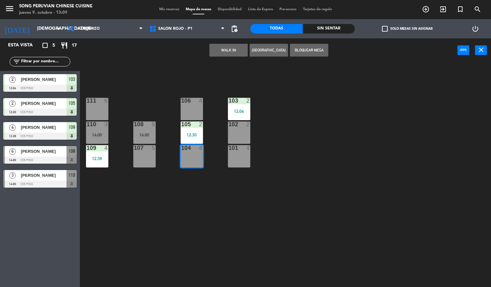
click at [244, 154] on div "101 4" at bounding box center [239, 156] width 22 height 22
click at [245, 136] on div "102 2" at bounding box center [239, 132] width 22 height 22
click at [258, 128] on div "103 2 12:04 106 4 111 6 102 2 105 2 12:30 108 6 14:00 110 3 14:00 101 4 104 4 1…" at bounding box center [288, 175] width 406 height 225
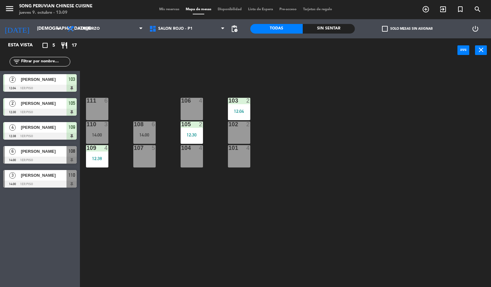
click at [237, 135] on div "102 2" at bounding box center [239, 132] width 22 height 22
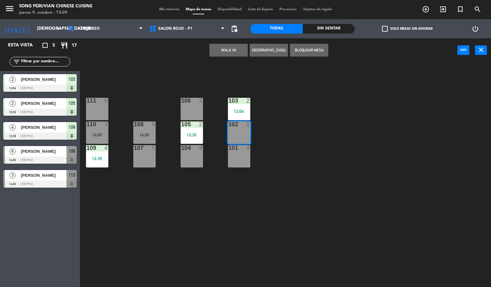
click at [189, 150] on div at bounding box center [191, 148] width 11 height 6
click at [256, 153] on div "103 2 12:04 106 4 111 6 102 2 105 2 12:30 108 6 14:00 110 3 14:00 101 4 104 4 1…" at bounding box center [288, 175] width 406 height 225
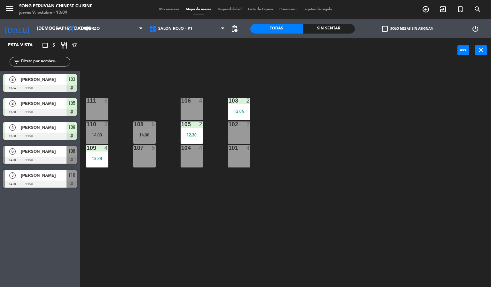
click at [203, 156] on div "104 4" at bounding box center [192, 156] width 22 height 22
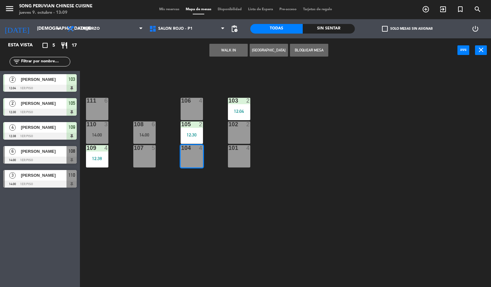
click at [244, 154] on div "101 4" at bounding box center [239, 156] width 22 height 22
click at [241, 128] on div "102 2" at bounding box center [239, 132] width 22 height 22
click at [188, 128] on div "105 2 12:30" at bounding box center [192, 132] width 22 height 22
click at [208, 117] on div "103 2 12:04 106 4 111 6 102 2 105 2 12:30 108 6 14:00 110 3 14:00 101 4 104 4 1…" at bounding box center [288, 175] width 406 height 225
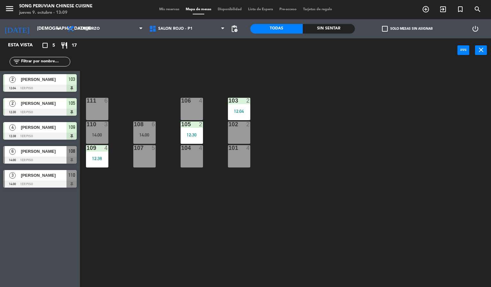
click at [188, 107] on div "106 4" at bounding box center [192, 109] width 22 height 22
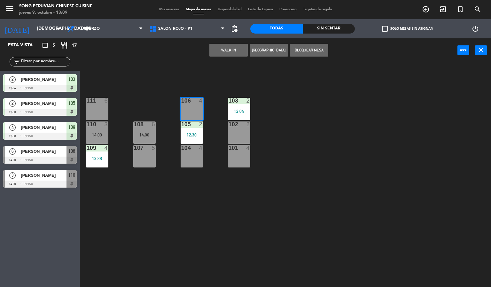
drag, startPoint x: 170, startPoint y: 80, endPoint x: 119, endPoint y: 141, distance: 80.1
click at [170, 82] on div "103 2 12:04 106 4 111 6 102 2 105 2 12:30 108 6 14:00 110 3 14:00 101 4 104 4 1…" at bounding box center [288, 175] width 406 height 225
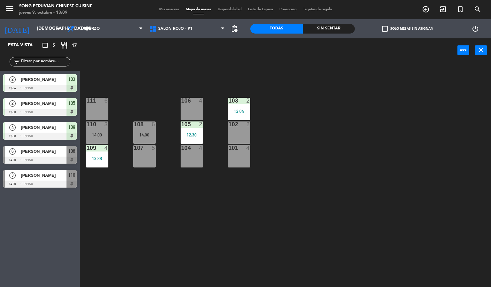
click at [141, 154] on div "107 5" at bounding box center [144, 156] width 22 height 22
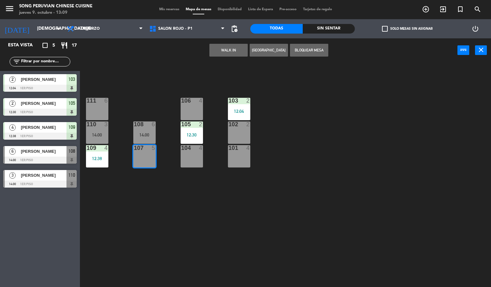
click at [142, 127] on div at bounding box center [144, 124] width 11 height 6
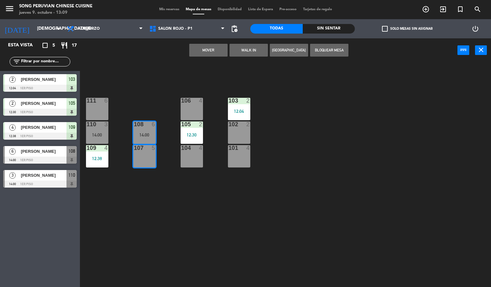
click at [106, 131] on div "110 3 14:00" at bounding box center [97, 132] width 22 height 22
click at [101, 170] on div "103 2 12:04 106 4 111 6 102 2 105 2 12:30 108 6 14:00 110 3 14:00 101 4 104 4 1…" at bounding box center [288, 175] width 406 height 225
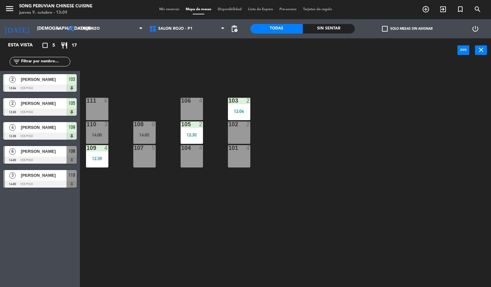
click at [99, 149] on div at bounding box center [97, 148] width 11 height 6
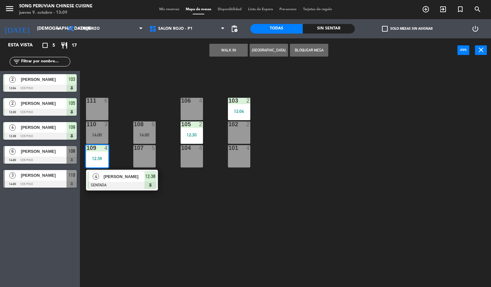
click at [98, 133] on div "14:00" at bounding box center [97, 135] width 22 height 4
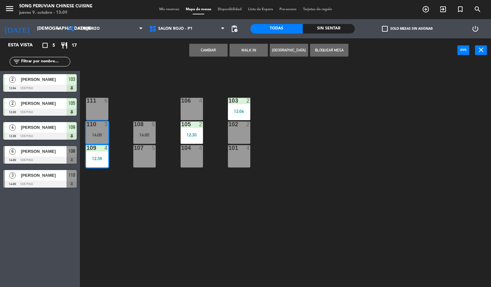
click at [97, 114] on div "111 6" at bounding box center [97, 109] width 22 height 22
click at [130, 167] on div "103 2 12:04 106 4 111 6 102 2 105 2 12:30 108 6 14:00 110 3 14:00 101 4 104 4 1…" at bounding box center [288, 175] width 406 height 225
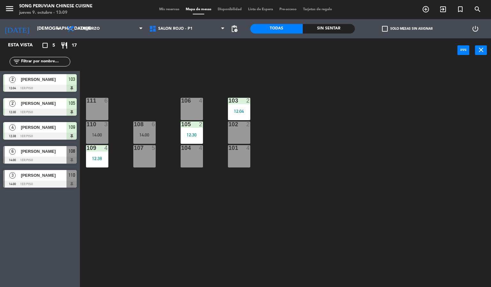
click at [147, 156] on div "107 5" at bounding box center [144, 156] width 22 height 22
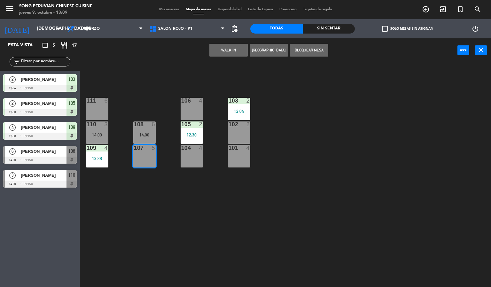
click at [147, 136] on div "14:00" at bounding box center [144, 135] width 22 height 4
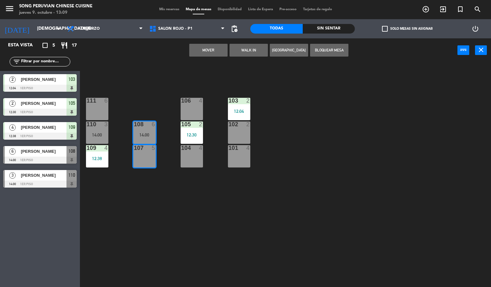
click at [92, 160] on div "12:38" at bounding box center [97, 158] width 22 height 4
click at [102, 140] on div "110 3 14:00" at bounding box center [97, 132] width 22 height 22
click at [103, 135] on div "14:00" at bounding box center [97, 135] width 22 height 4
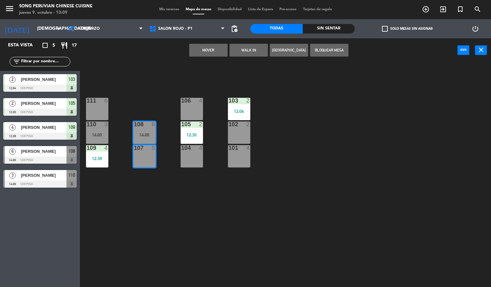
click at [111, 132] on div "103 2 12:04 106 4 111 6 102 2 105 2 12:30 108 6 14:00 110 3 14:00 101 4 104 4 1…" at bounding box center [288, 175] width 406 height 225
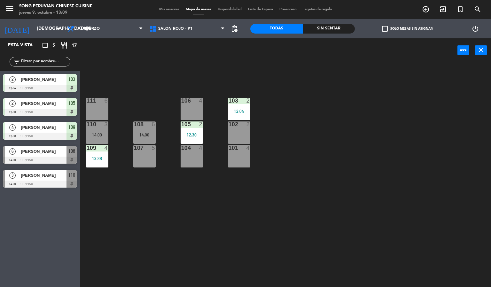
click at [111, 132] on div "103 2 12:04 106 4 111 6 102 2 105 2 12:30 108 6 14:00 110 3 14:00 101 4 104 4 1…" at bounding box center [288, 175] width 406 height 225
click at [191, 150] on div at bounding box center [191, 148] width 11 height 6
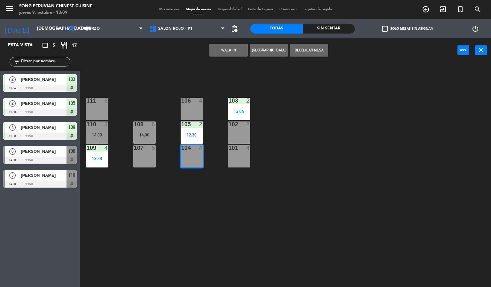
click at [192, 141] on div "105 2 12:30" at bounding box center [192, 132] width 22 height 22
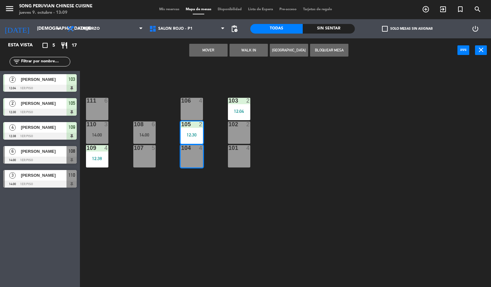
click at [192, 124] on div at bounding box center [191, 124] width 11 height 6
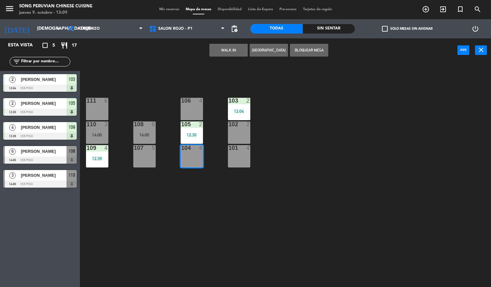
click at [191, 116] on div "106 4" at bounding box center [192, 109] width 22 height 22
click at [189, 141] on div "105 2 12:30" at bounding box center [192, 132] width 22 height 22
click at [202, 162] on div "104 4" at bounding box center [192, 156] width 22 height 22
click at [182, 153] on div "104 4" at bounding box center [192, 156] width 22 height 22
click at [185, 136] on div "12:30" at bounding box center [192, 135] width 22 height 4
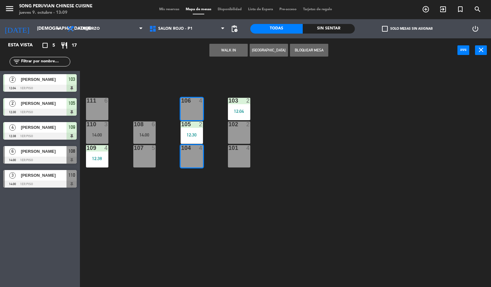
drag, startPoint x: 221, startPoint y: 135, endPoint x: 195, endPoint y: 153, distance: 31.7
click at [221, 138] on div "103 2 12:04 106 4 111 6 102 2 105 2 12:30 108 6 14:00 110 3 14:00 101 4 104 4 1…" at bounding box center [288, 175] width 406 height 225
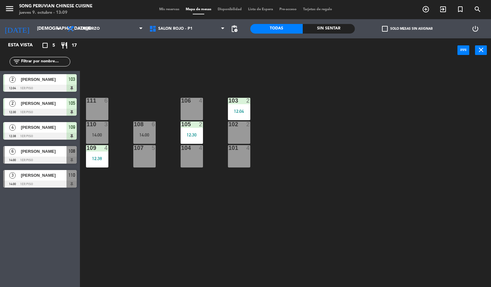
click at [193, 156] on div "104 4" at bounding box center [192, 156] width 22 height 22
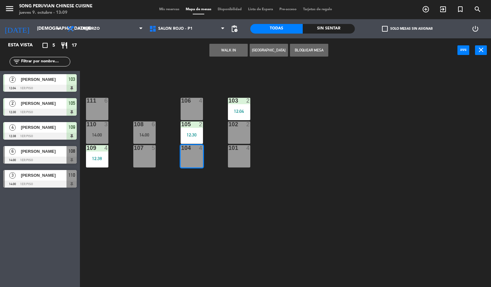
click at [191, 135] on div "12:30" at bounding box center [192, 135] width 22 height 4
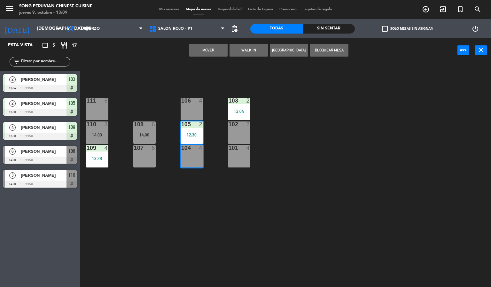
click at [192, 104] on div "106 4" at bounding box center [192, 101] width 22 height 6
click at [237, 158] on div "101 4" at bounding box center [239, 156] width 22 height 22
click at [240, 138] on div "102 2" at bounding box center [239, 132] width 22 height 22
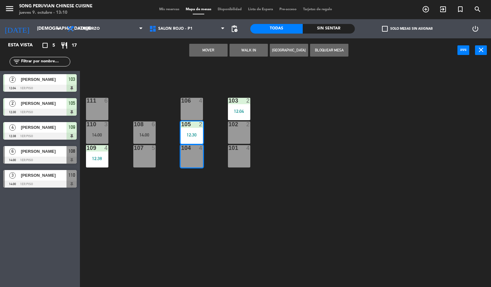
click at [291, 150] on div "103 2 12:04 106 4 111 6 102 2 105 2 12:30 108 6 14:00 110 3 14:00 101 4 104 4 1…" at bounding box center [288, 175] width 406 height 225
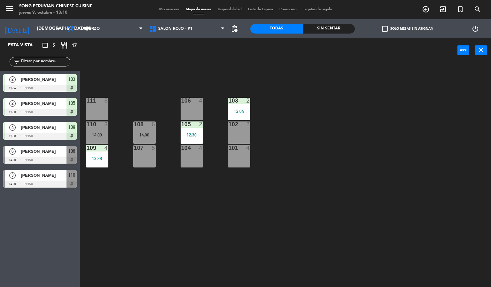
click at [376, 213] on div "103 2 12:04 106 4 111 6 102 2 105 2 12:30 108 6 14:00 110 3 14:00 101 4 104 4 1…" at bounding box center [288, 175] width 406 height 225
click at [317, 224] on div "103 2 12:04 106 4 111 6 102 2 105 2 12:30 108 6 14:00 110 3 14:00 101 4 104 4 1…" at bounding box center [288, 175] width 406 height 225
click at [92, 158] on div "12:38" at bounding box center [97, 158] width 22 height 4
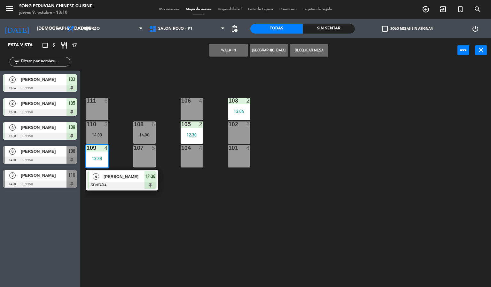
click at [280, 217] on div "103 2 12:04 106 4 111 6 102 2 105 2 12:30 108 6 14:00 110 3 14:00 101 4 104 4 1…" at bounding box center [288, 175] width 406 height 225
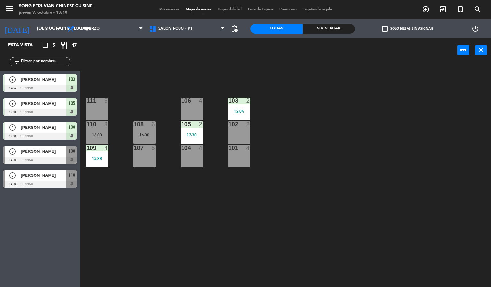
click at [229, 103] on div "103" at bounding box center [228, 101] width 0 height 6
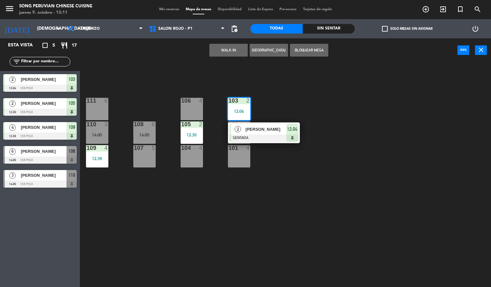
click at [296, 236] on div "103 2 12:04 2 [PERSON_NAME] SENTADA 12:04 106 4 111 6 102 2 105 2 12:30 108 6 1…" at bounding box center [288, 175] width 406 height 225
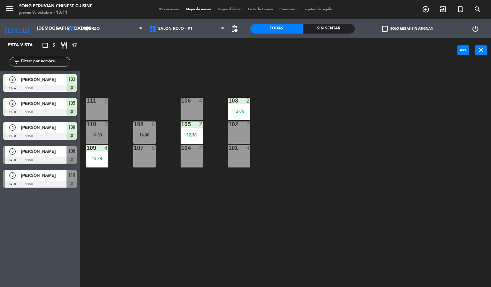
click at [244, 103] on div "2" at bounding box center [249, 101] width 11 height 6
click at [264, 226] on div "103 2 12:04 106 4 111 6 102 2 105 2 12:30 108 6 14:00 110 3 14:00 101 4 104 4 1…" at bounding box center [288, 175] width 406 height 225
click at [193, 132] on div "105 2 12:30" at bounding box center [192, 132] width 22 height 22
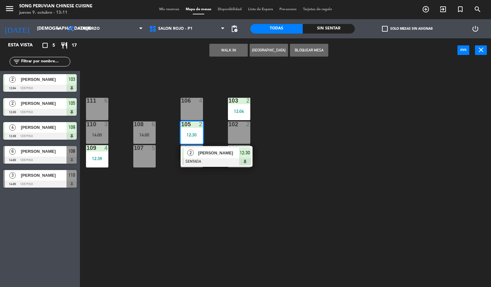
click at [213, 239] on div "103 2 12:04 106 4 111 6 102 2 105 2 12:30 2 [PERSON_NAME] SENTADA 12:30 108 6 1…" at bounding box center [288, 175] width 406 height 225
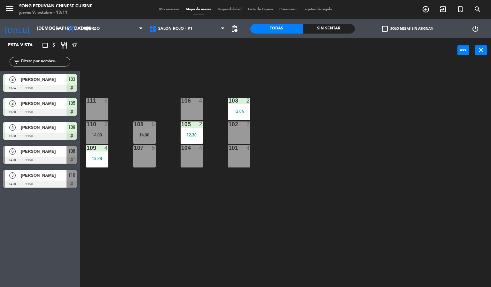
click at [101, 157] on div "12:38" at bounding box center [97, 158] width 22 height 4
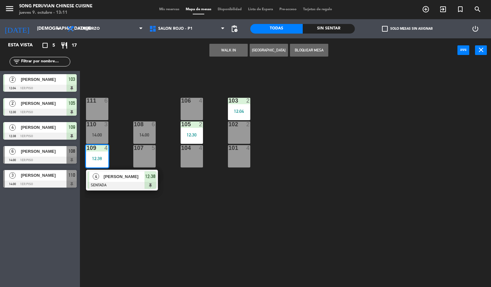
click at [210, 250] on div "103 2 12:04 106 4 111 6 102 2 105 2 12:30 108 6 14:00 110 3 14:00 101 4 104 4 1…" at bounding box center [288, 175] width 406 height 225
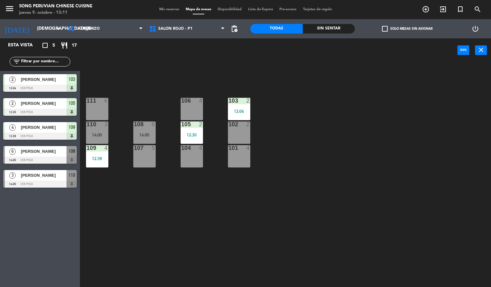
click at [254, 248] on div "103 2 12:04 106 4 111 6 102 2 105 2 12:30 108 6 14:00 110 3 14:00 101 4 104 4 1…" at bounding box center [288, 175] width 406 height 225
click at [243, 158] on div "101 4" at bounding box center [239, 156] width 22 height 22
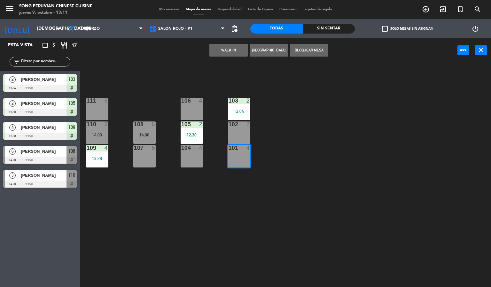
click at [228, 53] on button "WALK IN" at bounding box center [228, 50] width 38 height 13
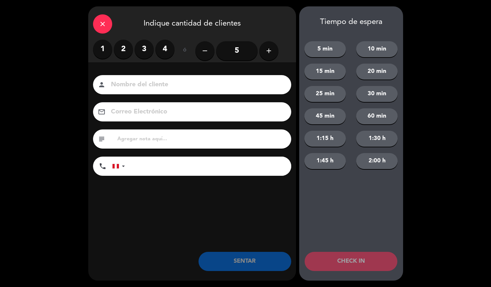
click at [144, 49] on label "3" at bounding box center [144, 49] width 19 height 19
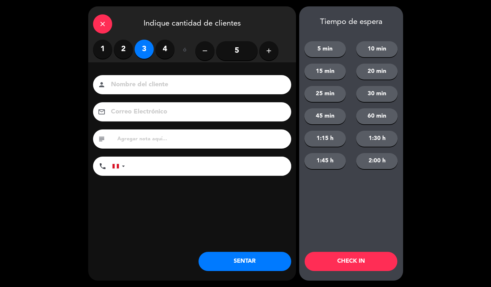
click at [184, 88] on input at bounding box center [196, 84] width 173 height 11
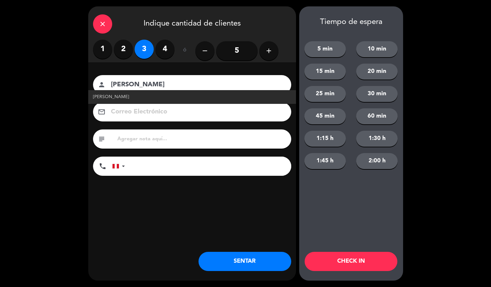
type input "[PERSON_NAME]"
click at [110, 98] on span "[PERSON_NAME]" at bounding box center [111, 96] width 36 height 7
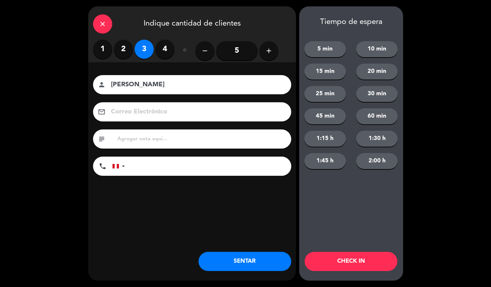
click at [366, 263] on button "CHECK IN" at bounding box center [350, 261] width 93 height 19
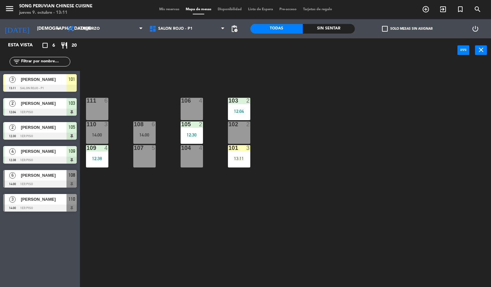
click at [342, 196] on div "103 2 12:04 106 4 111 6 102 2 105 2 12:30 108 6 14:00 110 3 14:00 101 3 13:11 1…" at bounding box center [288, 175] width 406 height 225
click at [234, 154] on div "101 3 13:11" at bounding box center [239, 156] width 22 height 22
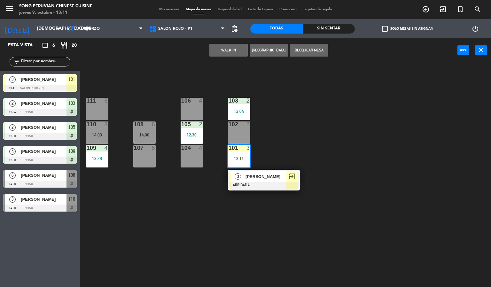
click at [280, 183] on div at bounding box center [263, 185] width 69 height 7
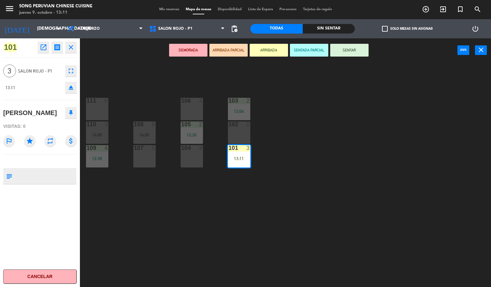
click at [355, 55] on button "SENTAR" at bounding box center [349, 50] width 38 height 13
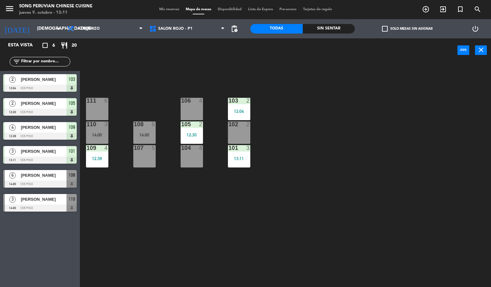
click at [334, 173] on div "103 2 12:04 106 4 111 6 102 2 105 2 12:30 108 6 14:00 110 3 14:00 101 3 13:11 1…" at bounding box center [288, 175] width 406 height 225
click at [260, 236] on div "103 2 12:04 106 4 111 6 102 2 105 2 12:30 108 6 14:00 110 3 14:00 101 3 13:11 1…" at bounding box center [288, 175] width 406 height 225
click at [181, 234] on div "103 2 12:04 106 4 111 6 102 2 105 2 12:30 108 6 14:00 110 3 14:00 101 3 13:11 1…" at bounding box center [288, 175] width 406 height 225
click at [254, 150] on div "3" at bounding box center [249, 148] width 11 height 6
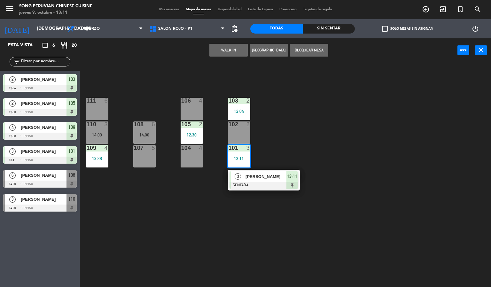
click at [109, 100] on div "6" at bounding box center [108, 101] width 11 height 6
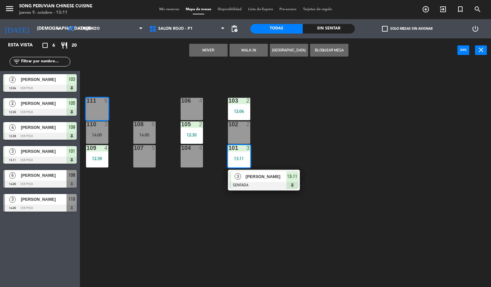
click at [211, 194] on div "103 2 12:04 106 4 111 6 102 2 105 2 12:30 108 6 14:00 110 3 14:00 101 3 13:11 3…" at bounding box center [288, 175] width 406 height 225
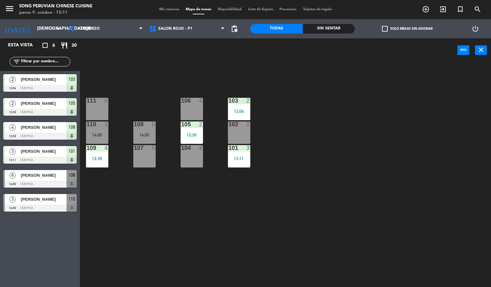
click at [199, 209] on div "103 2 12:04 106 4 111 6 102 2 105 2 12:30 108 6 14:00 110 3 14:00 101 3 13:11 1…" at bounding box center [288, 175] width 406 height 225
click at [260, 162] on div "103 2 12:04 106 4 111 6 102 2 105 2 12:30 108 6 14:00 110 3 14:00 101 3 13:11 1…" at bounding box center [288, 175] width 406 height 225
click at [274, 202] on div "103 2 12:04 106 4 111 6 102 2 105 2 12:30 108 6 14:00 110 3 14:00 101 3 13:11 1…" at bounding box center [288, 175] width 406 height 225
click at [248, 158] on div "13:11" at bounding box center [239, 158] width 22 height 4
click at [165, 82] on div "103 2 12:04 106 4 111 6 102 2 105 2 12:30 108 6 14:00 110 3 14:00 101 3 13:11 1…" at bounding box center [288, 175] width 406 height 225
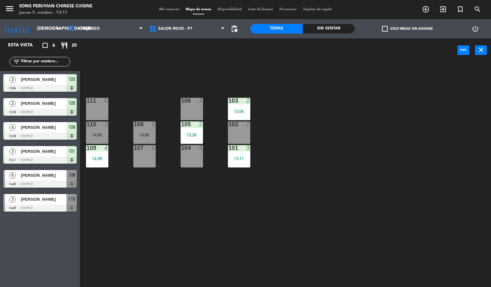
click at [101, 133] on div "14:00" at bounding box center [97, 135] width 22 height 4
click at [220, 216] on div "103 2 12:04 106 4 111 6 102 2 105 2 12:30 108 6 14:00 110 3 14:00 101 3 13:11 1…" at bounding box center [288, 175] width 406 height 225
click at [318, 186] on div "103 2 12:04 106 4 111 6 102 2 105 2 12:30 108 6 14:00 110 3 14:00 101 3 13:11 1…" at bounding box center [288, 175] width 406 height 225
click at [242, 160] on div "13:11" at bounding box center [239, 158] width 22 height 4
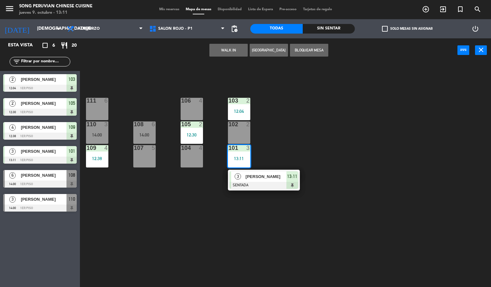
click at [193, 218] on div "103 2 12:04 106 4 111 6 102 2 105 2 12:30 108 6 14:00 110 3 14:00 101 3 13:11 3…" at bounding box center [288, 175] width 406 height 225
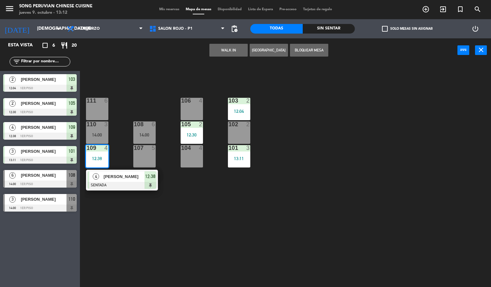
click at [124, 182] on div at bounding box center [122, 185] width 69 height 7
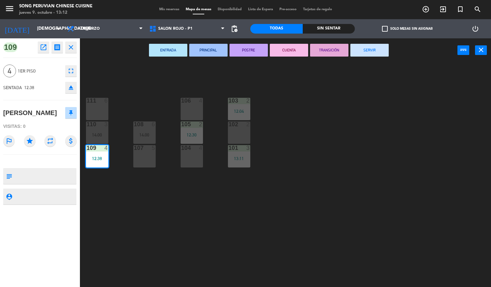
click at [351, 184] on div "103 2 12:04 106 4 111 6 102 2 105 2 12:30 108 6 14:00 110 3 14:00 101 3 13:11 1…" at bounding box center [288, 175] width 406 height 225
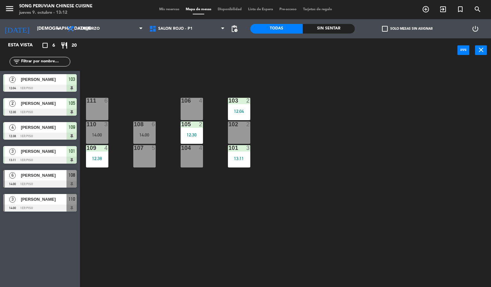
click at [103, 158] on div "12:38" at bounding box center [97, 158] width 22 height 4
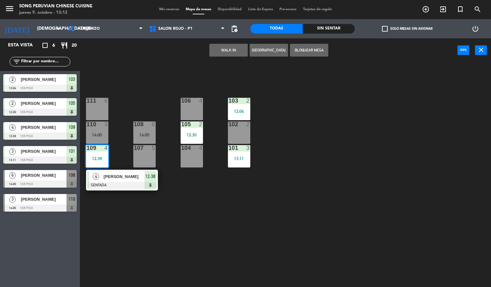
click at [141, 185] on div at bounding box center [122, 185] width 69 height 7
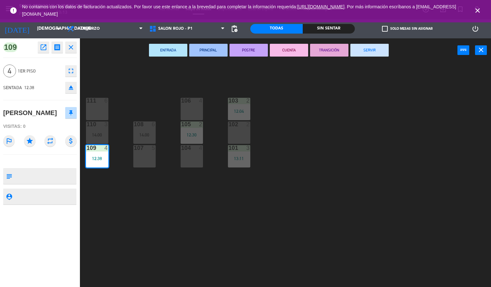
click at [364, 176] on div "103 2 12:04 106 4 111 6 102 2 105 2 12:30 108 6 14:00 110 3 14:00 101 3 13:11 1…" at bounding box center [288, 175] width 406 height 225
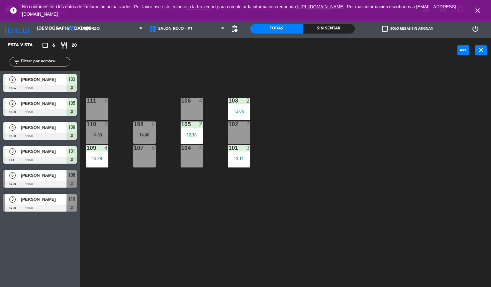
click at [349, 179] on div "103 2 12:04 106 4 111 6 102 2 105 2 12:30 108 6 14:00 110 3 14:00 101 3 13:11 1…" at bounding box center [288, 175] width 406 height 225
click at [239, 158] on div "13:11" at bounding box center [239, 158] width 22 height 4
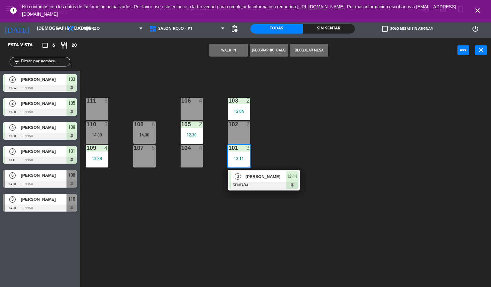
click at [102, 111] on div "111 6" at bounding box center [97, 109] width 22 height 22
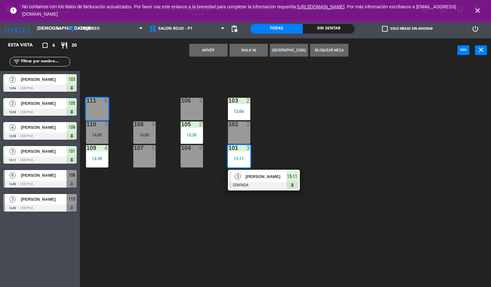
click at [205, 56] on button "Mover" at bounding box center [208, 50] width 38 height 13
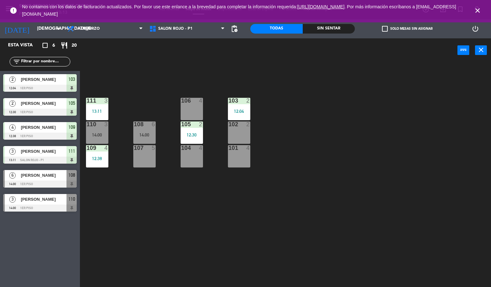
click at [477, 10] on icon "close" at bounding box center [477, 11] width 8 height 8
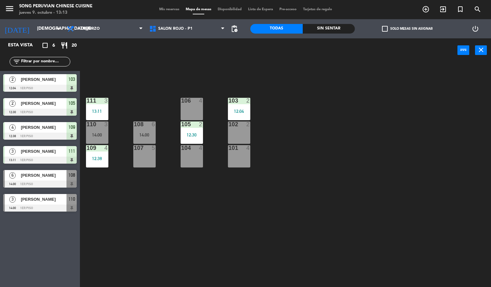
click at [400, 124] on div "103 2 12:04 106 4 111 3 13:11 102 2 105 2 12:30 108 6 14:00 110 3 14:00 101 4 1…" at bounding box center [288, 175] width 406 height 225
click at [158, 218] on div "103 2 12:04 106 4 111 3 13:11 102 2 105 2 12:30 108 6 14:00 110 3 14:00 101 4 1…" at bounding box center [288, 175] width 406 height 225
click at [189, 77] on div "103 2 12:04 106 4 111 3 13:11 102 2 105 2 12:30 108 6 14:00 110 3 14:00 101 4 1…" at bounding box center [288, 175] width 406 height 225
click at [341, 137] on div "103 2 12:04 106 4 111 3 13:11 102 2 105 2 12:30 108 6 14:00 110 3 14:00 101 4 1…" at bounding box center [288, 175] width 406 height 225
click at [179, 33] on span "SALON ROJO - P1" at bounding box center [187, 29] width 82 height 14
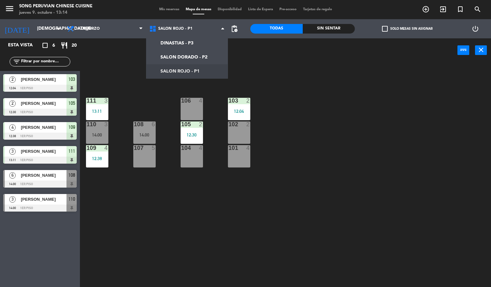
click at [310, 121] on div "103 2 12:04 106 4 111 3 13:11 102 2 105 2 12:30 108 6 14:00 110 3 14:00 101 4 1…" at bounding box center [288, 175] width 406 height 225
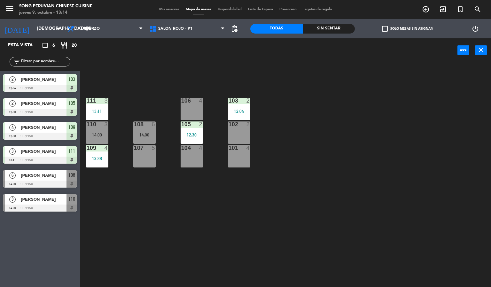
click at [197, 107] on div "106 4" at bounding box center [192, 109] width 22 height 22
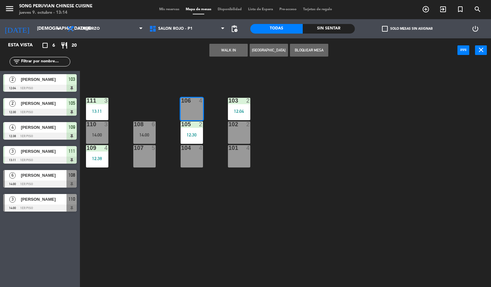
click at [196, 215] on div "103 2 12:04 106 4 111 3 13:11 102 2 105 2 12:30 108 6 14:00 110 3 14:00 101 4 1…" at bounding box center [288, 175] width 406 height 225
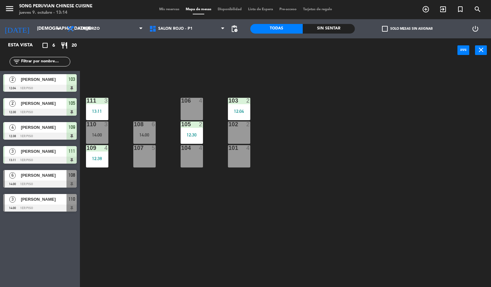
click at [245, 160] on div "101 4" at bounding box center [239, 156] width 22 height 22
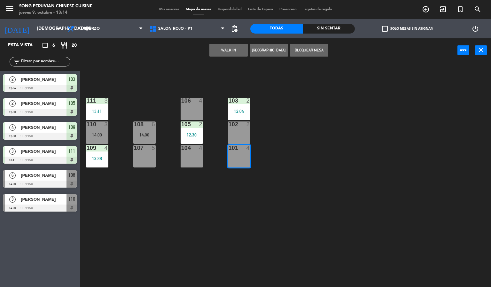
click at [102, 133] on div "14:00" at bounding box center [97, 135] width 22 height 4
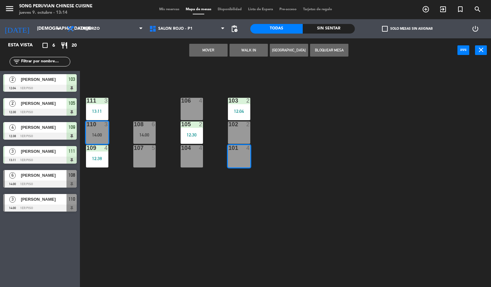
click at [206, 50] on button "Mover" at bounding box center [208, 50] width 38 height 13
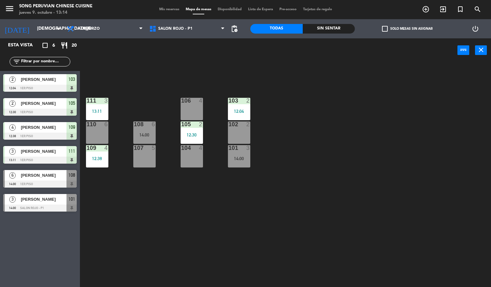
click at [123, 218] on div "103 2 12:04 106 4 111 3 13:11 102 2 105 2 12:30 108 6 14:00 110 6 101 3 14:00 1…" at bounding box center [288, 175] width 406 height 225
click at [294, 124] on div "103 2 12:04 106 4 111 3 13:11 102 2 105 2 12:30 108 6 14:00 110 6 101 3 14:00 1…" at bounding box center [288, 175] width 406 height 225
click at [194, 35] on span "SALON ROJO - P1" at bounding box center [187, 29] width 82 height 14
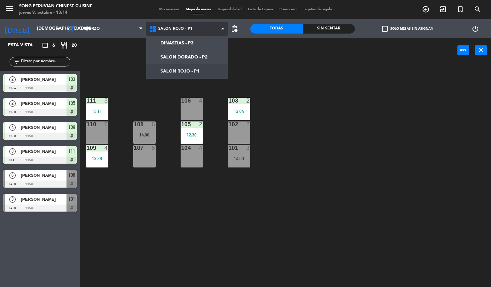
click at [200, 55] on ng-component "menu Song Peruvian Chinese Cuisine [DATE] 9. octubre - 13:14 Mis reservas Mapa …" at bounding box center [245, 143] width 491 height 287
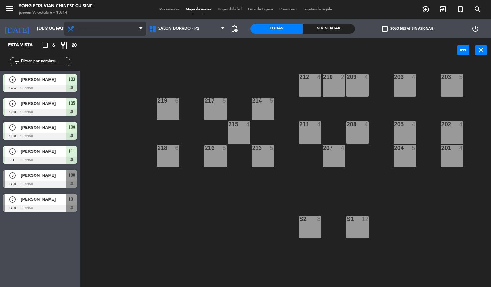
click at [114, 30] on span "Almuerzo" at bounding box center [105, 29] width 82 height 14
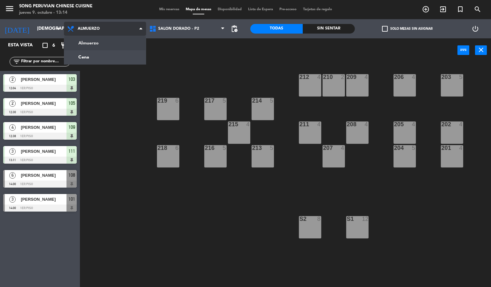
click at [129, 61] on ng-component "menu Song Peruvian Chinese Cuisine [DATE] 9. octubre - 13:14 Mis reservas Mapa …" at bounding box center [245, 143] width 491 height 287
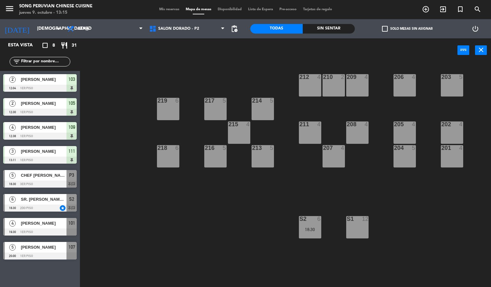
click at [322, 25] on div "Sin sentar" at bounding box center [329, 29] width 52 height 10
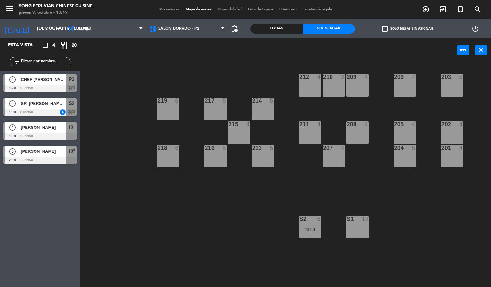
click at [66, 127] on div "101" at bounding box center [71, 127] width 10 height 11
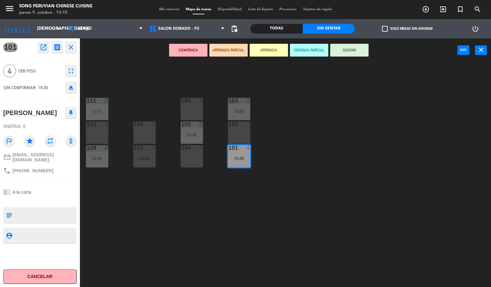
click at [243, 234] on div "103 2 12:04 106 4 111 3 13:11 102 2 105 2 12:30 108 5 110 6 101 4 19:30 104 4 1…" at bounding box center [288, 175] width 406 height 225
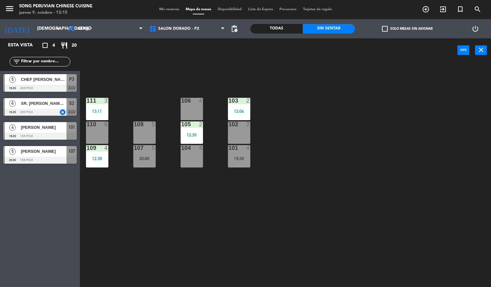
click at [225, 225] on div "103 2 12:04 106 4 111 3 13:11 102 2 105 2 12:30 108 5 110 6 101 4 19:30 104 4 1…" at bounding box center [288, 175] width 406 height 225
click at [58, 163] on div at bounding box center [39, 160] width 73 height 7
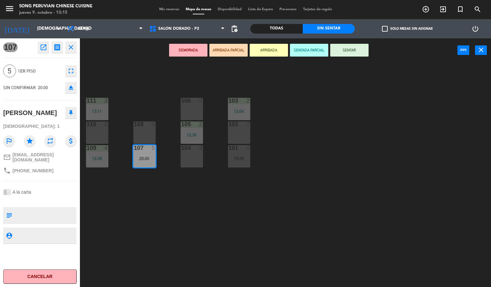
click at [94, 135] on div "110 6" at bounding box center [97, 132] width 22 height 22
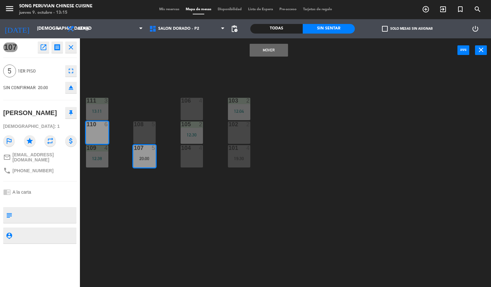
click at [263, 55] on button "Mover" at bounding box center [269, 50] width 38 height 13
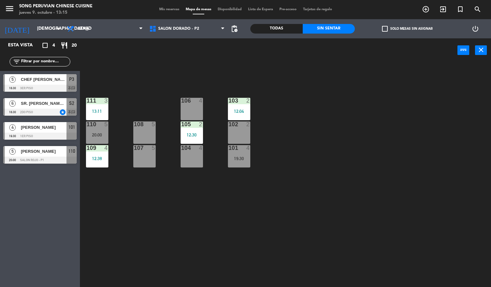
click at [173, 218] on div "103 2 12:04 106 4 111 3 13:11 102 2 105 2 12:30 108 5 110 5 20:00 101 4 19:30 1…" at bounding box center [288, 175] width 406 height 225
click at [71, 103] on span "S2" at bounding box center [71, 103] width 5 height 8
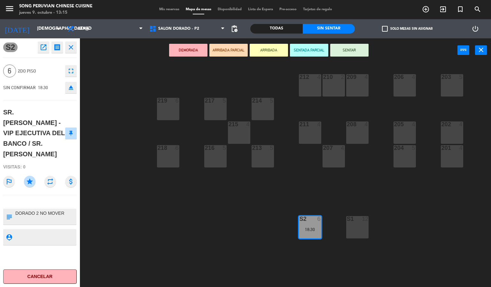
click at [223, 219] on div "203 5 206 4 210 2 212 4 209 4 214 5 217 5 219 6 202 4 205 4 208 4 211 4 215 4 2…" at bounding box center [288, 175] width 406 height 225
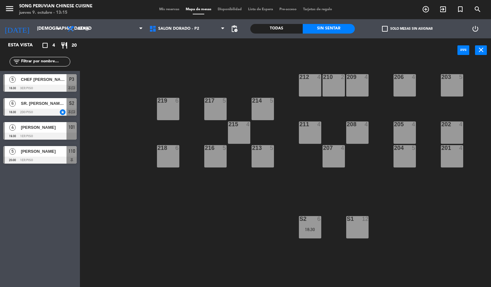
click at [222, 237] on div "203 5 206 4 210 2 212 4 209 4 214 5 217 5 219 6 202 4 205 4 208 4 211 4 215 4 2…" at bounding box center [288, 175] width 406 height 225
click at [411, 222] on div "203 5 206 4 210 2 212 4 209 4 214 5 217 5 219 6 202 4 205 4 208 4 211 4 215 4 2…" at bounding box center [288, 175] width 406 height 225
click at [200, 242] on div "203 5 206 4 210 2 212 4 209 4 214 5 217 5 219 6 202 4 205 4 208 4 211 4 215 4 2…" at bounding box center [288, 175] width 406 height 225
